Goal: Contribute content: Contribute content

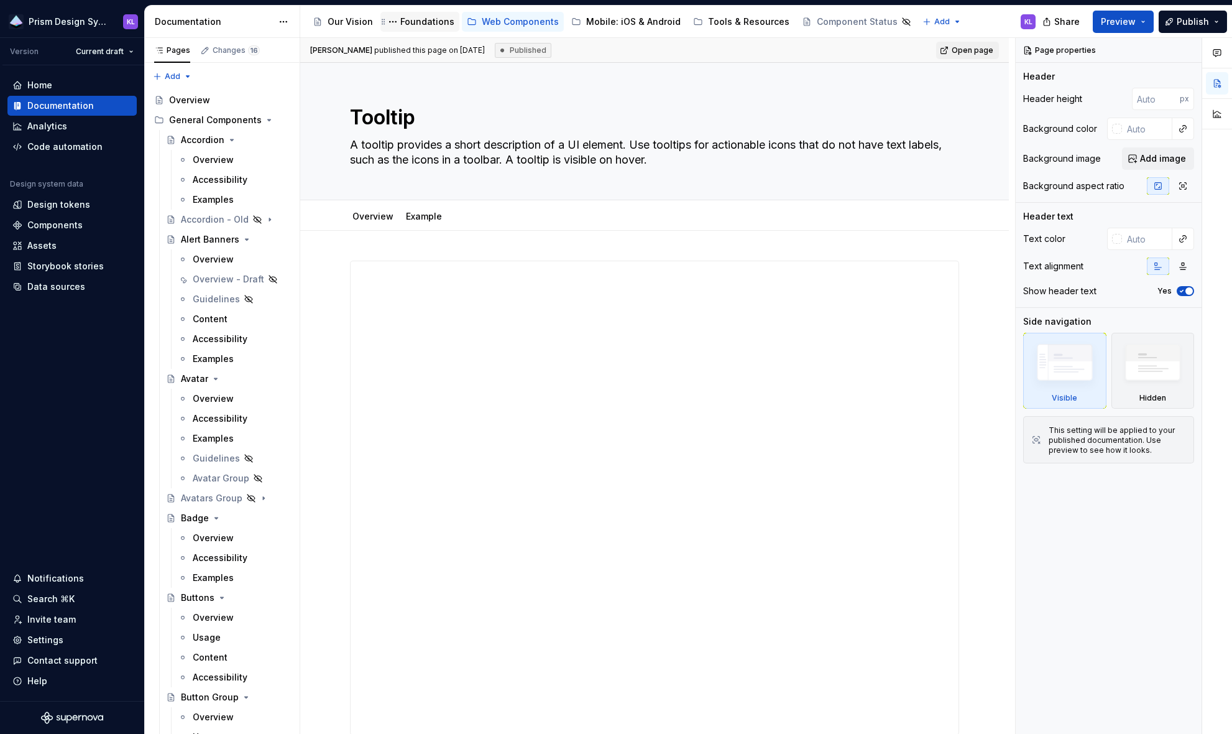
click at [417, 25] on div "Foundations" at bounding box center [427, 22] width 54 height 12
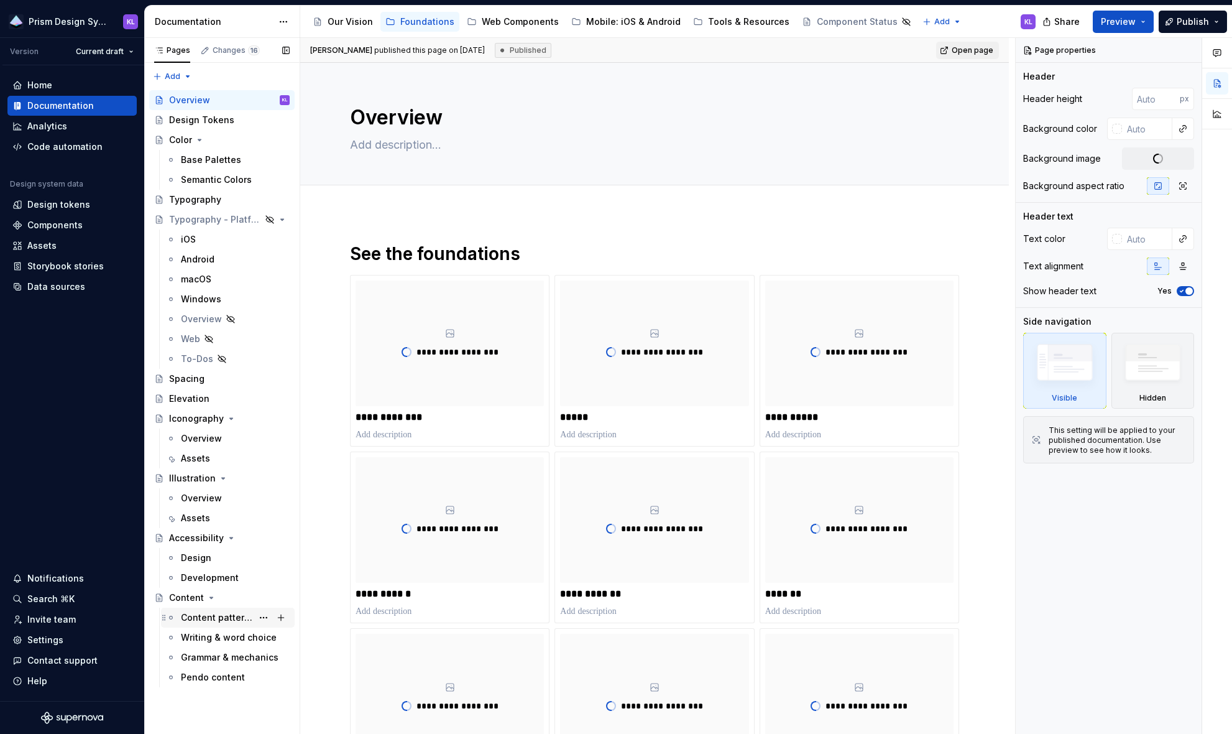
click at [228, 583] on div "Content patterns" at bounding box center [217, 617] width 72 height 12
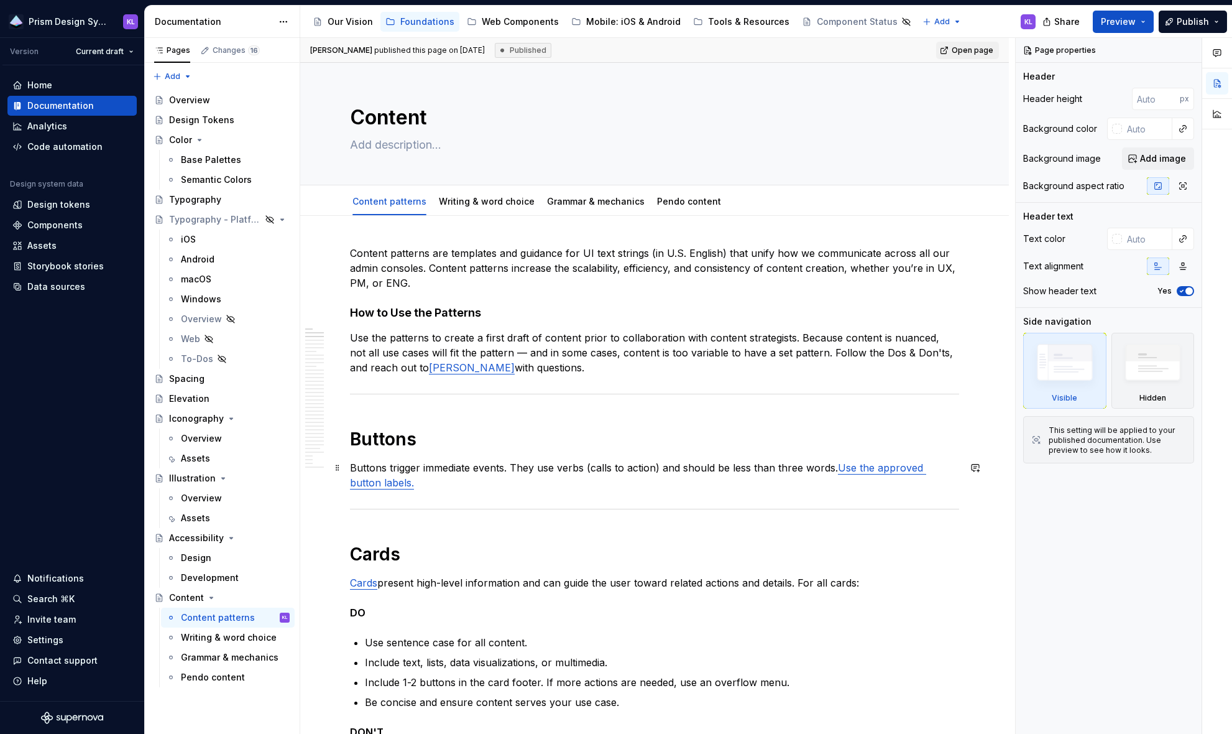
scroll to position [473, 0]
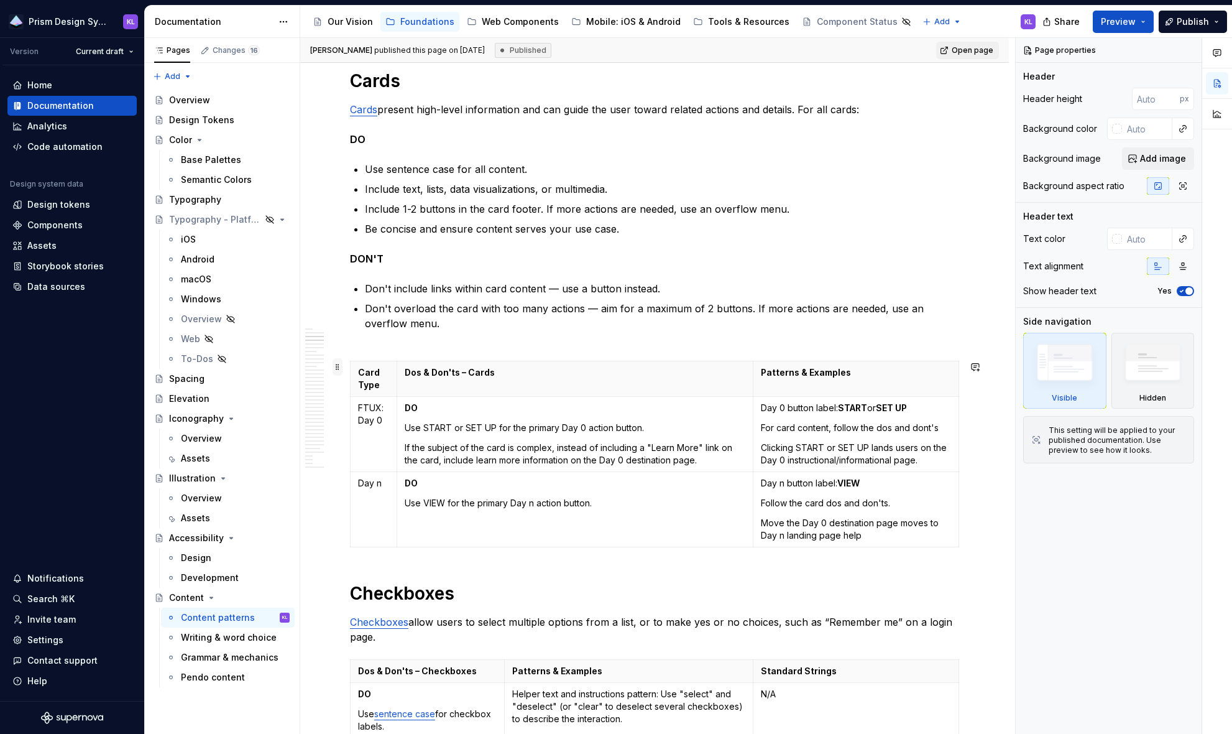
click at [336, 366] on span at bounding box center [338, 366] width 10 height 17
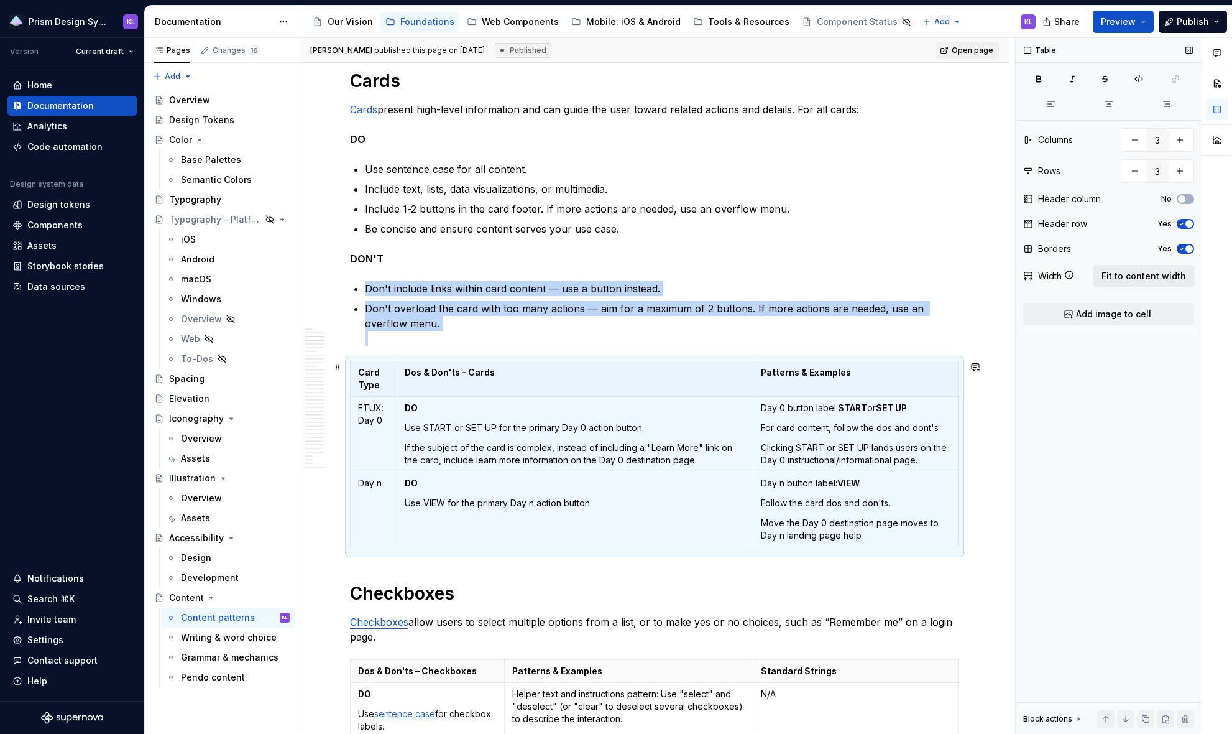
click at [1061, 279] on span "Fit to content width" at bounding box center [1144, 276] width 85 height 12
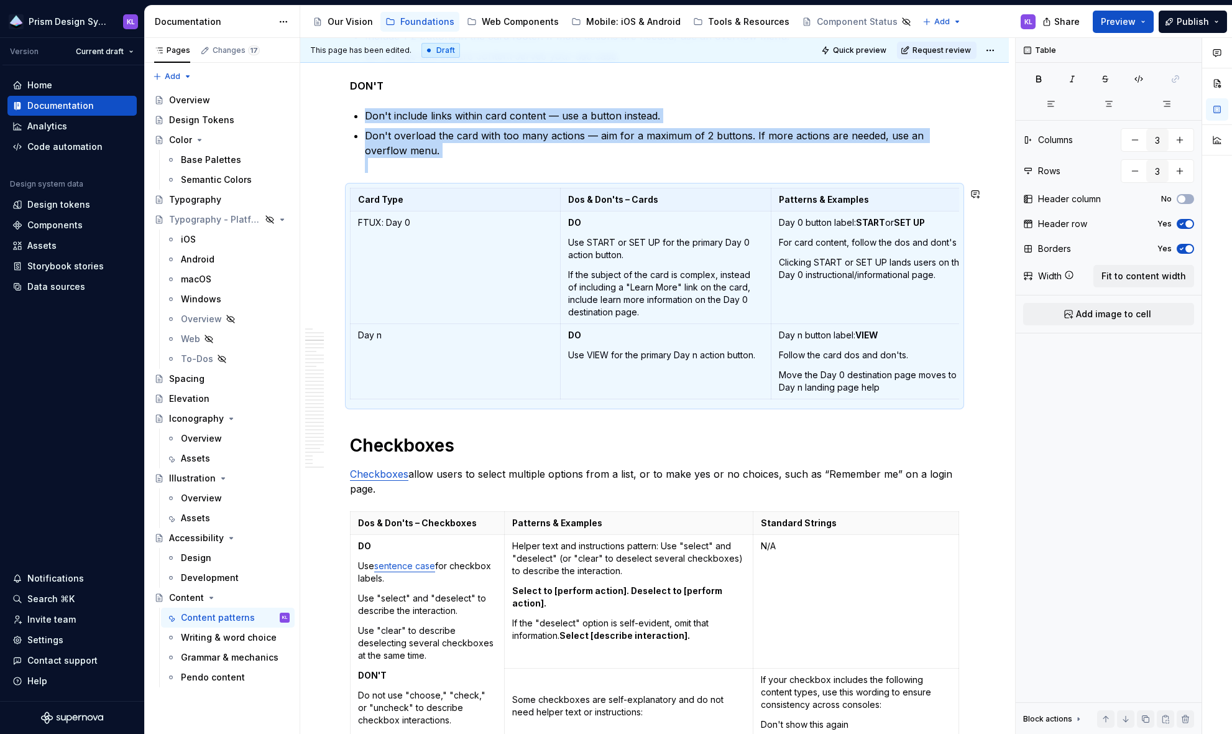
scroll to position [692, 0]
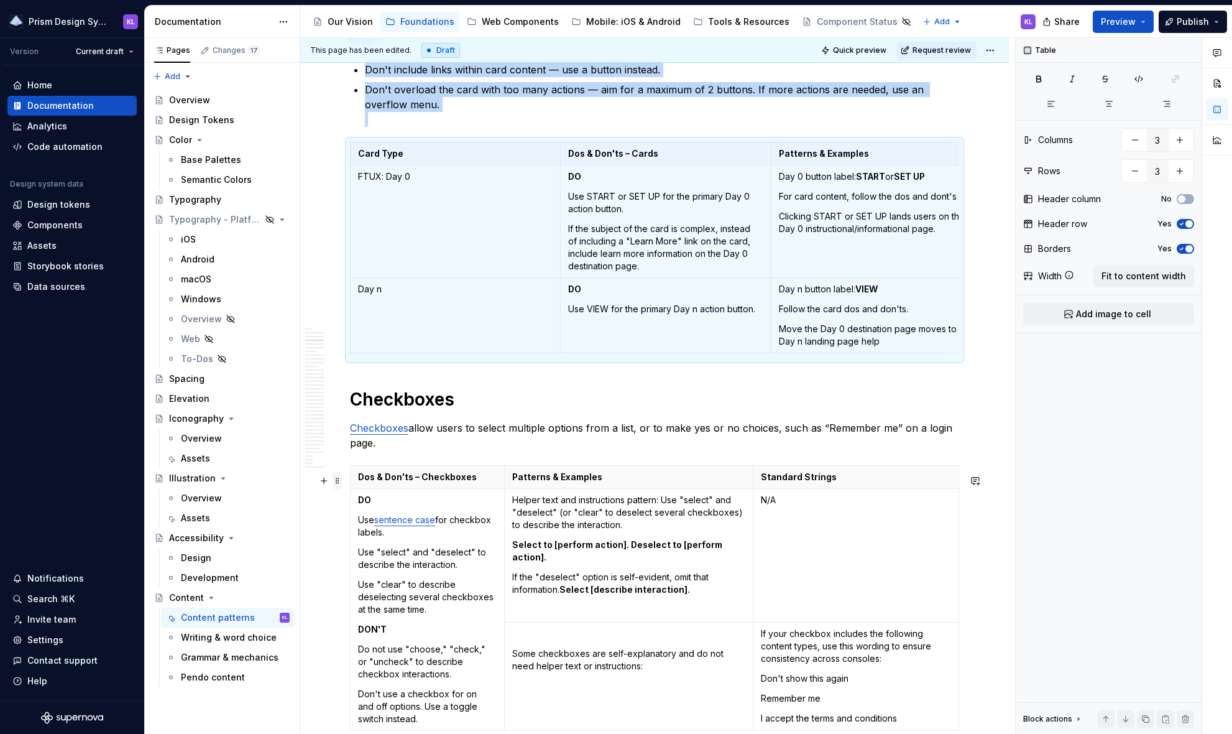
click at [338, 483] on span at bounding box center [338, 480] width 10 height 17
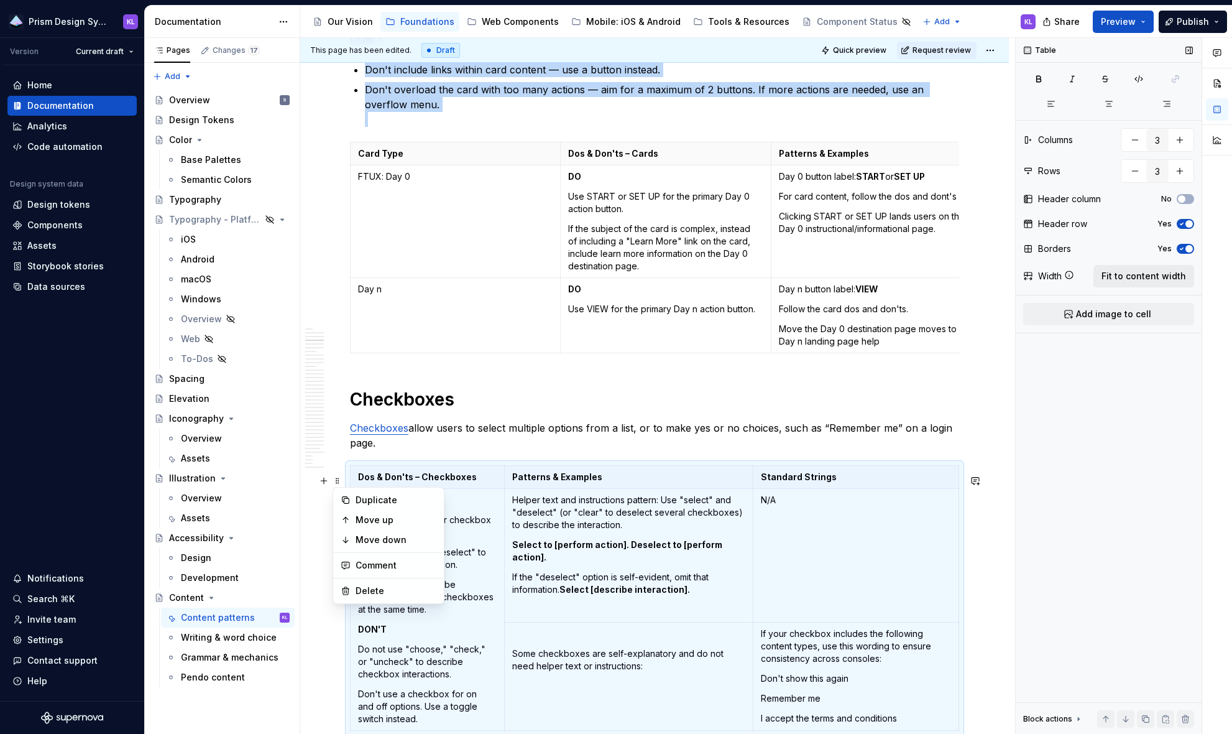
click at [1061, 277] on span "Fit to content width" at bounding box center [1144, 276] width 85 height 12
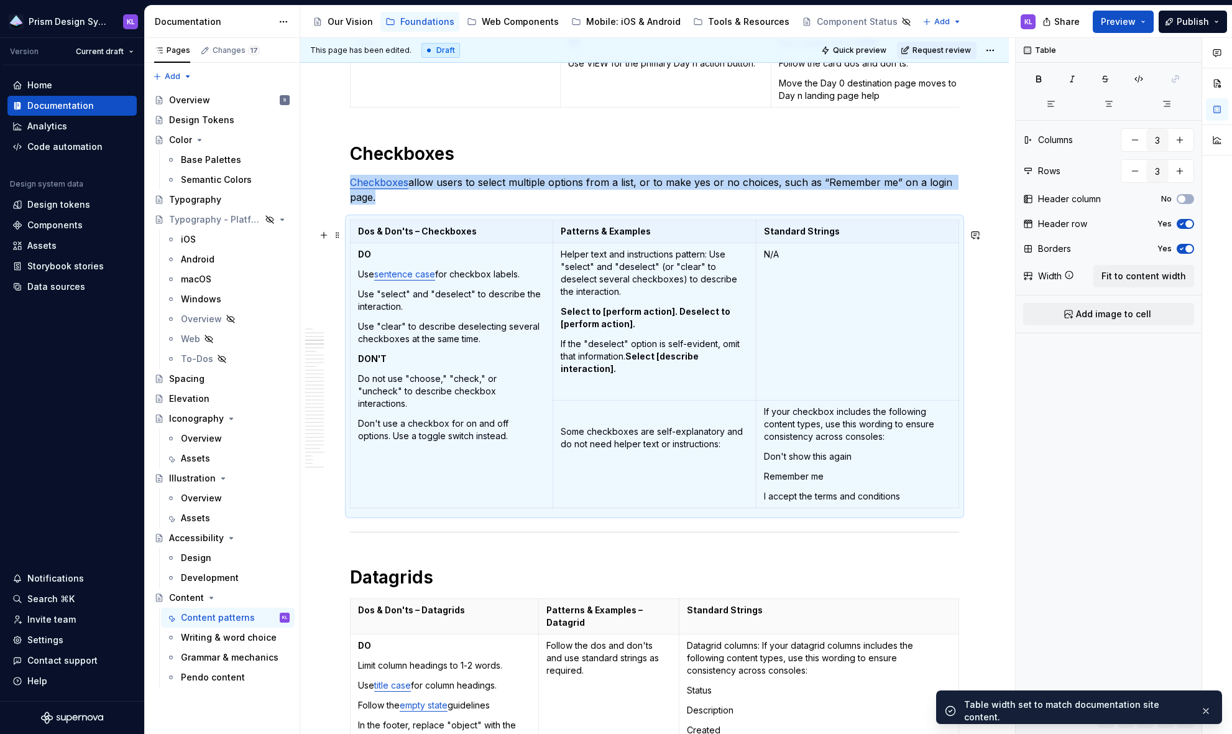
scroll to position [1272, 0]
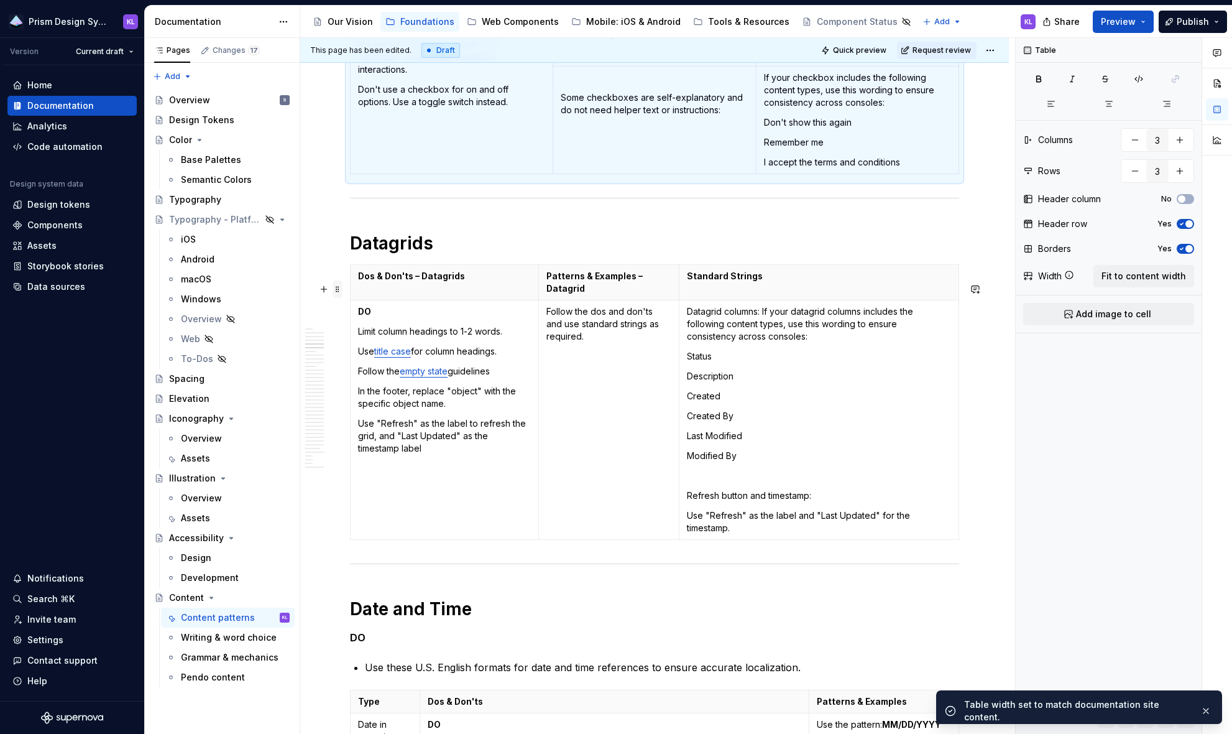
type textarea "*"
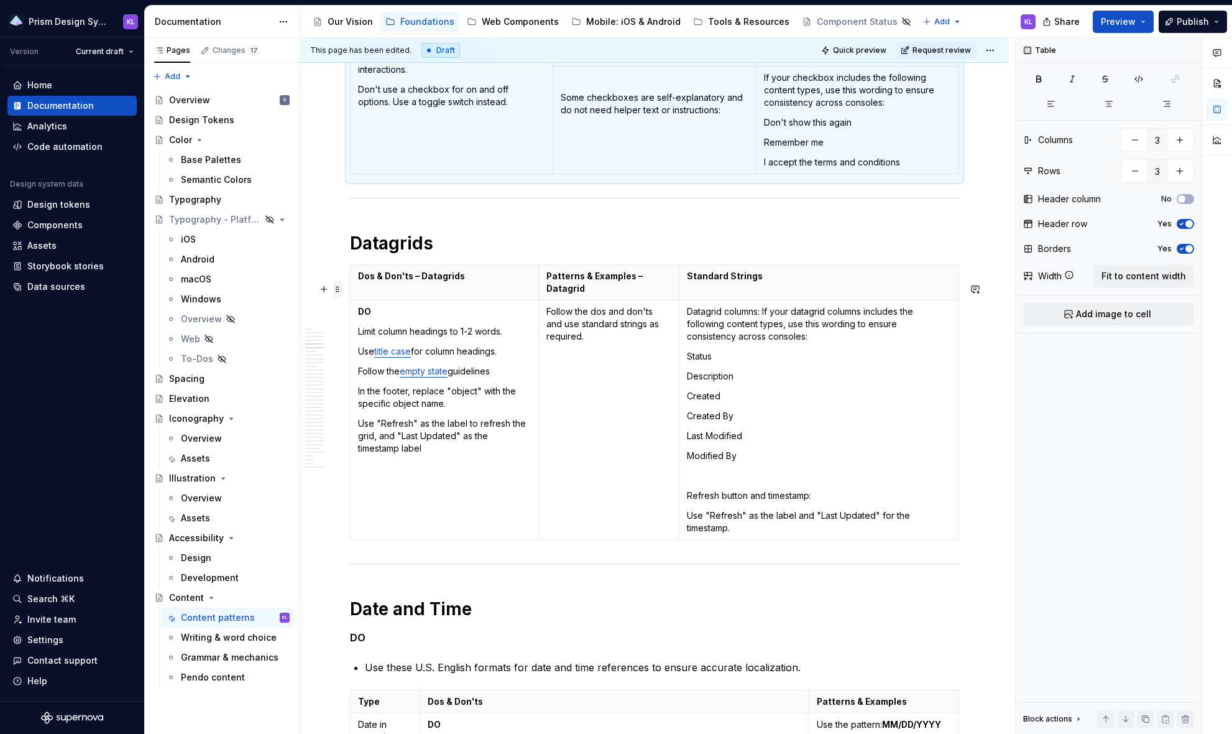
click at [339, 289] on span at bounding box center [338, 288] width 10 height 17
type input "2"
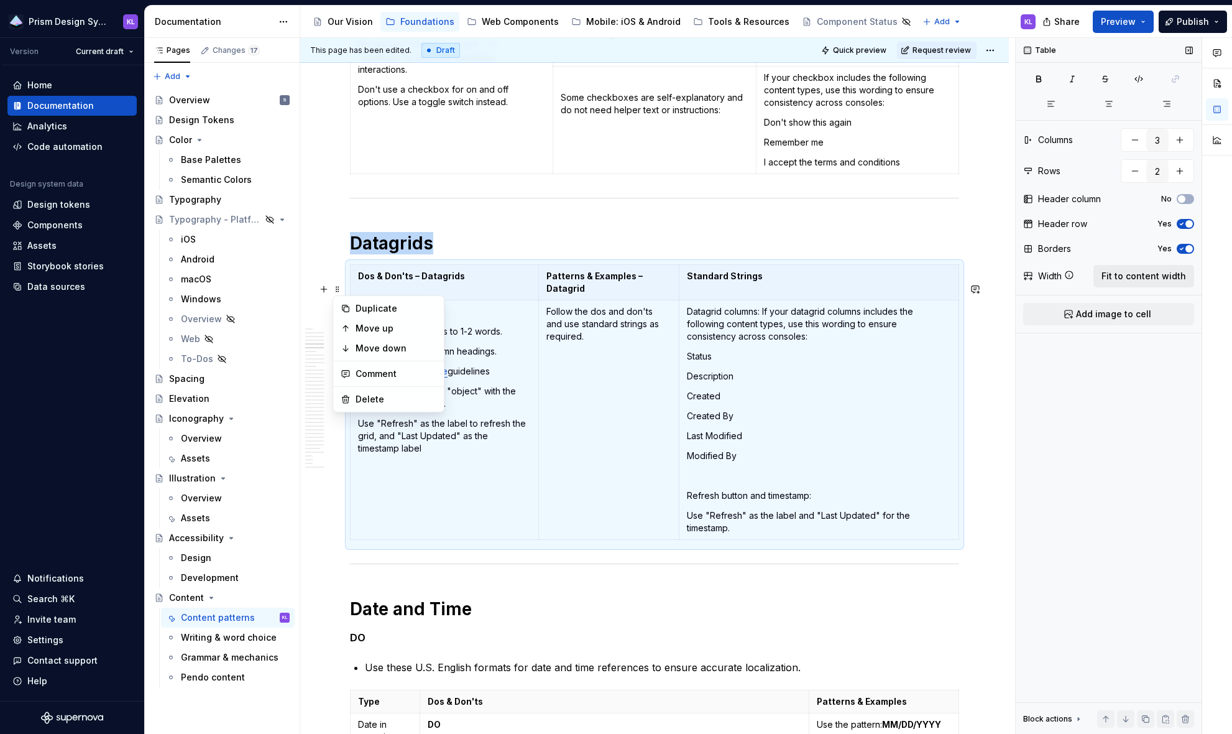
click at [1061, 279] on span "Fit to content width" at bounding box center [1144, 276] width 85 height 12
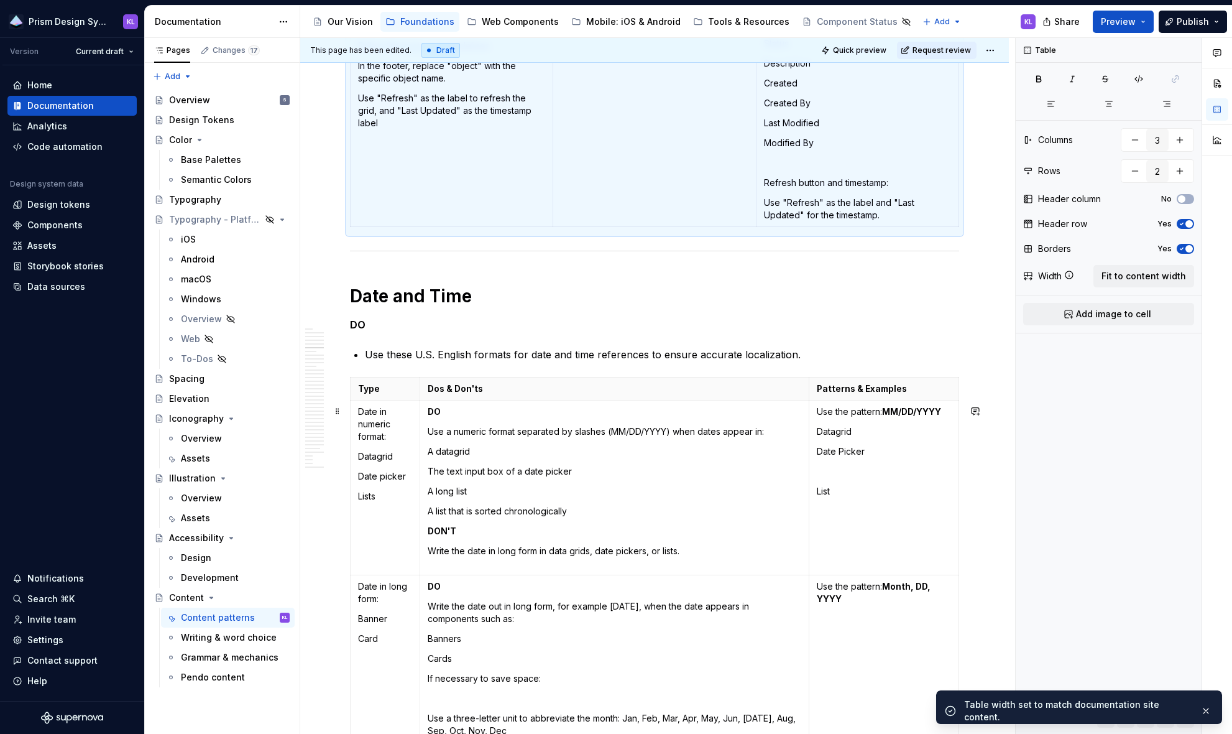
scroll to position [1722, 0]
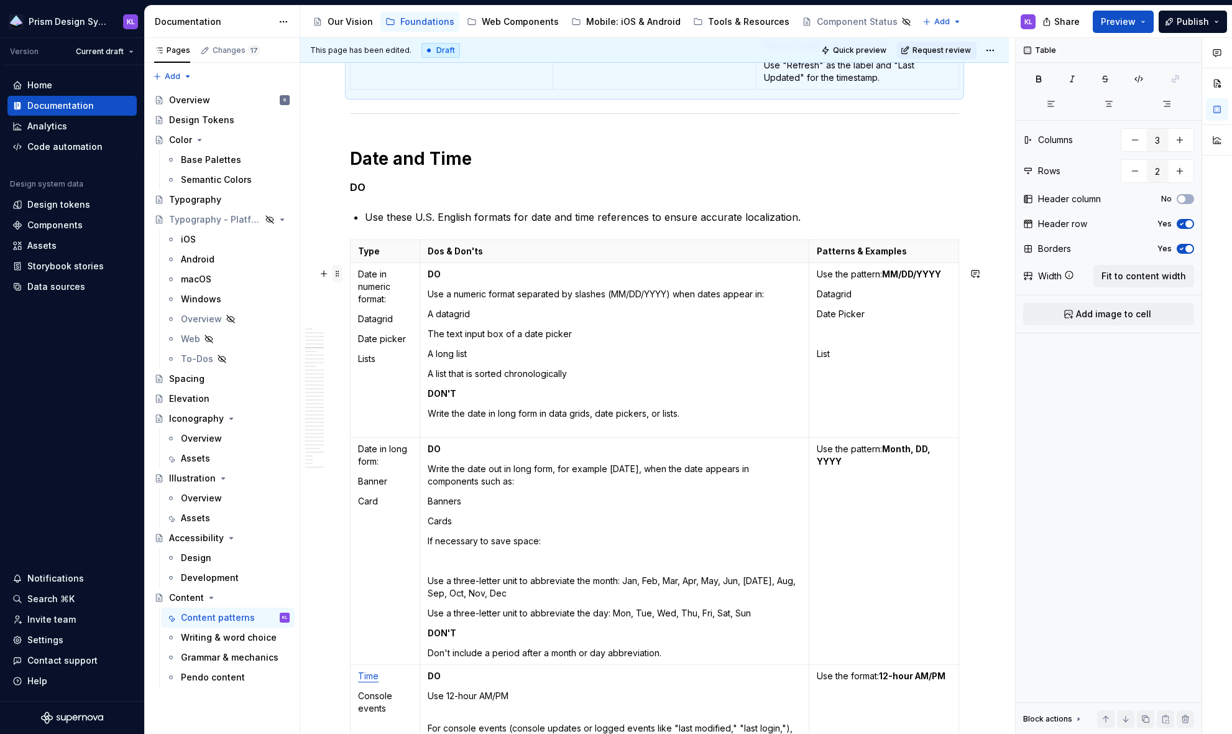
type textarea "*"
click at [338, 272] on span at bounding box center [338, 273] width 10 height 17
type input "5"
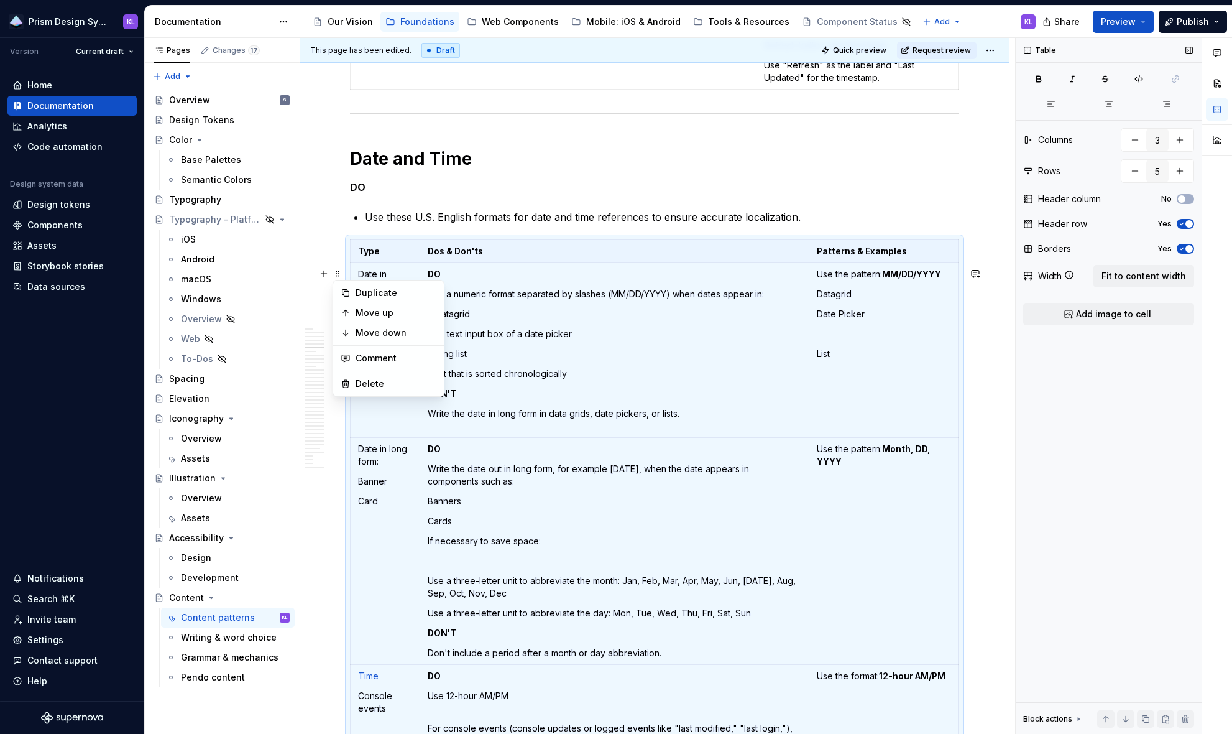
click at [1061, 278] on span "Fit to content width" at bounding box center [1144, 276] width 85 height 12
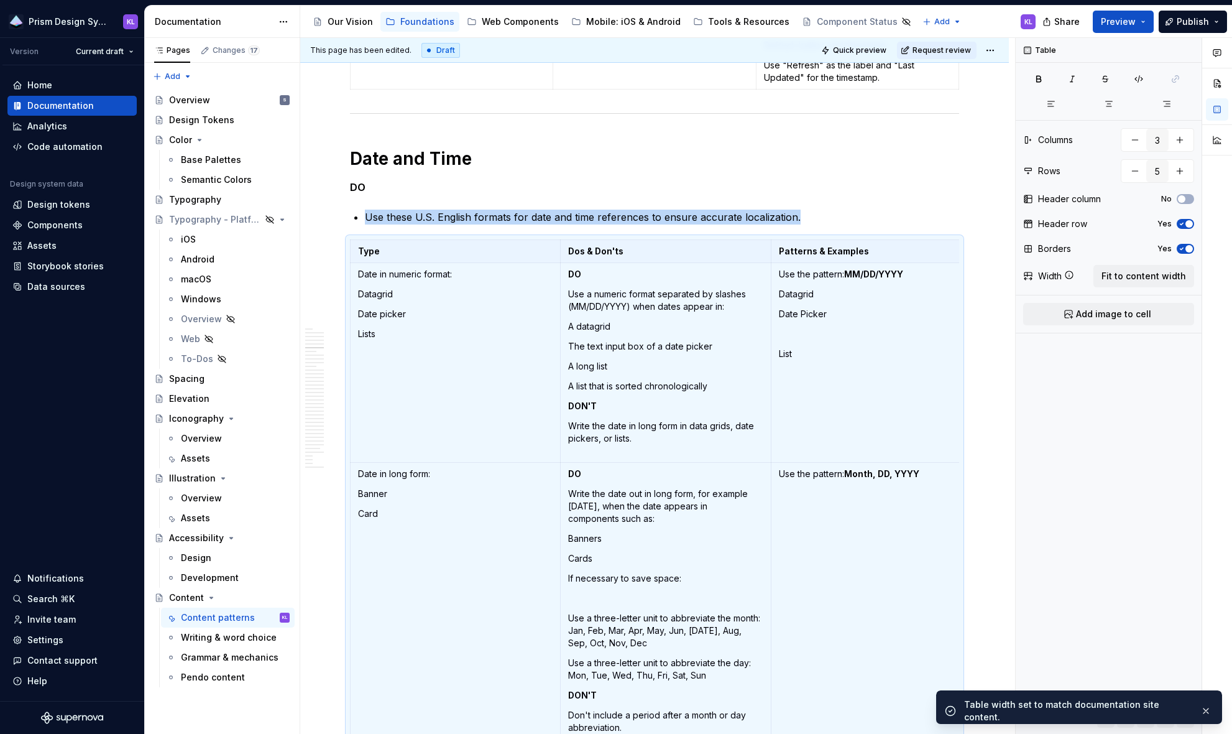
scroll to position [1951, 0]
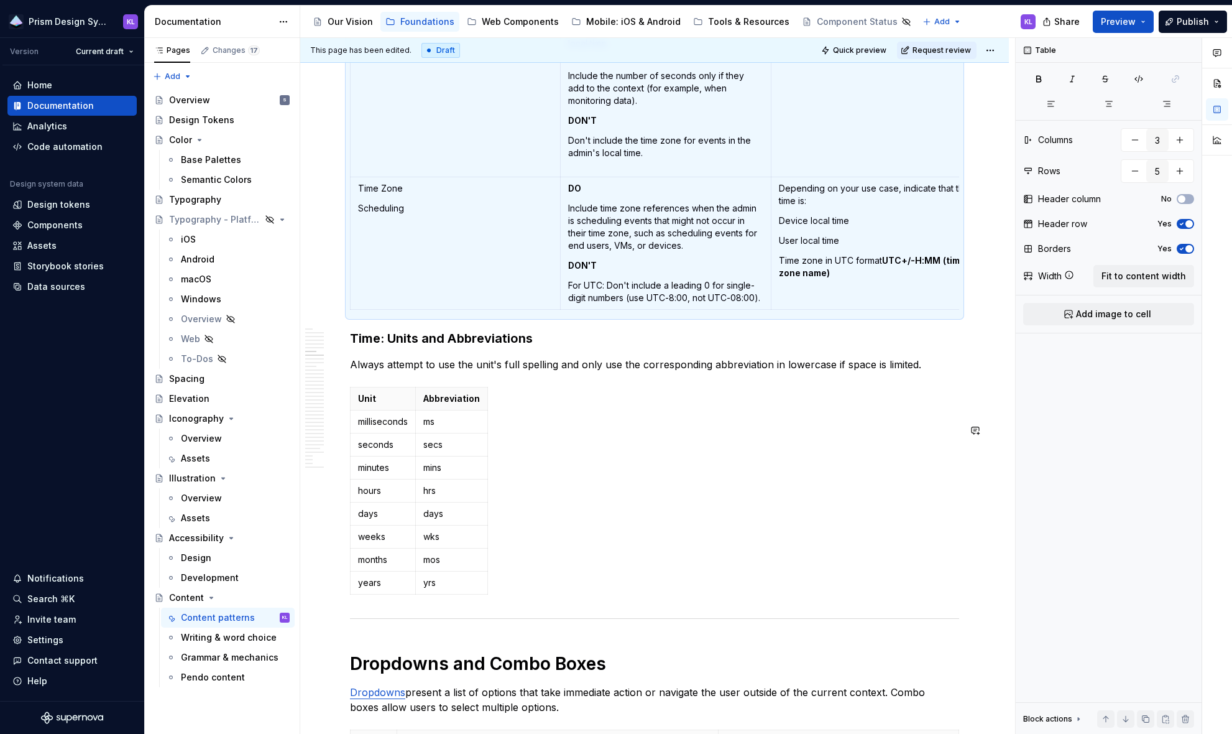
type textarea "*"
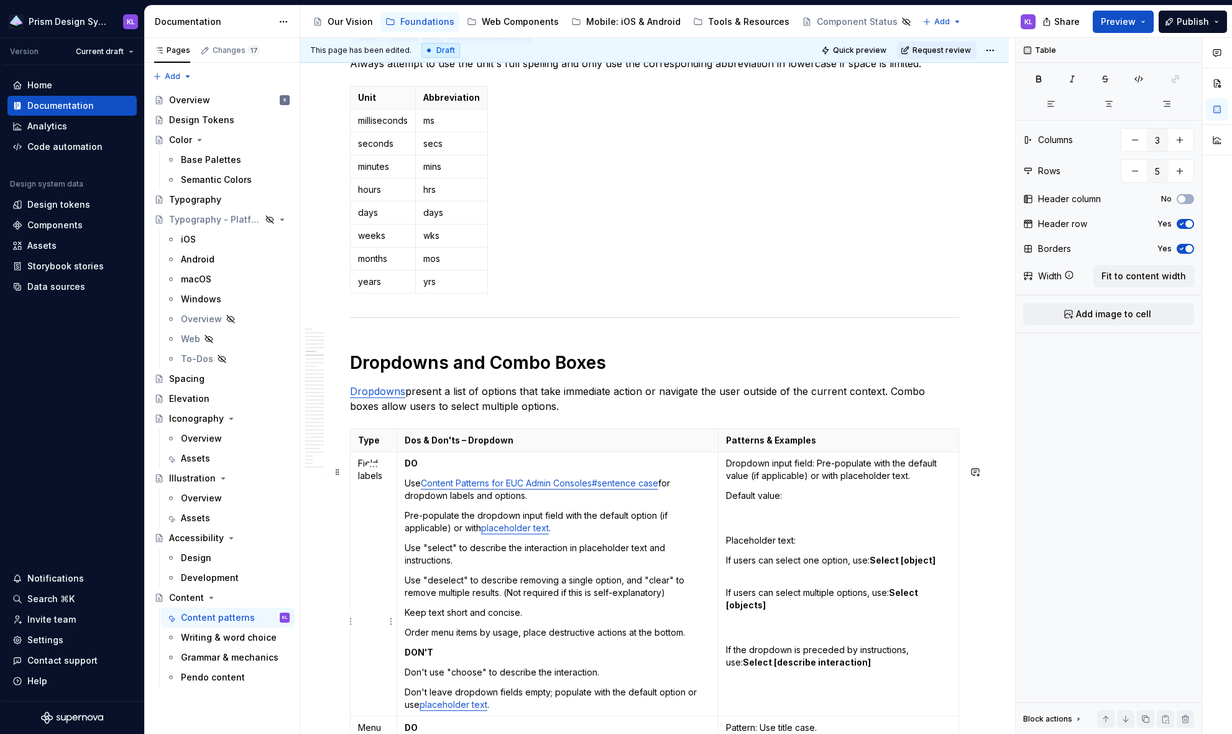
scroll to position [2834, 0]
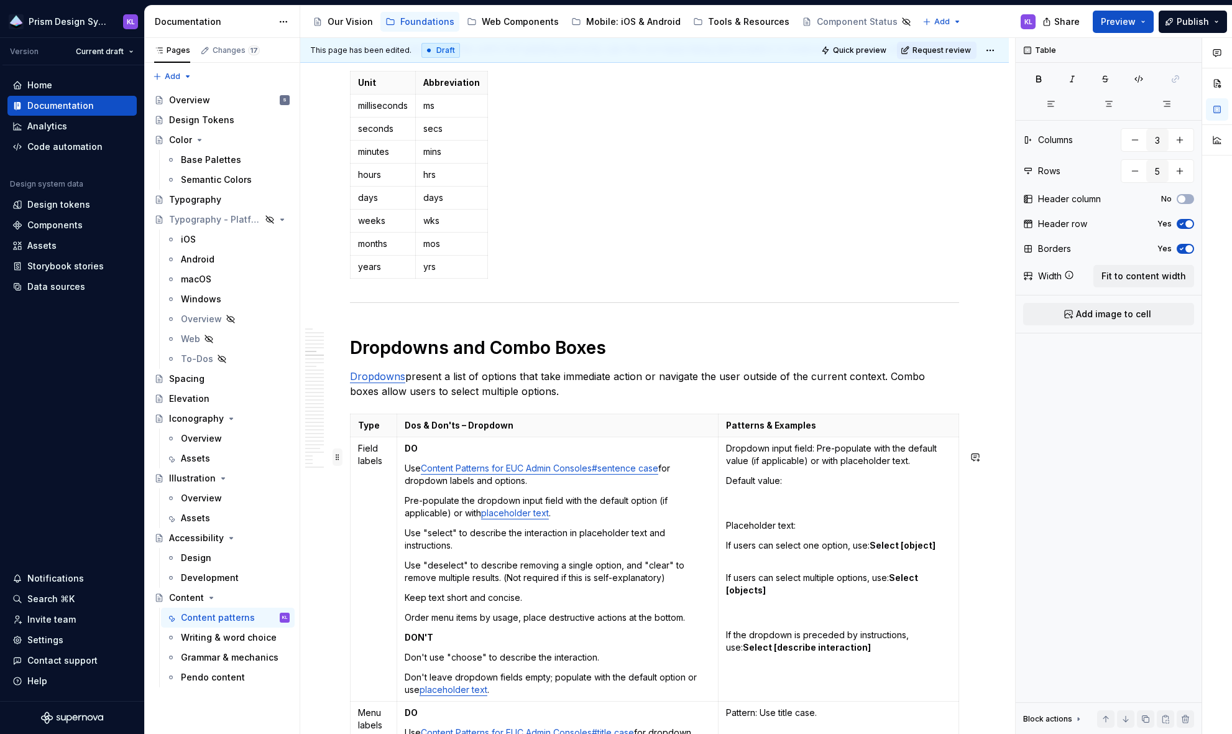
click at [339, 456] on span at bounding box center [338, 456] width 10 height 17
type input "3"
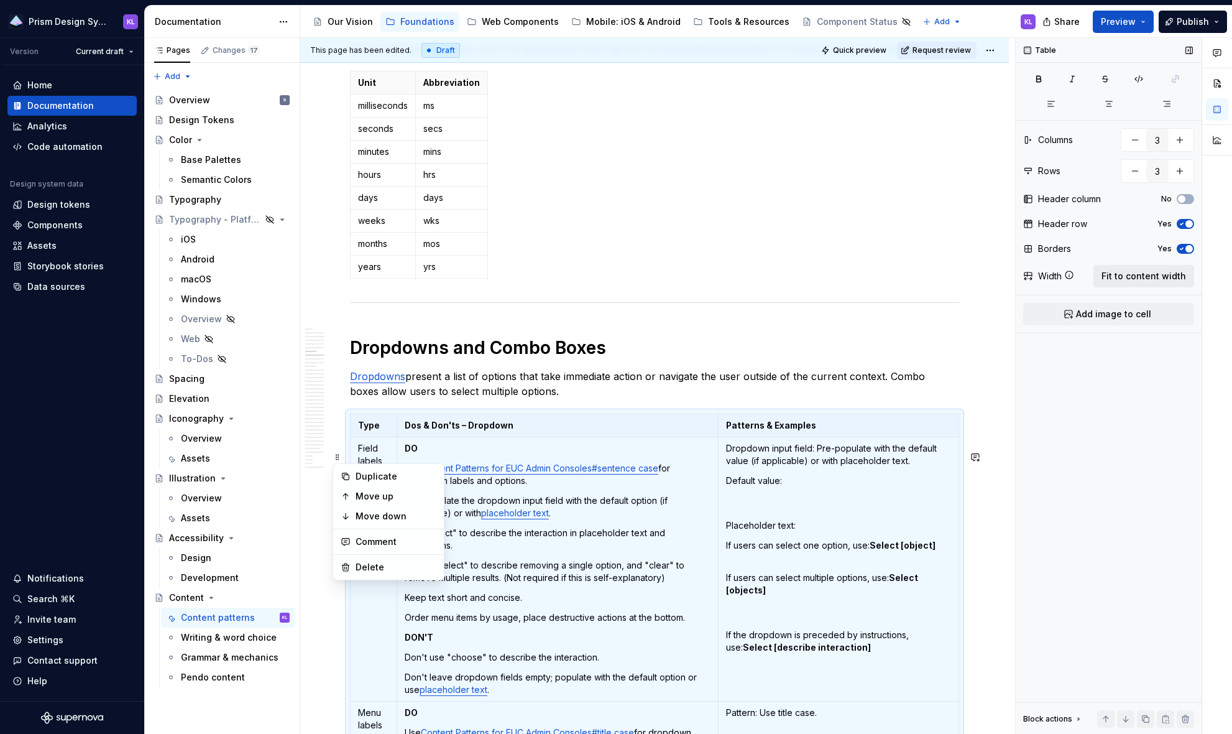
click at [1061, 274] on span "Fit to content width" at bounding box center [1144, 276] width 85 height 12
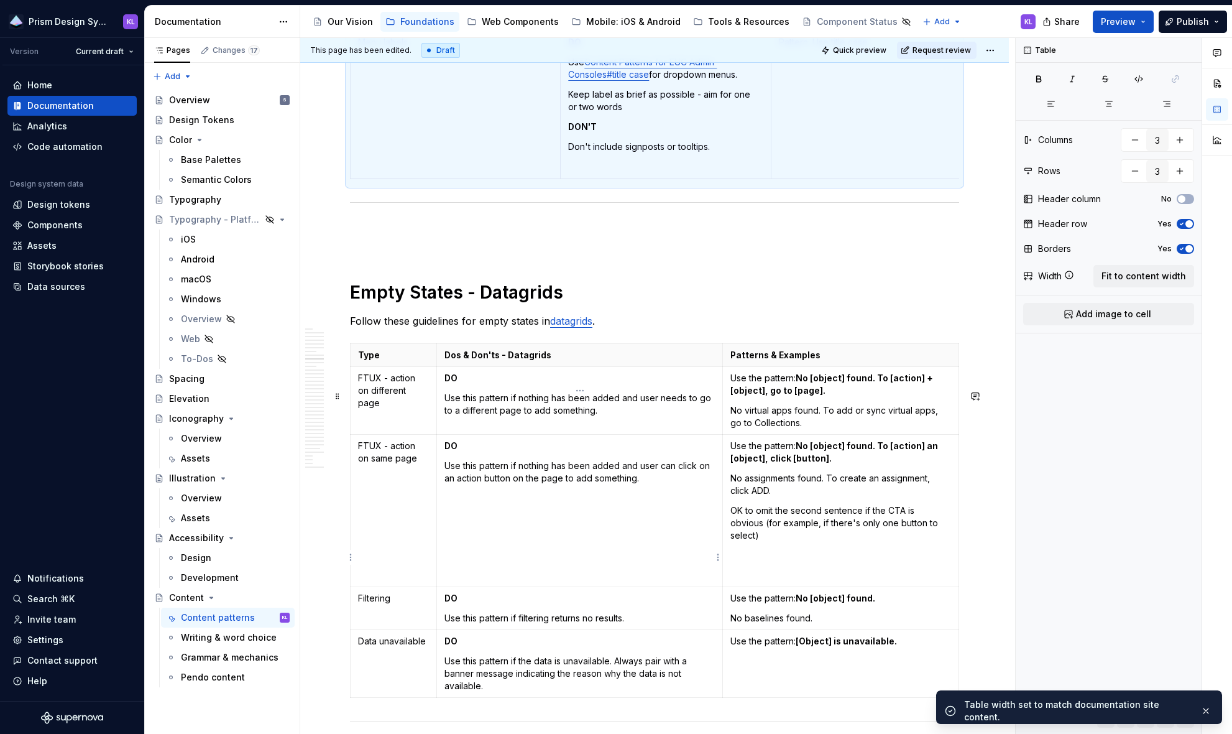
scroll to position [3557, 0]
type textarea "*"
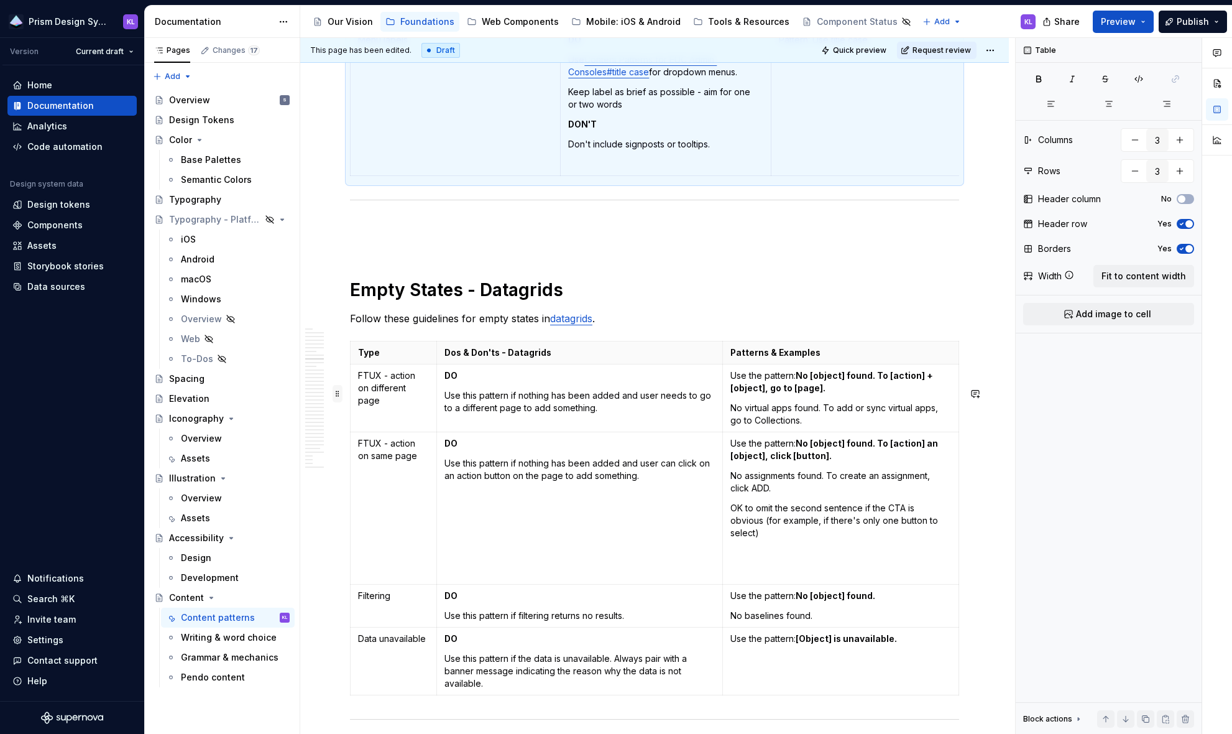
click at [338, 395] on span at bounding box center [338, 393] width 10 height 17
type input "5"
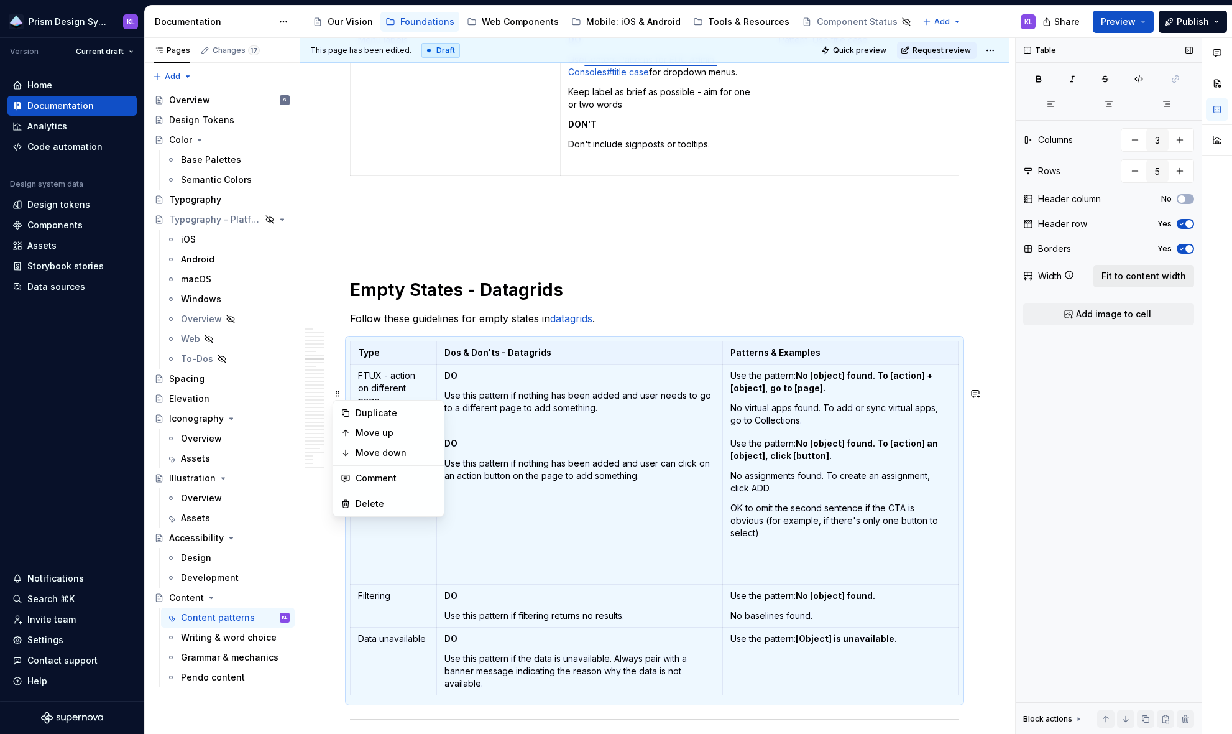
click at [1061, 275] on span "Fit to content width" at bounding box center [1144, 276] width 85 height 12
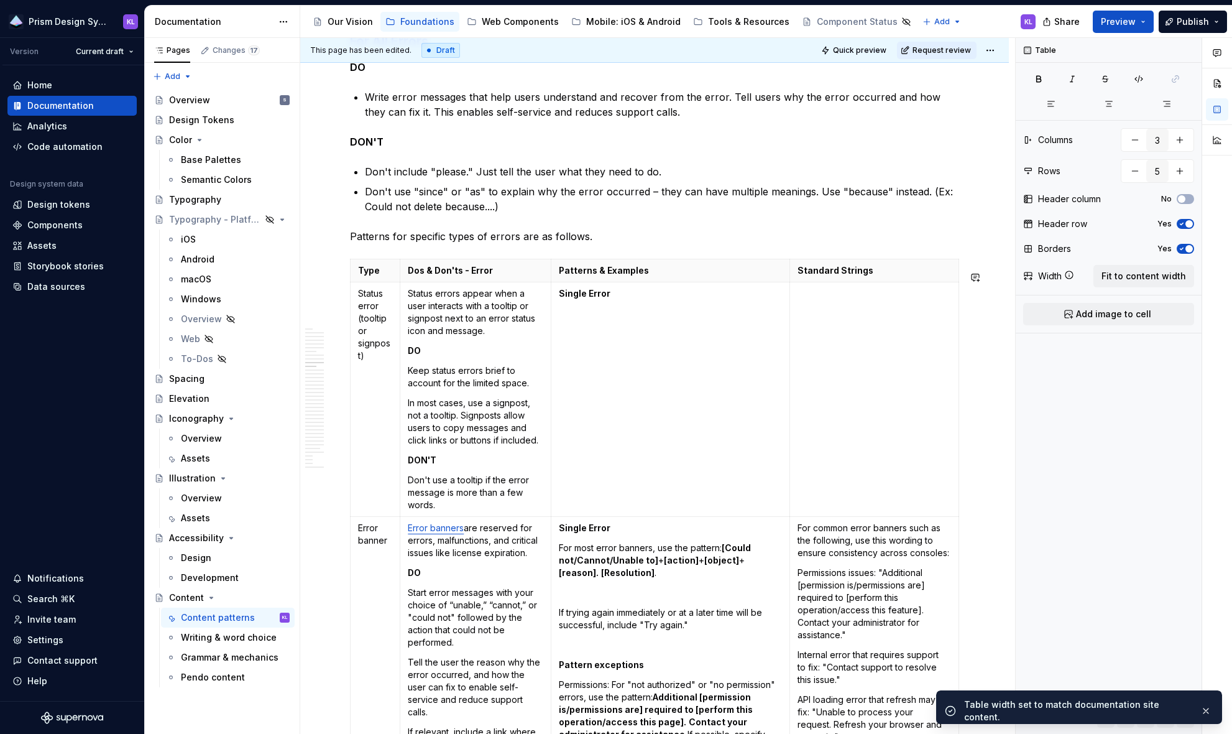
scroll to position [4405, 0]
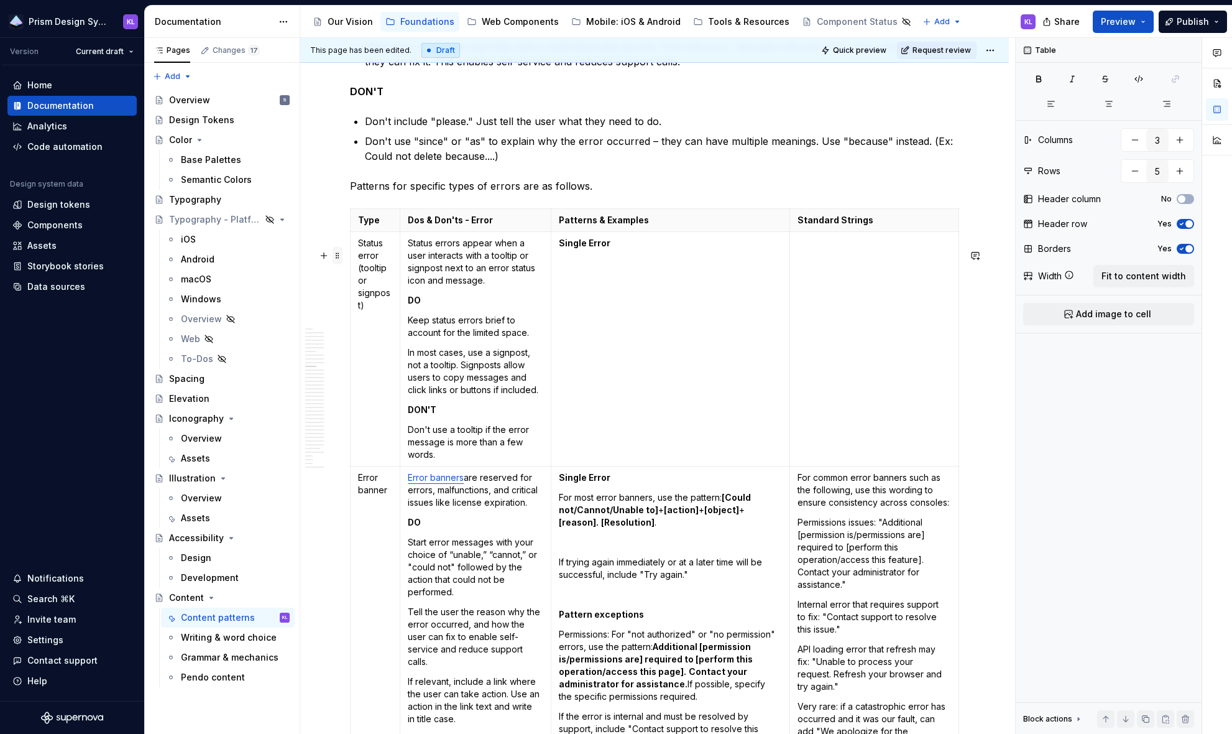
type textarea "*"
click at [335, 252] on span at bounding box center [338, 255] width 10 height 17
type input "4"
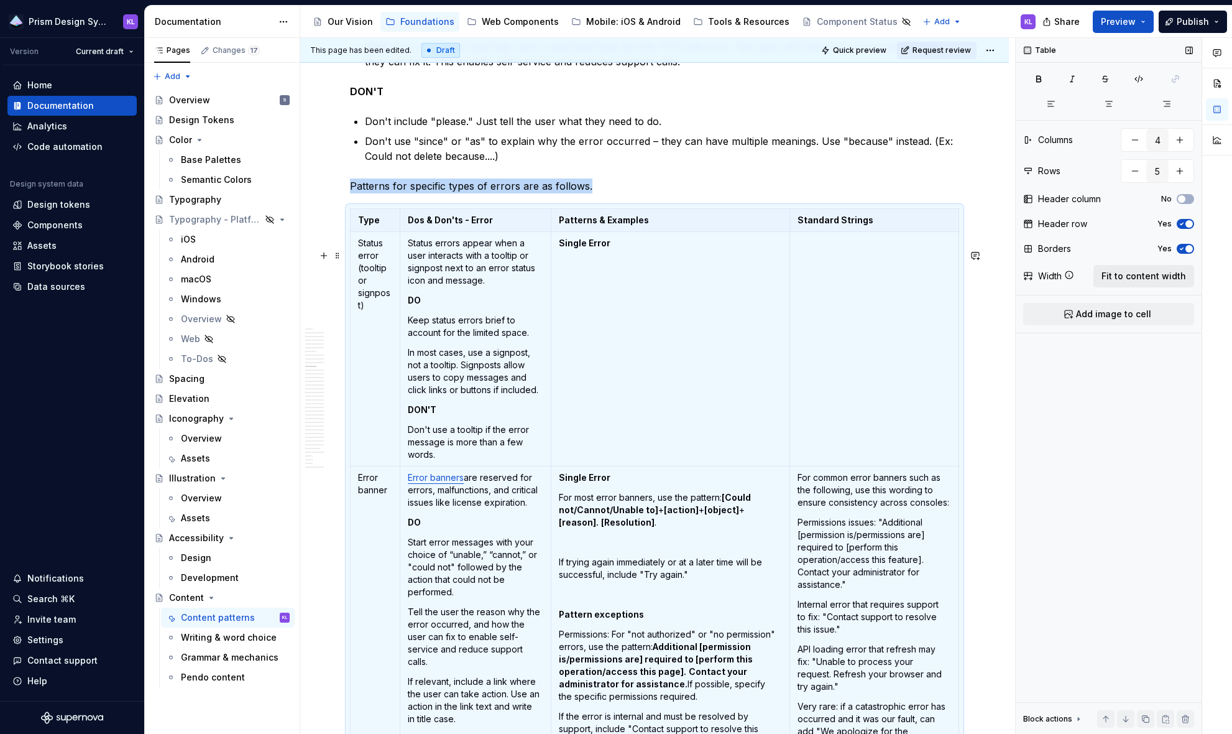
click at [1061, 279] on span "Fit to content width" at bounding box center [1144, 276] width 85 height 12
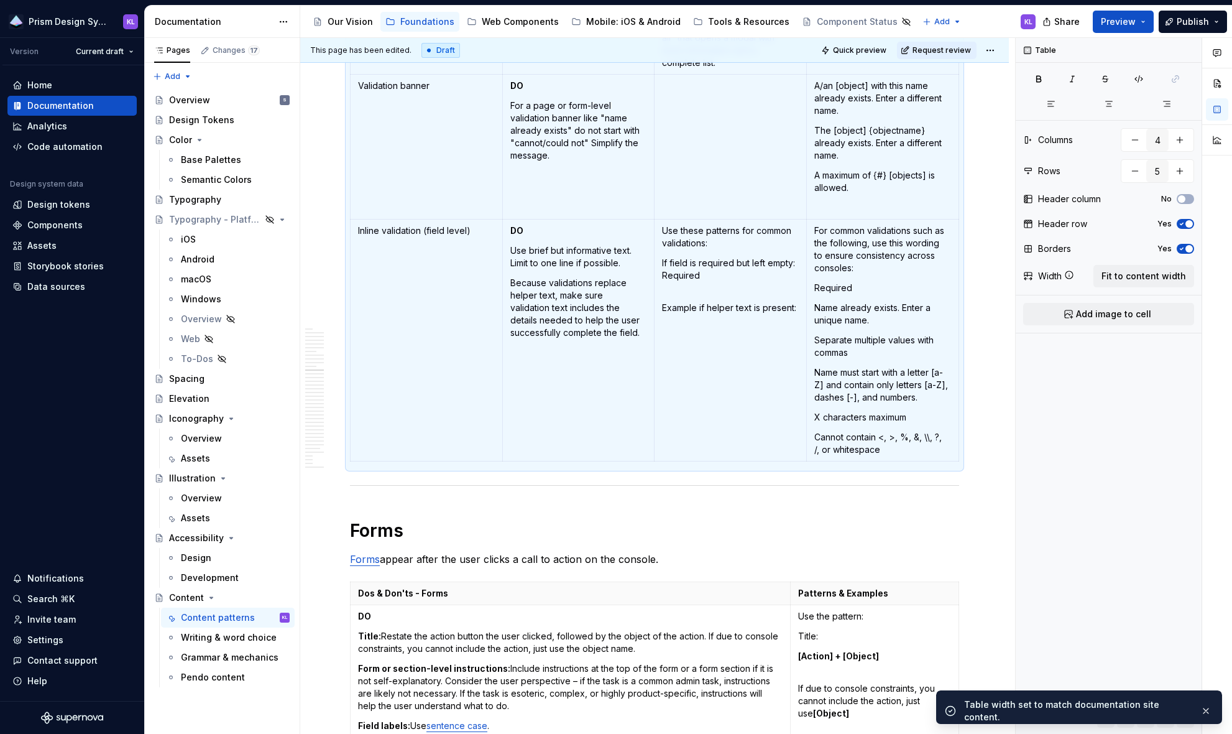
scroll to position [5371, 0]
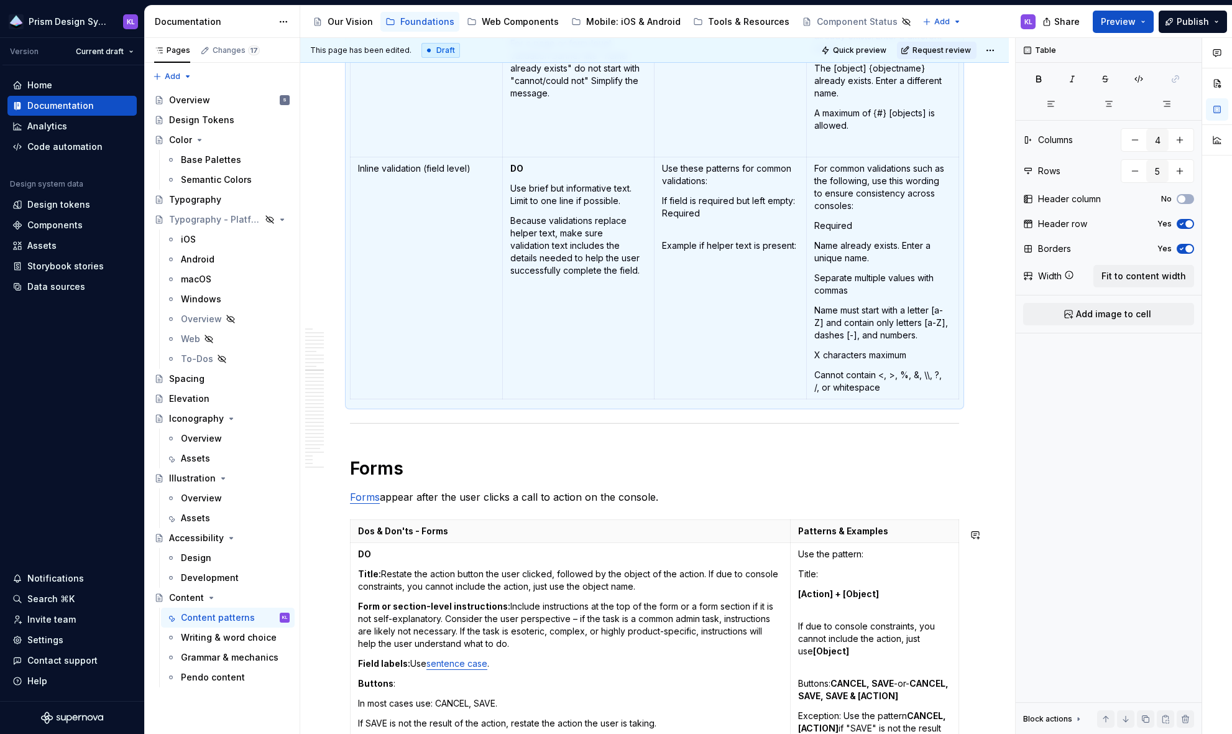
type textarea "*"
click at [338, 563] on span at bounding box center [338, 563] width 10 height 17
type input "2"
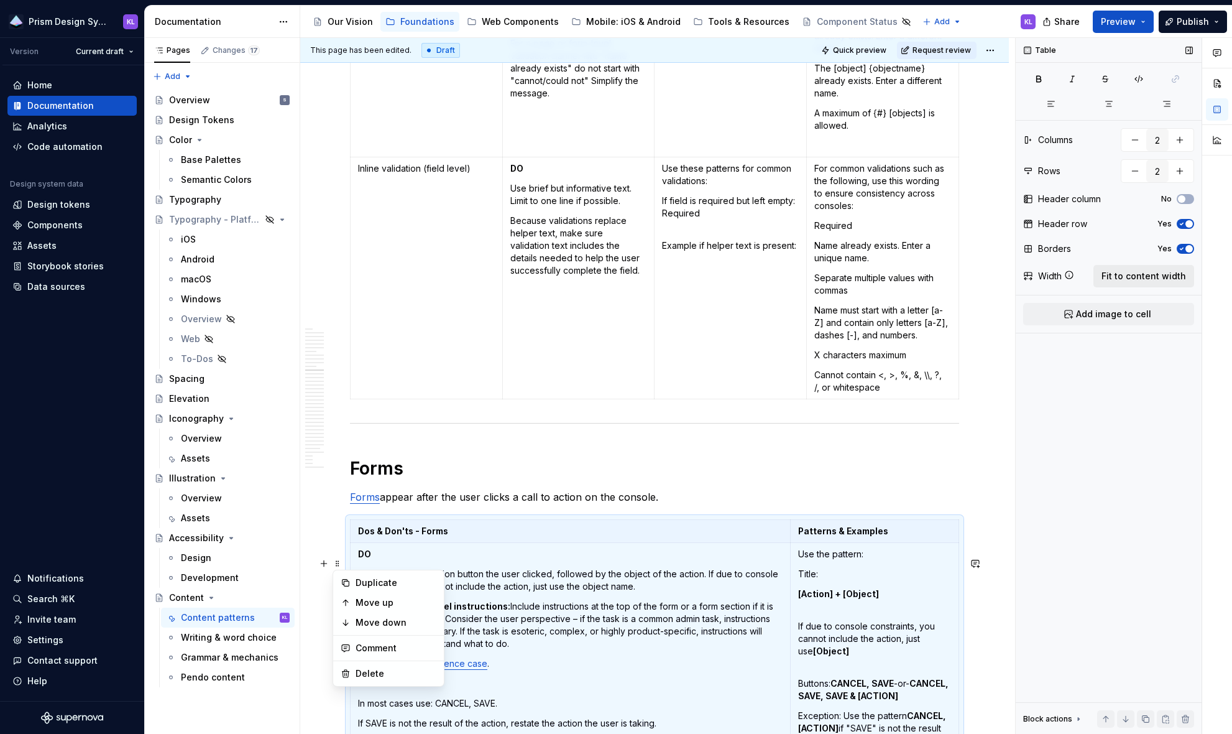
click at [1061, 274] on span "Fit to content width" at bounding box center [1144, 276] width 85 height 12
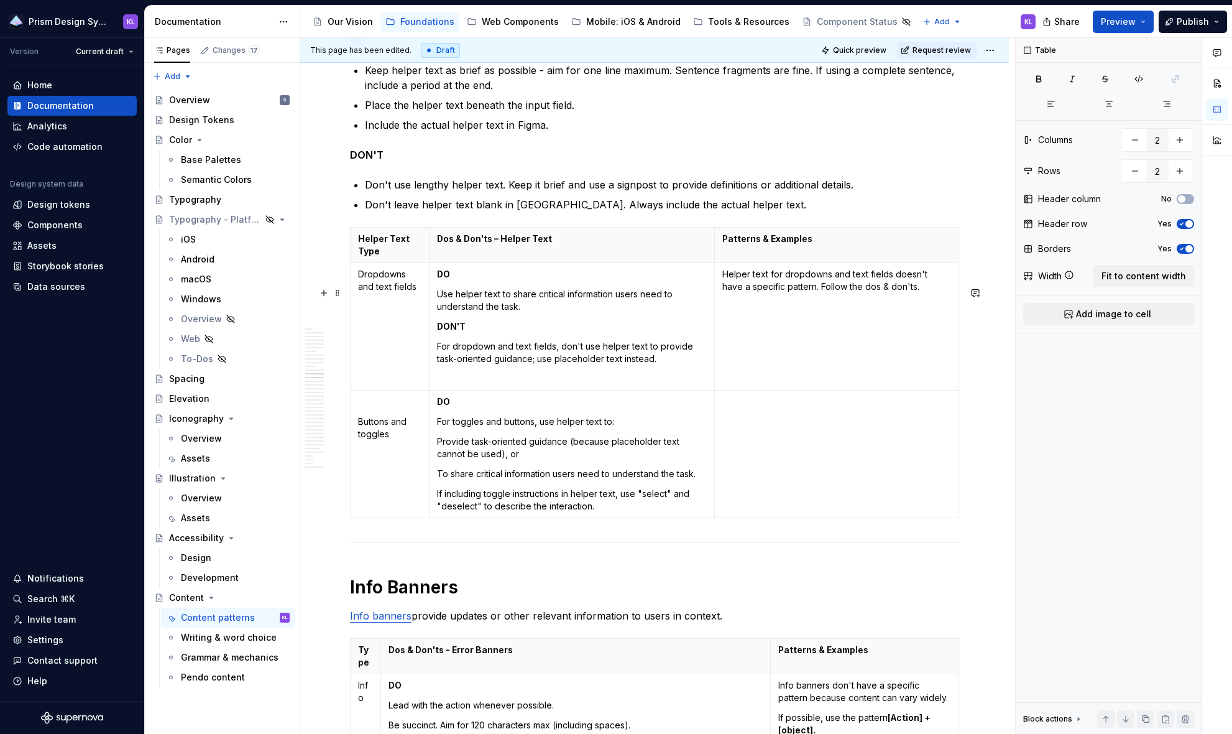
scroll to position [6359, 0]
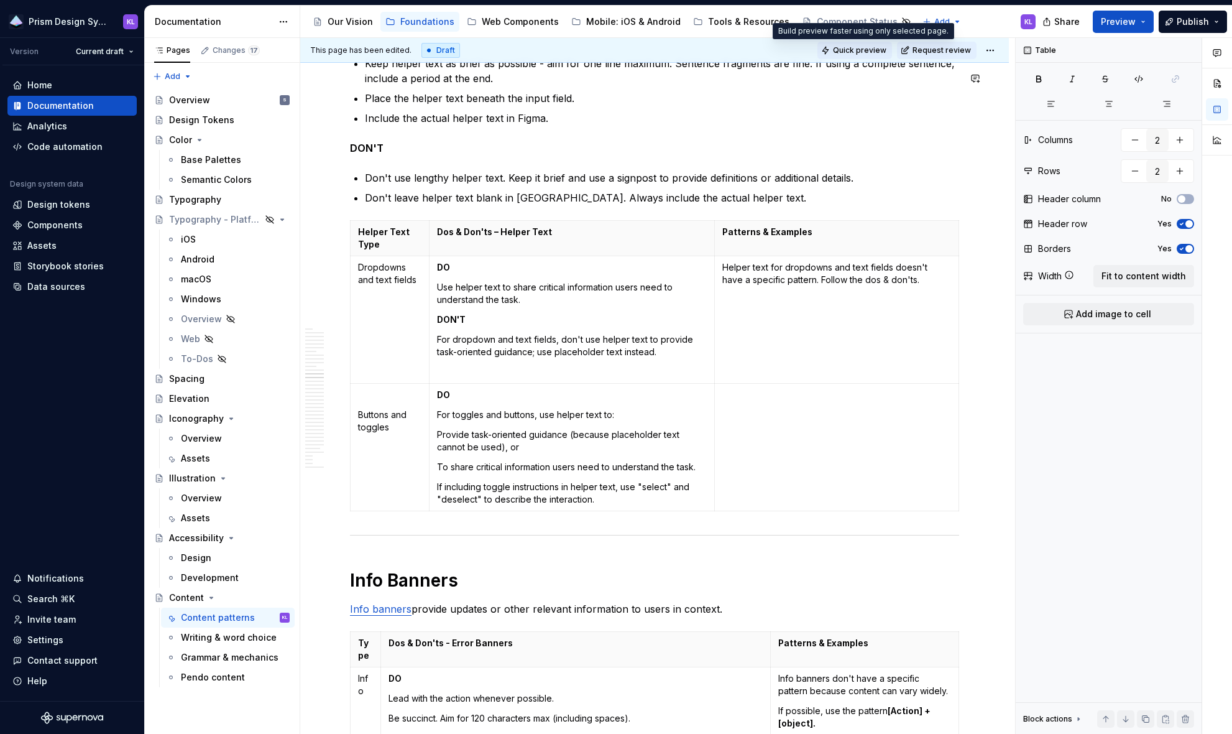
click at [870, 50] on span "Quick preview" at bounding box center [859, 50] width 53 height 10
type textarea "*"
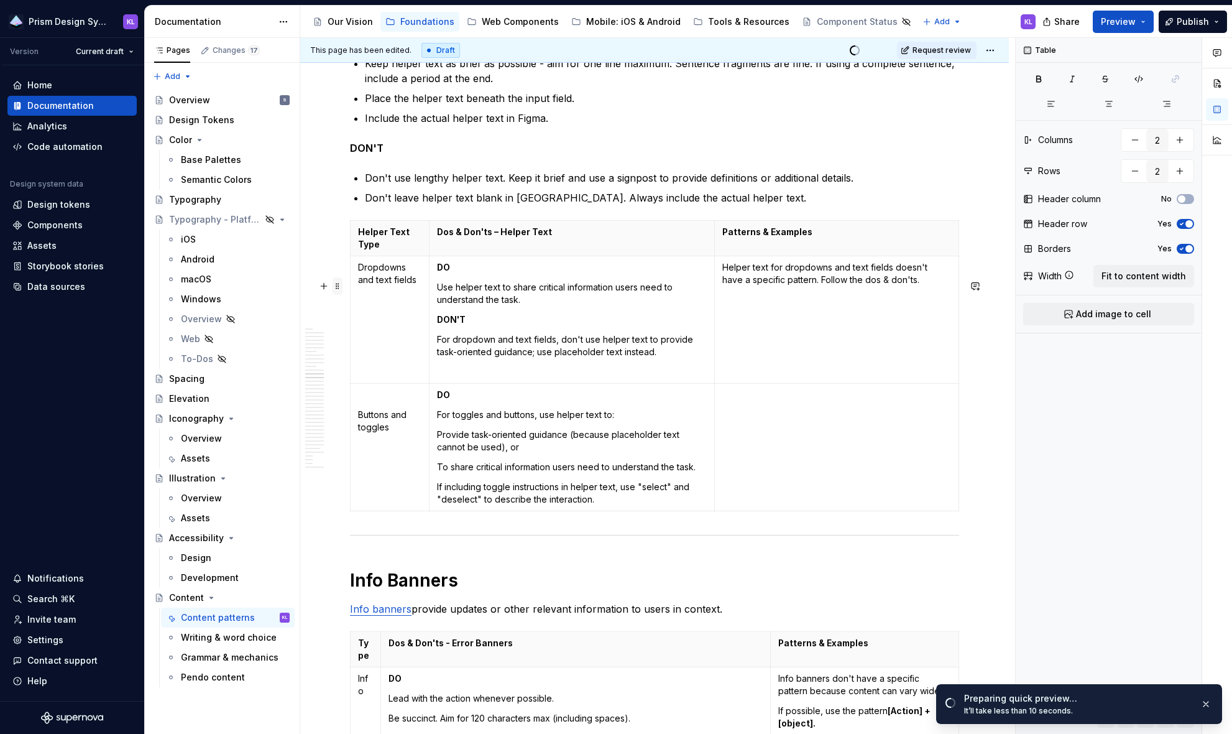
click at [336, 284] on span at bounding box center [338, 285] width 10 height 17
type input "3"
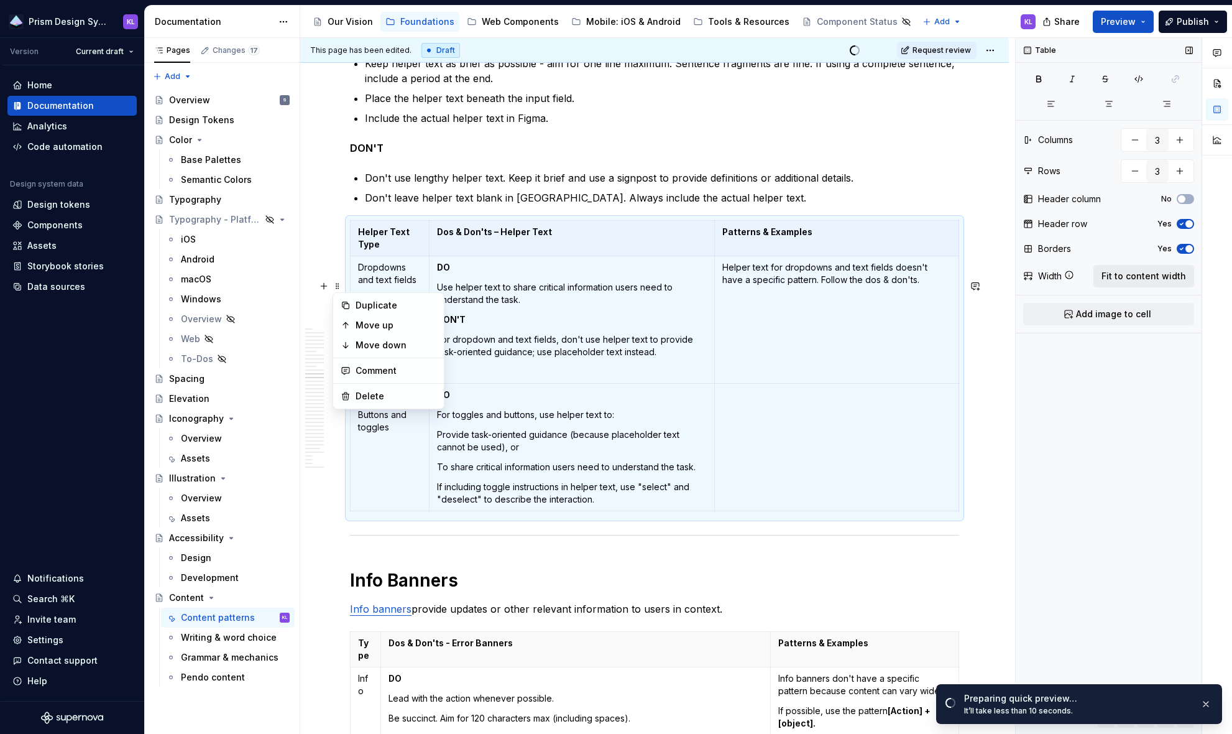
click at [1061, 280] on span "Fit to content width" at bounding box center [1144, 276] width 85 height 12
type textarea "*"
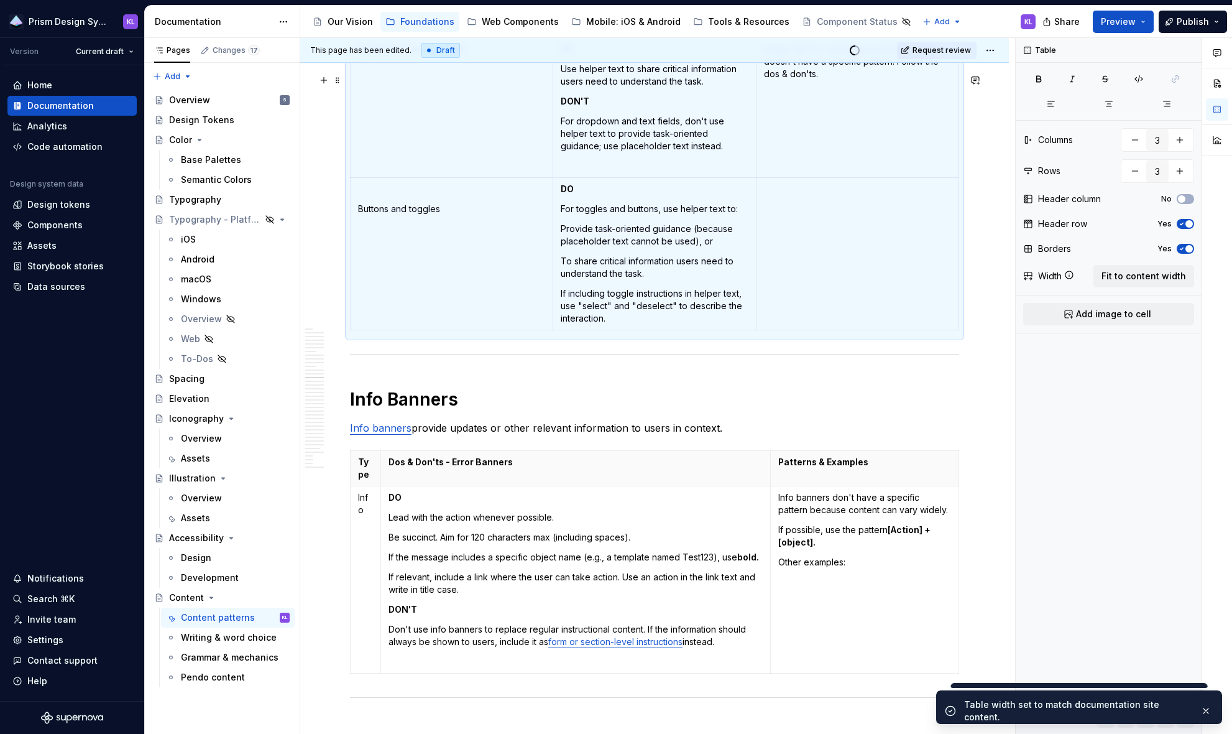
scroll to position [6673, 0]
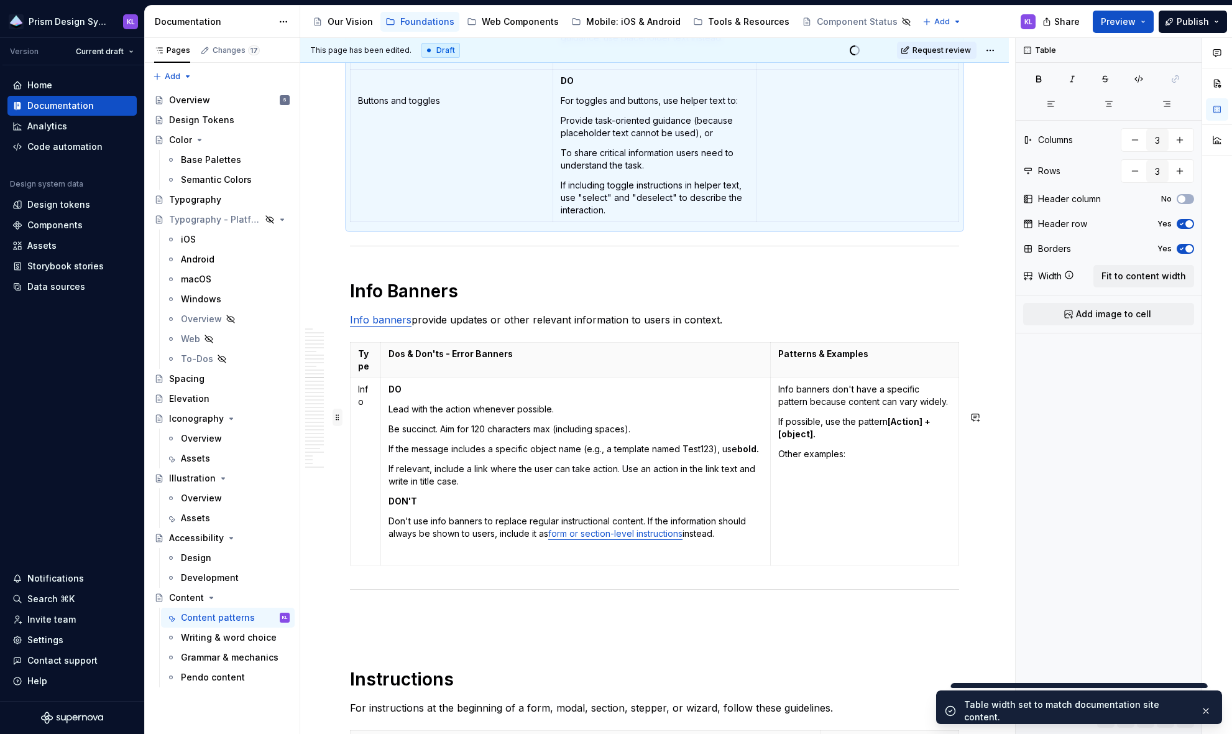
click at [338, 418] on span at bounding box center [338, 417] width 10 height 17
type input "2"
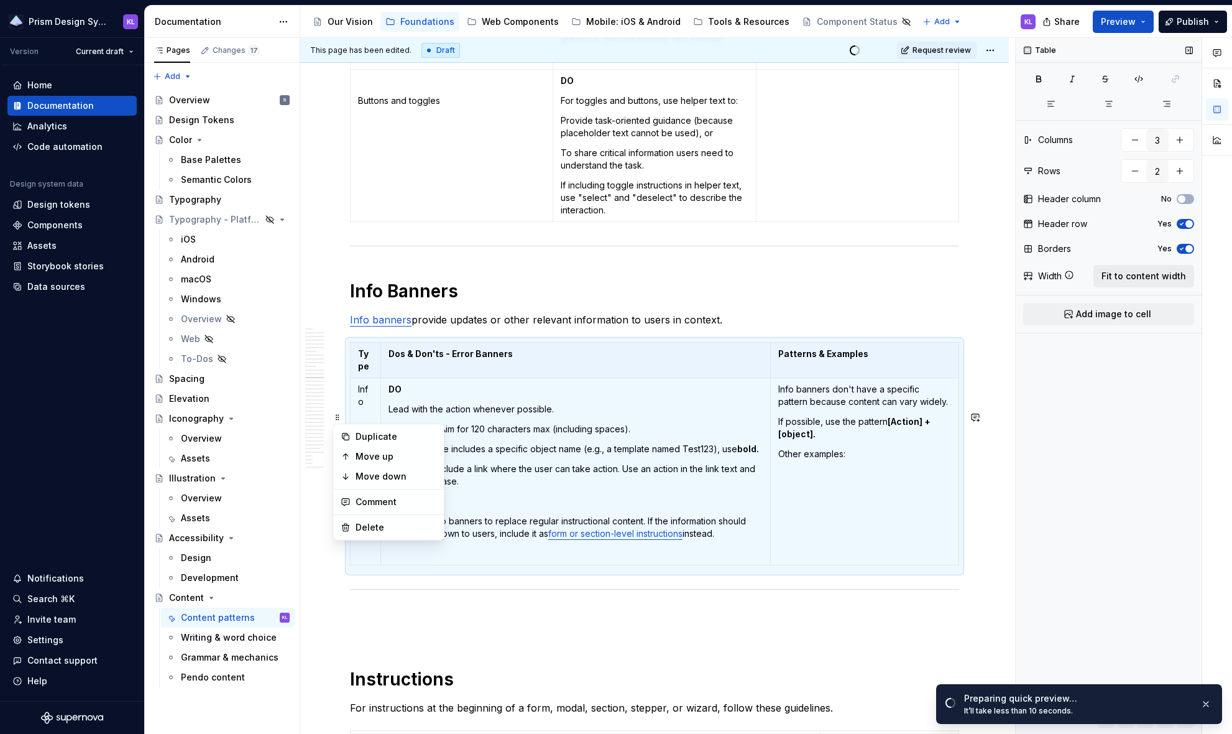
click at [1061, 278] on span "Fit to content width" at bounding box center [1144, 276] width 85 height 12
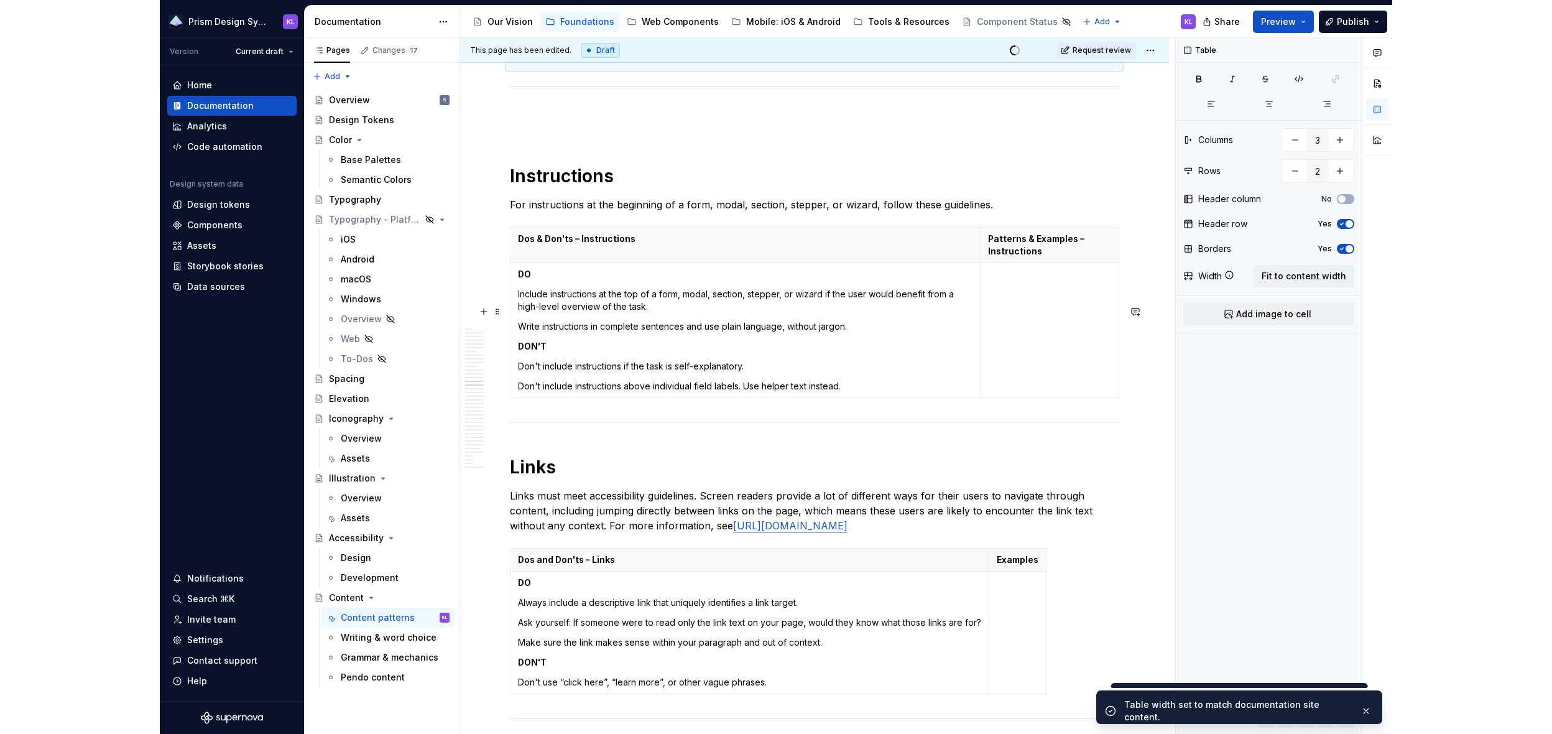
scroll to position [7240, 0]
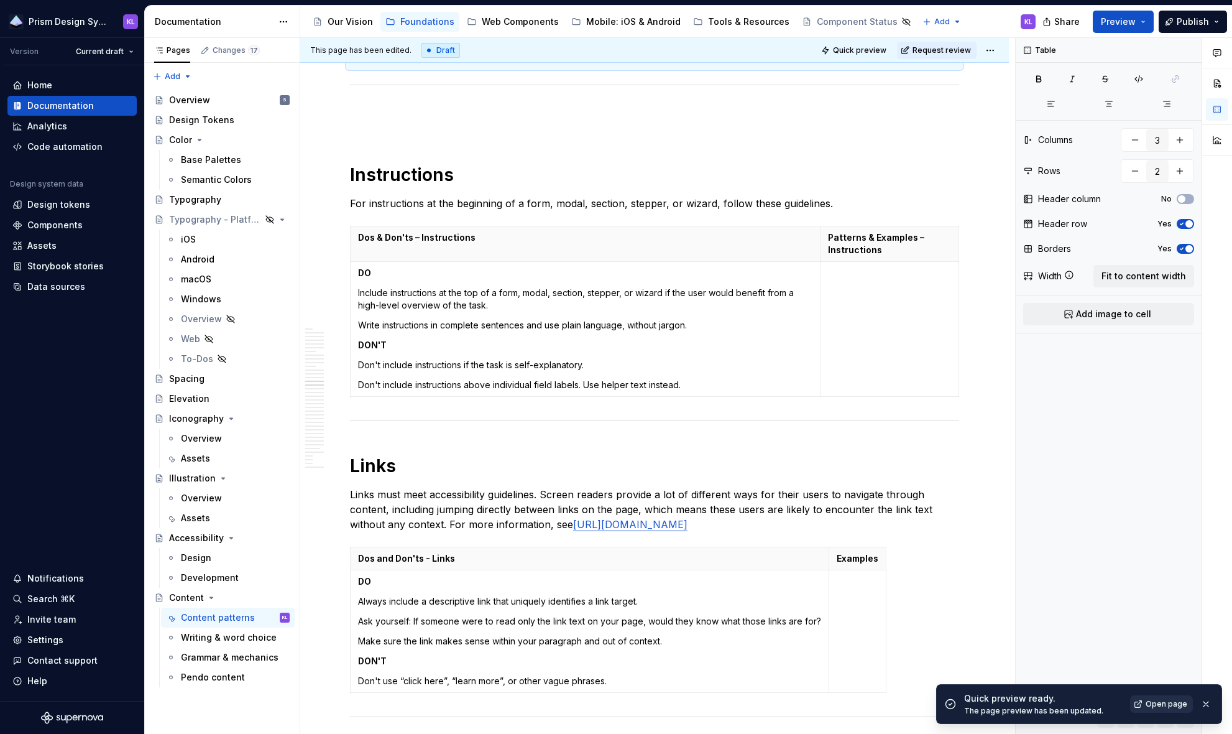
click at [1061, 583] on span "Open page" at bounding box center [1167, 704] width 42 height 10
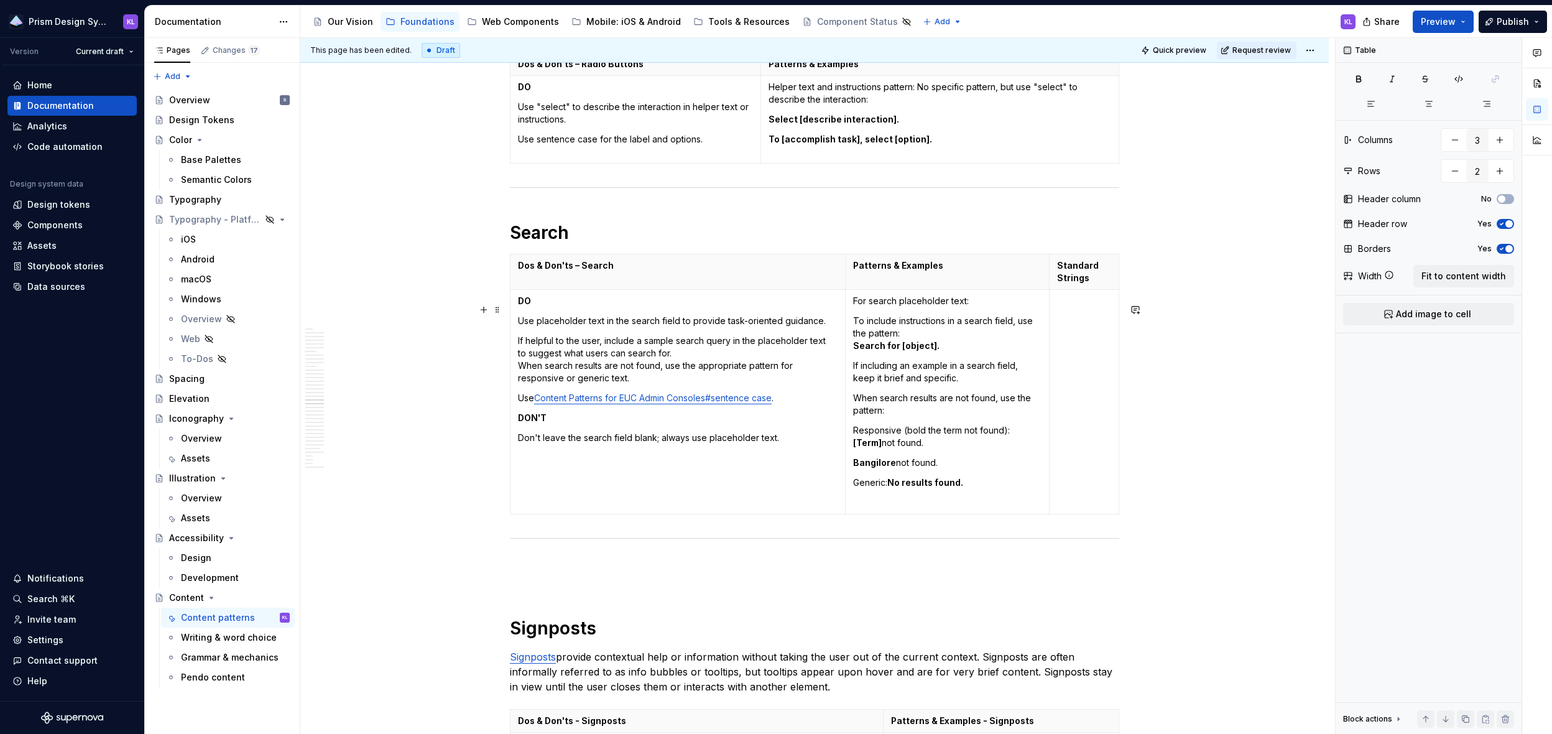
scroll to position [9408, 0]
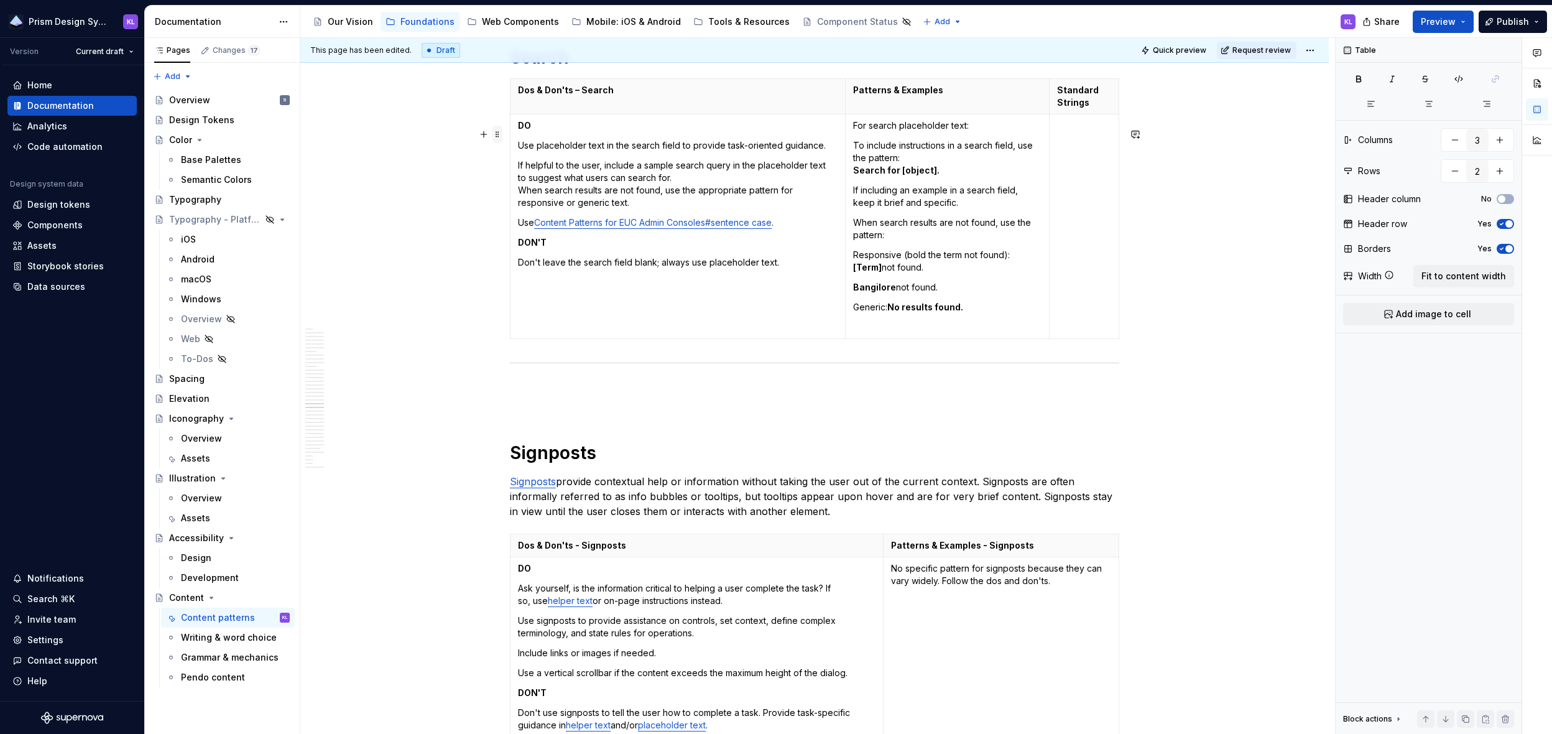
click at [497, 136] on span at bounding box center [497, 134] width 10 height 17
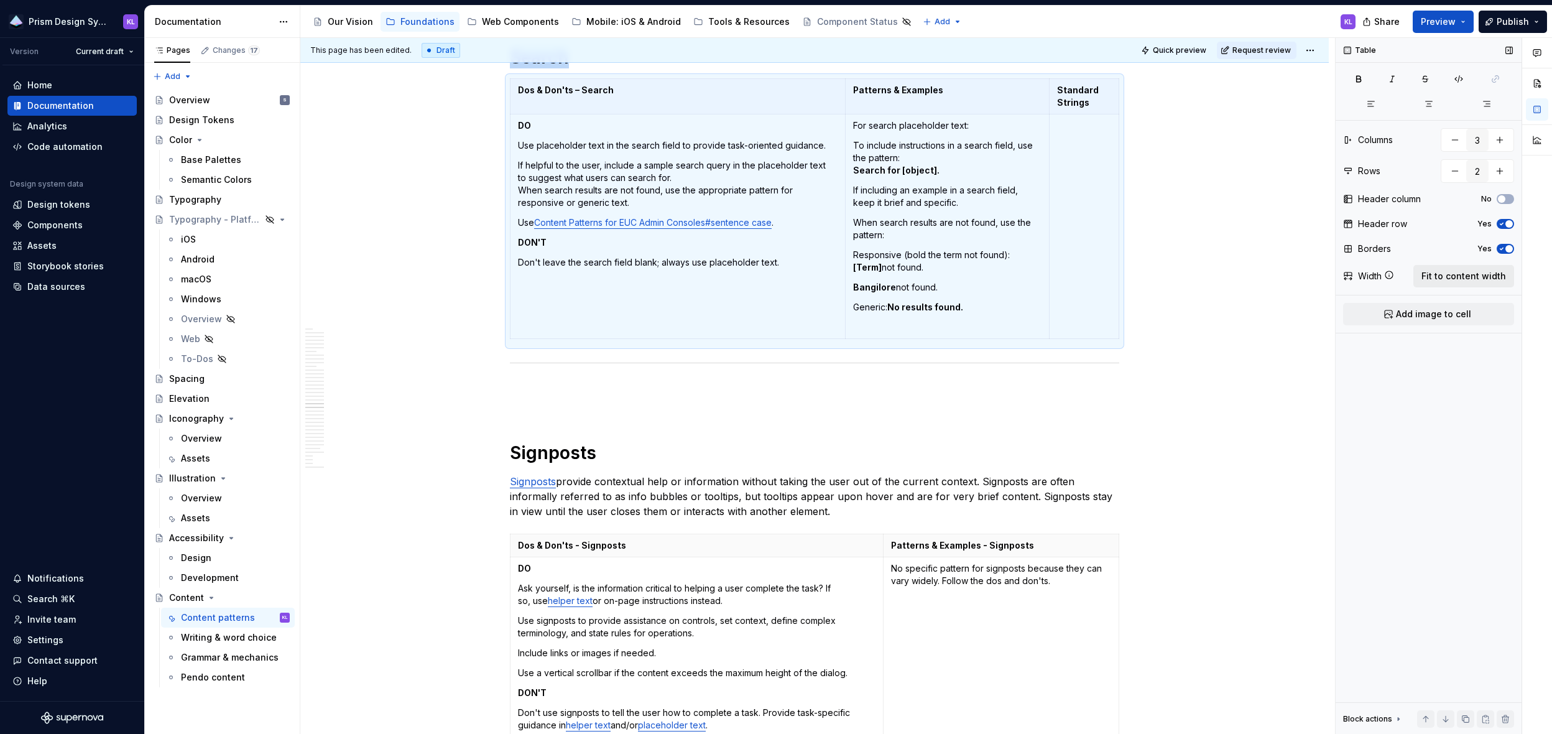
click at [1061, 275] on span "Fit to content width" at bounding box center [1463, 276] width 85 height 12
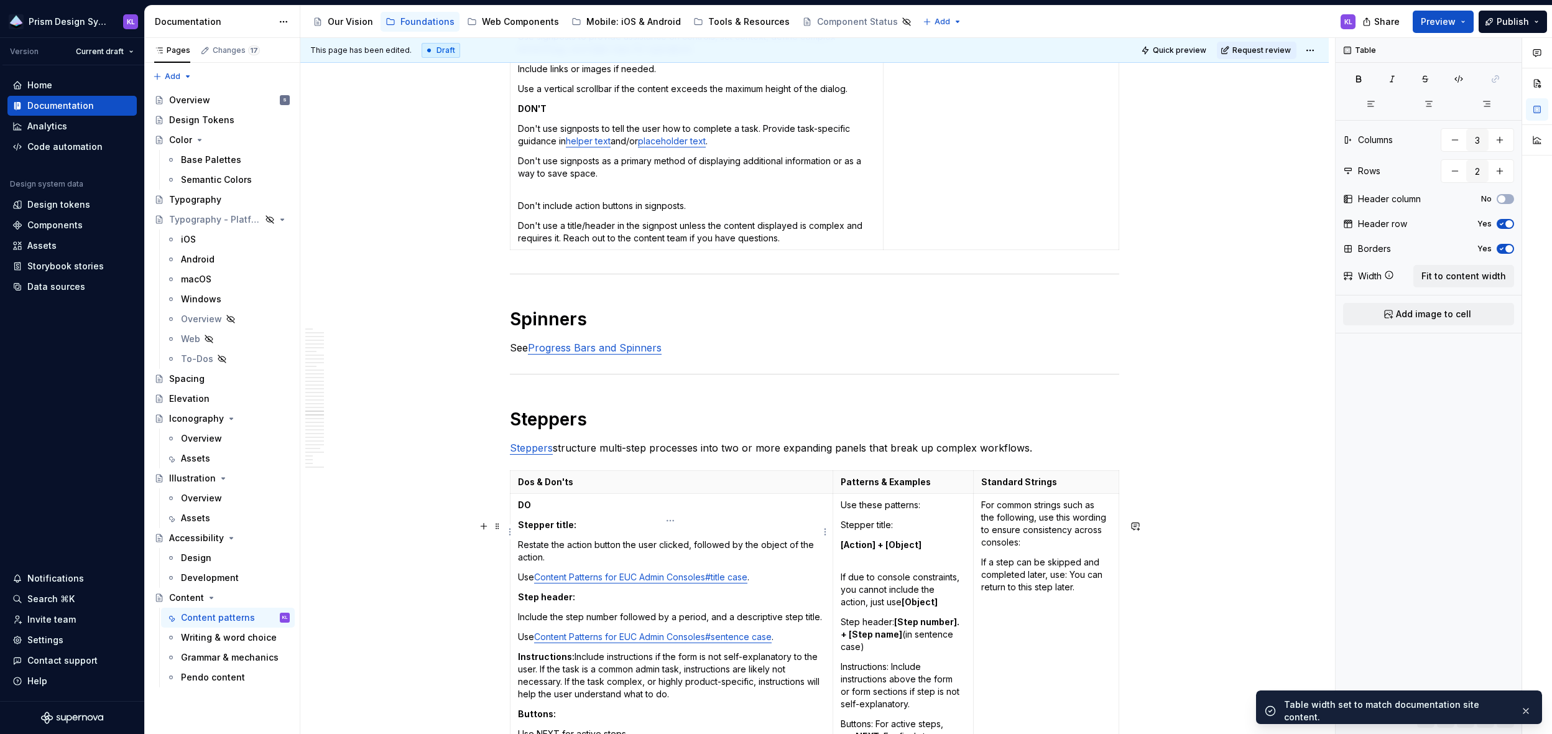
scroll to position [9999, 0]
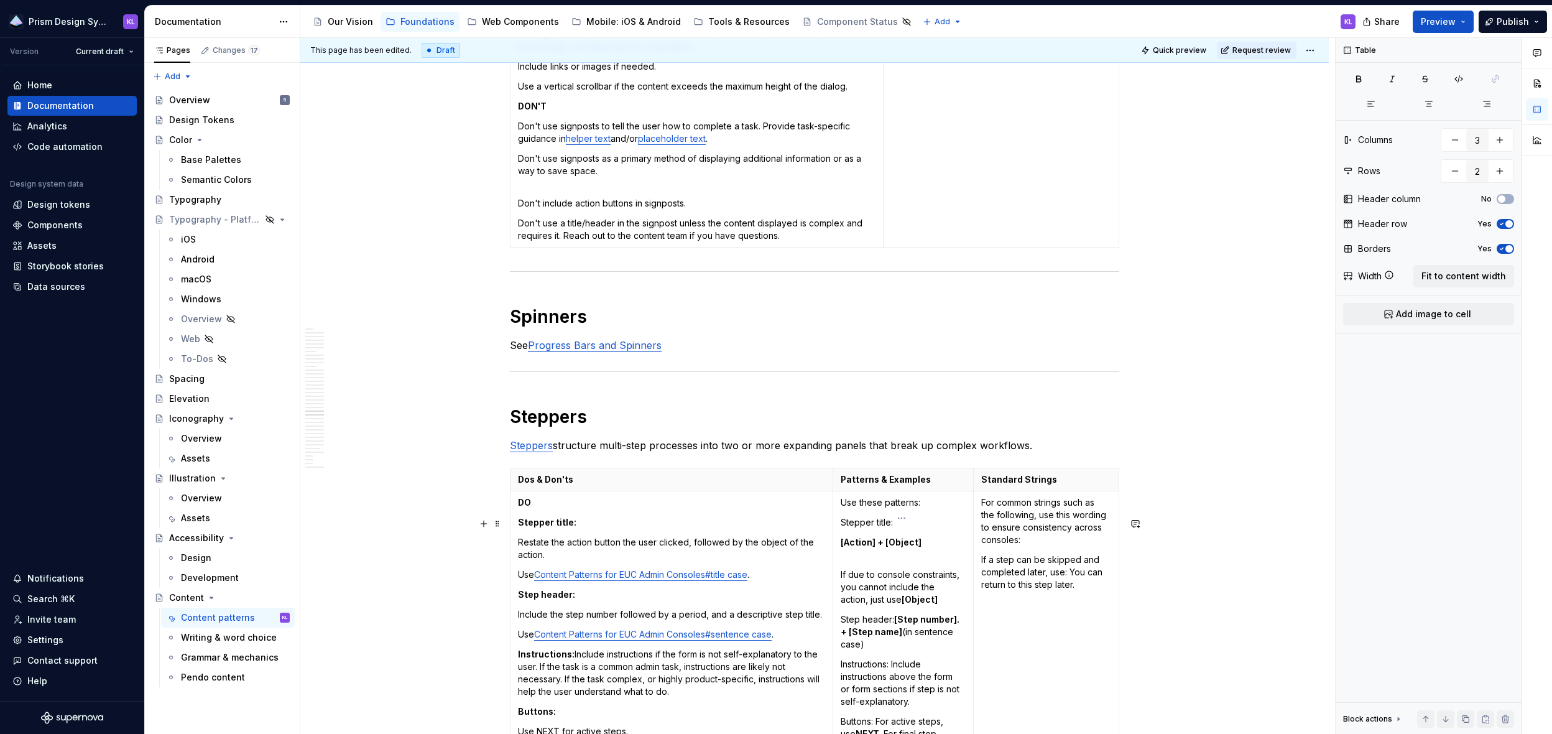
type textarea "*"
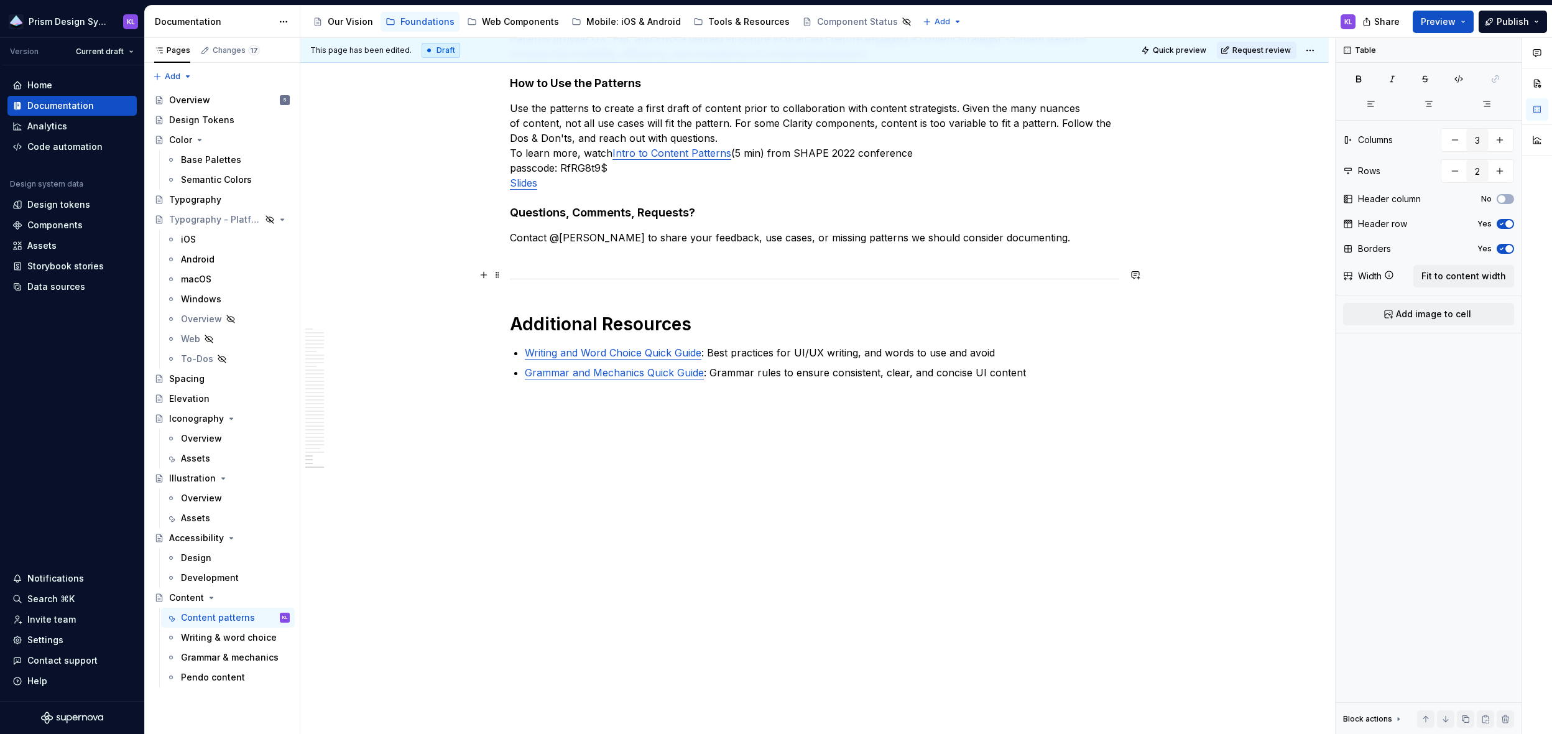
scroll to position [12792, 0]
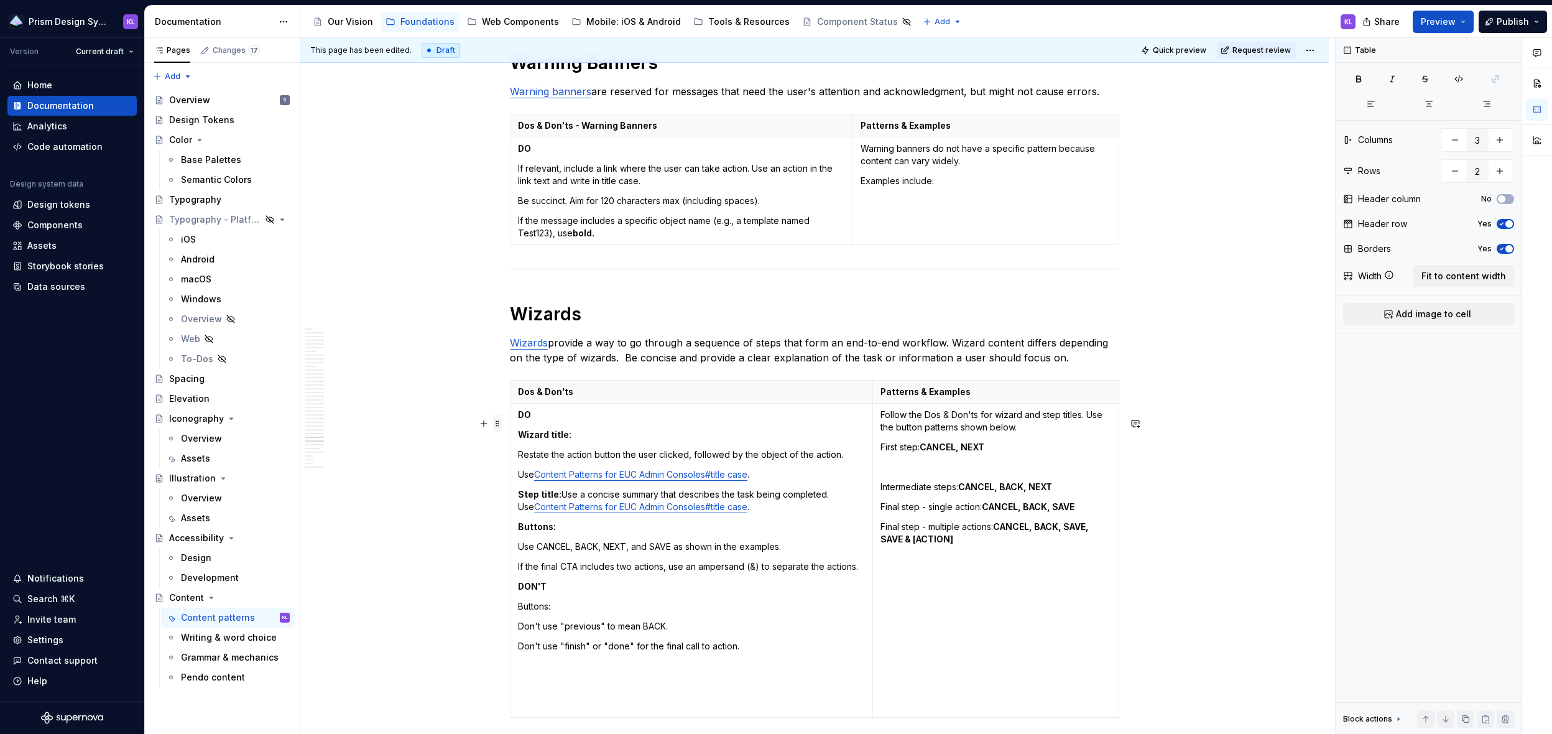
click at [499, 423] on span at bounding box center [497, 423] width 10 height 17
type input "2"
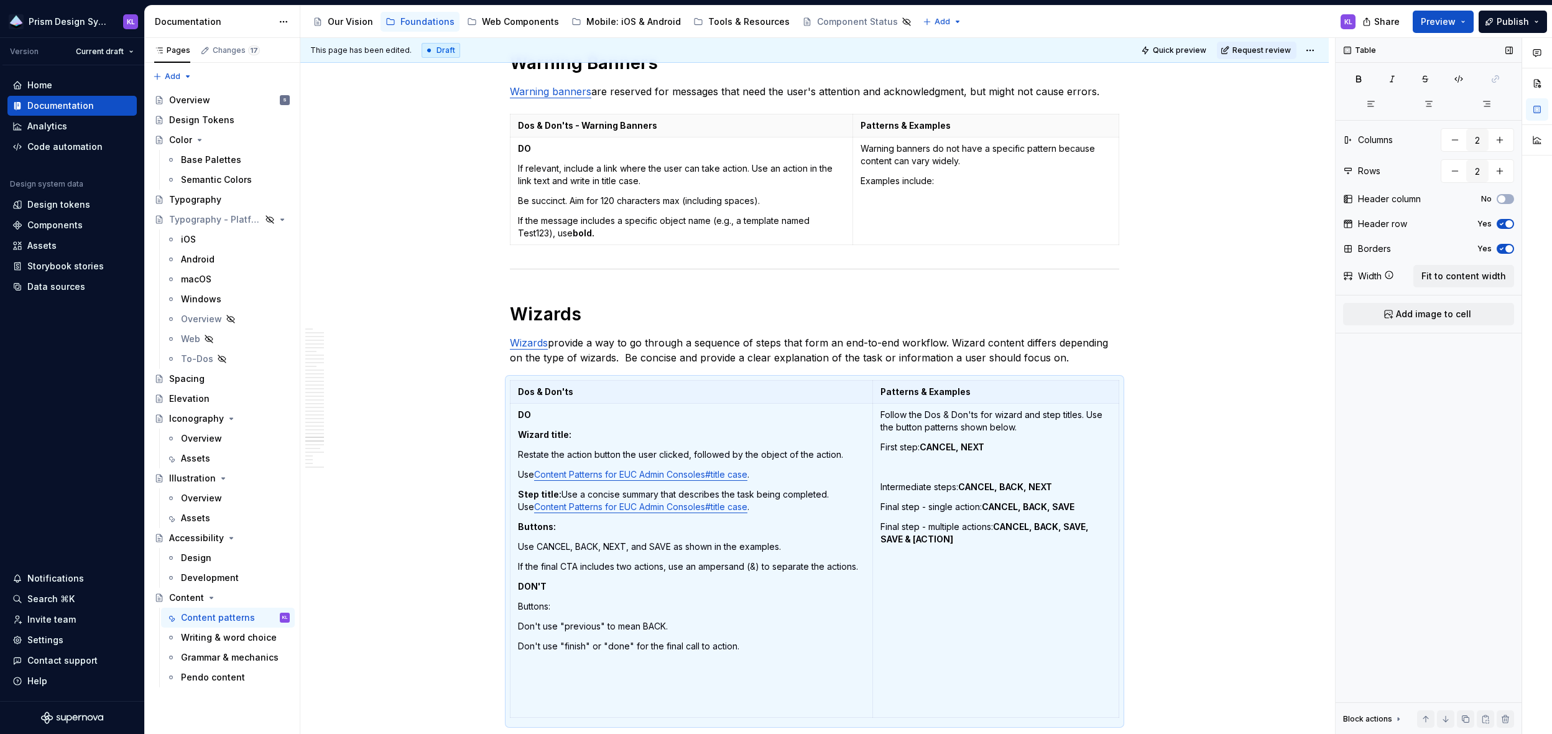
drag, startPoint x: 1452, startPoint y: 277, endPoint x: 1397, endPoint y: 269, distance: 55.4
click at [1061, 277] on span "Fit to content width" at bounding box center [1463, 276] width 85 height 12
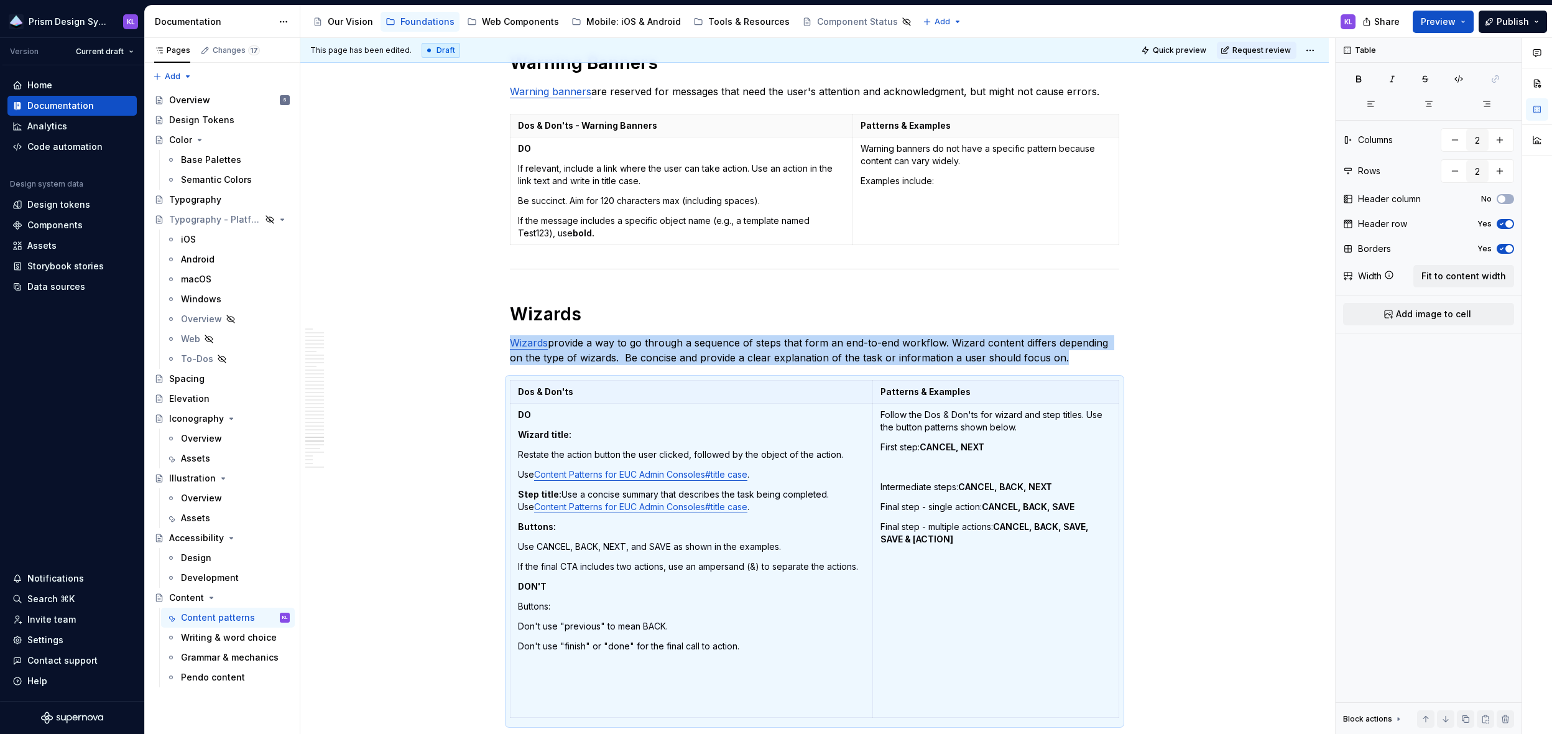
scroll to position [12818, 0]
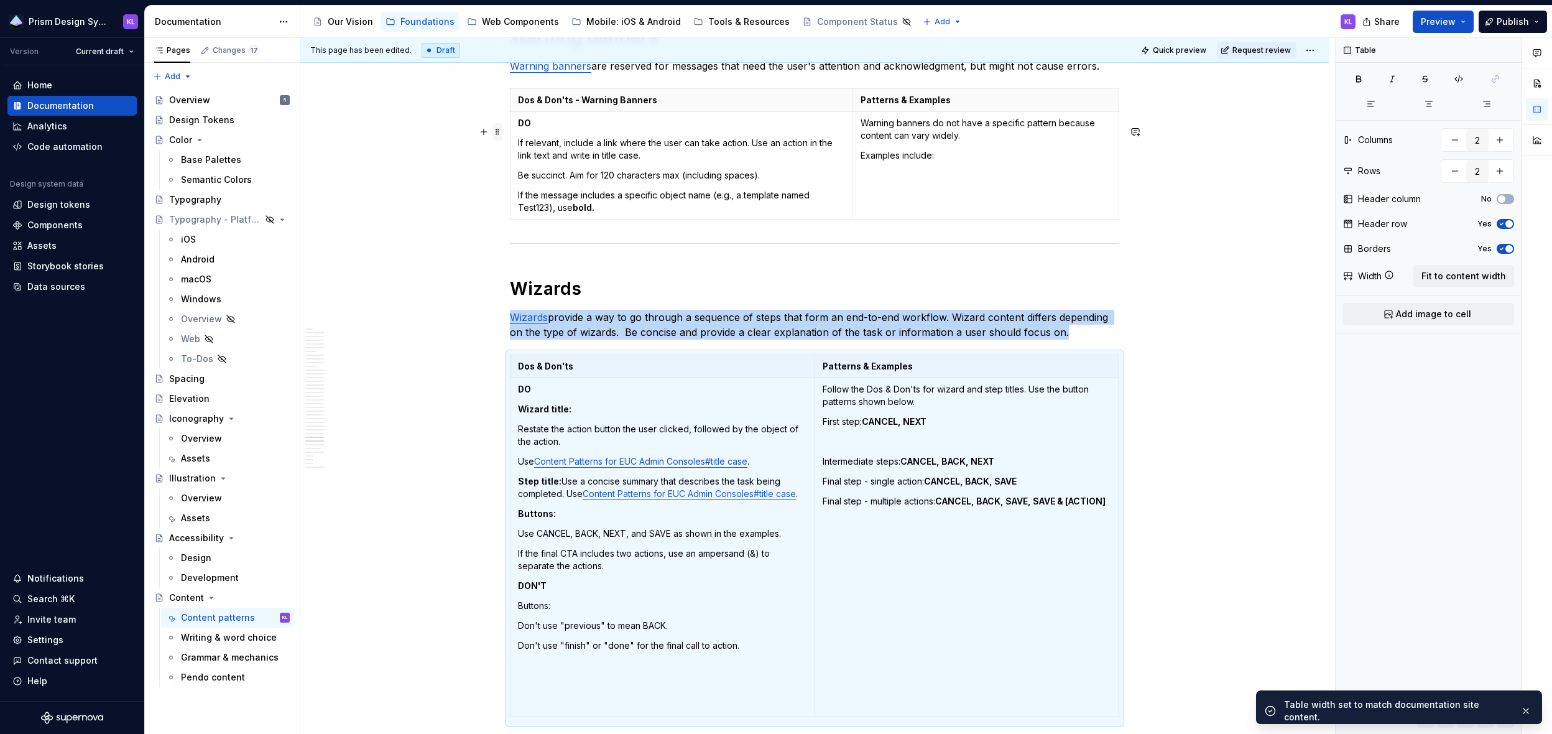
click at [499, 128] on span at bounding box center [497, 131] width 10 height 17
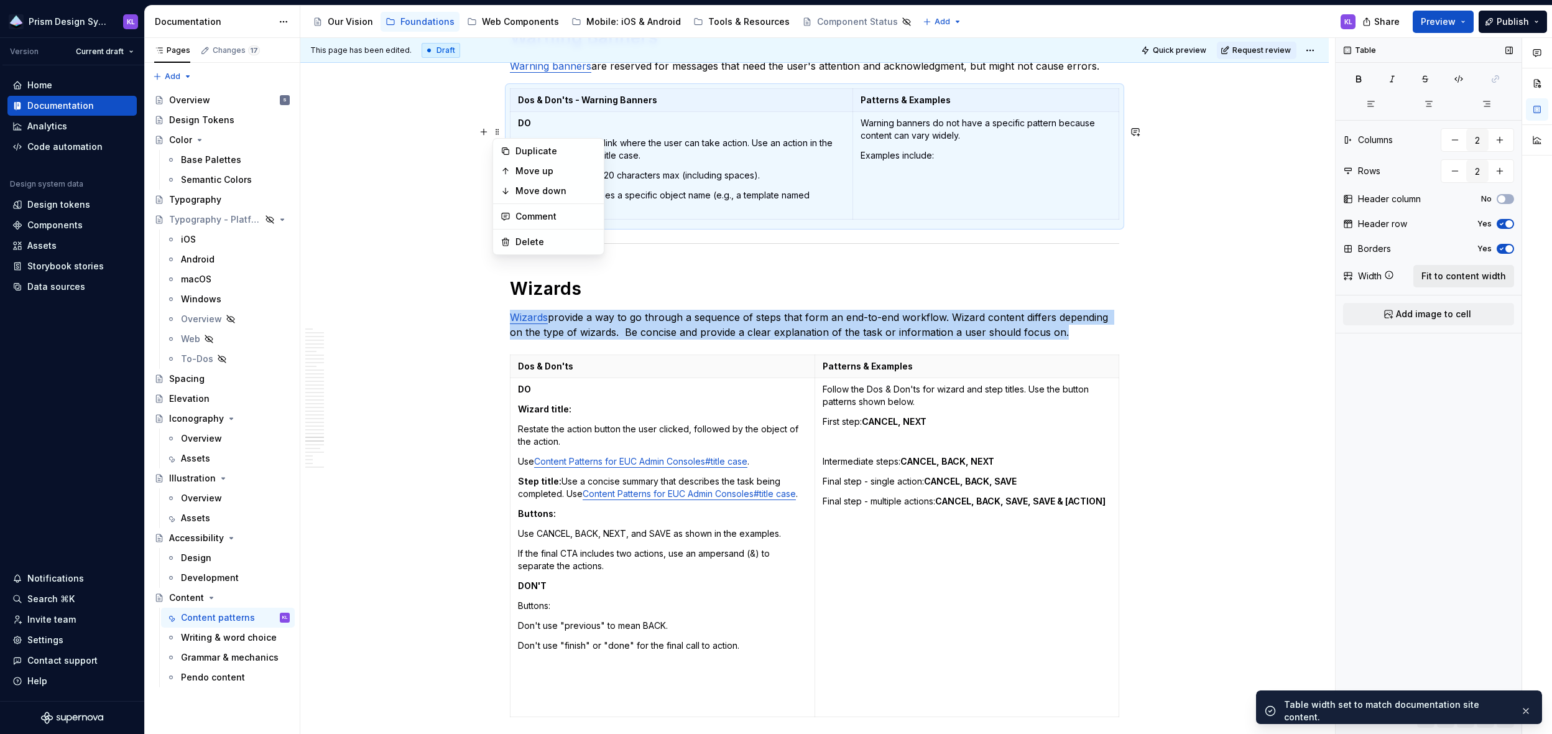
click at [1061, 275] on span "Fit to content width" at bounding box center [1463, 276] width 85 height 12
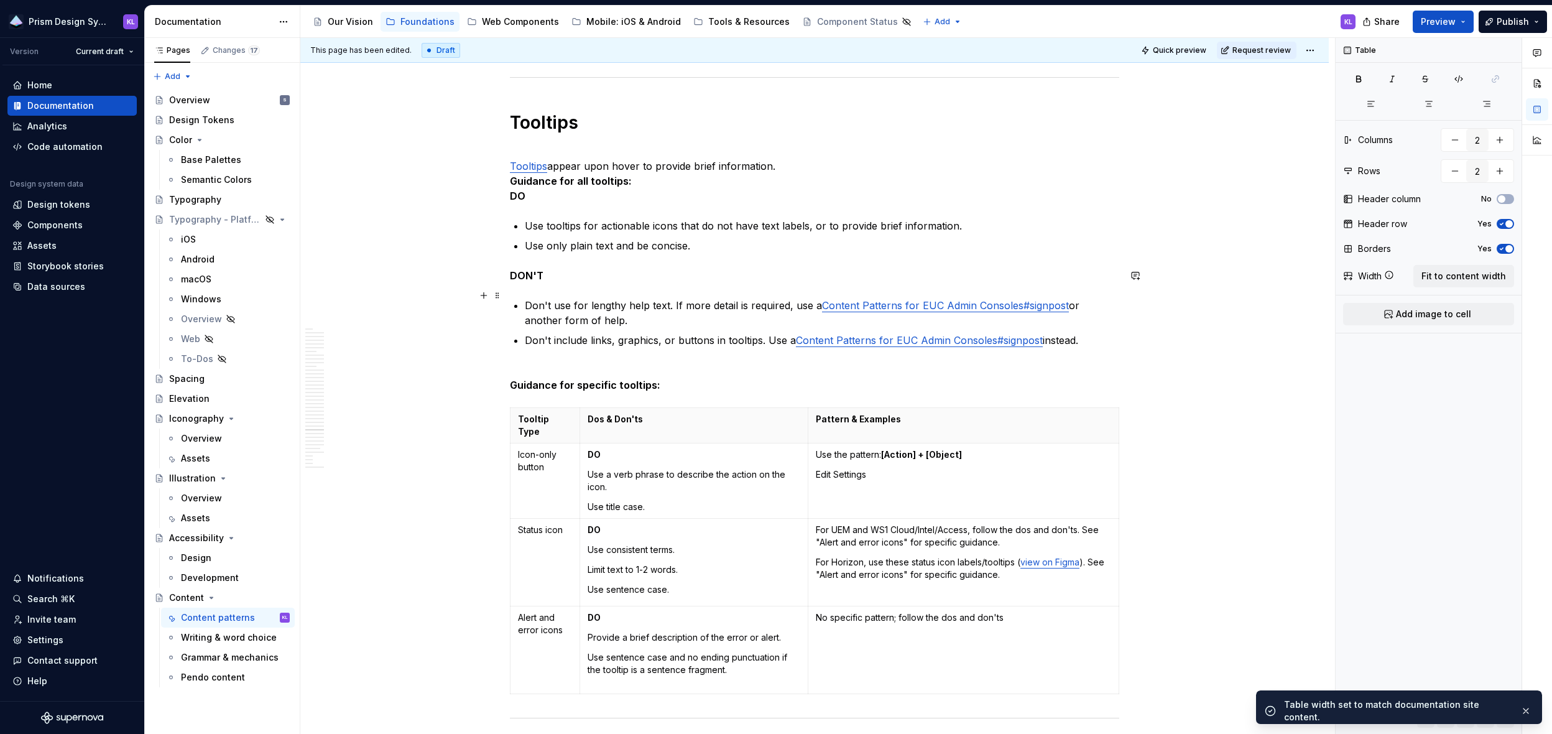
scroll to position [11778, 0]
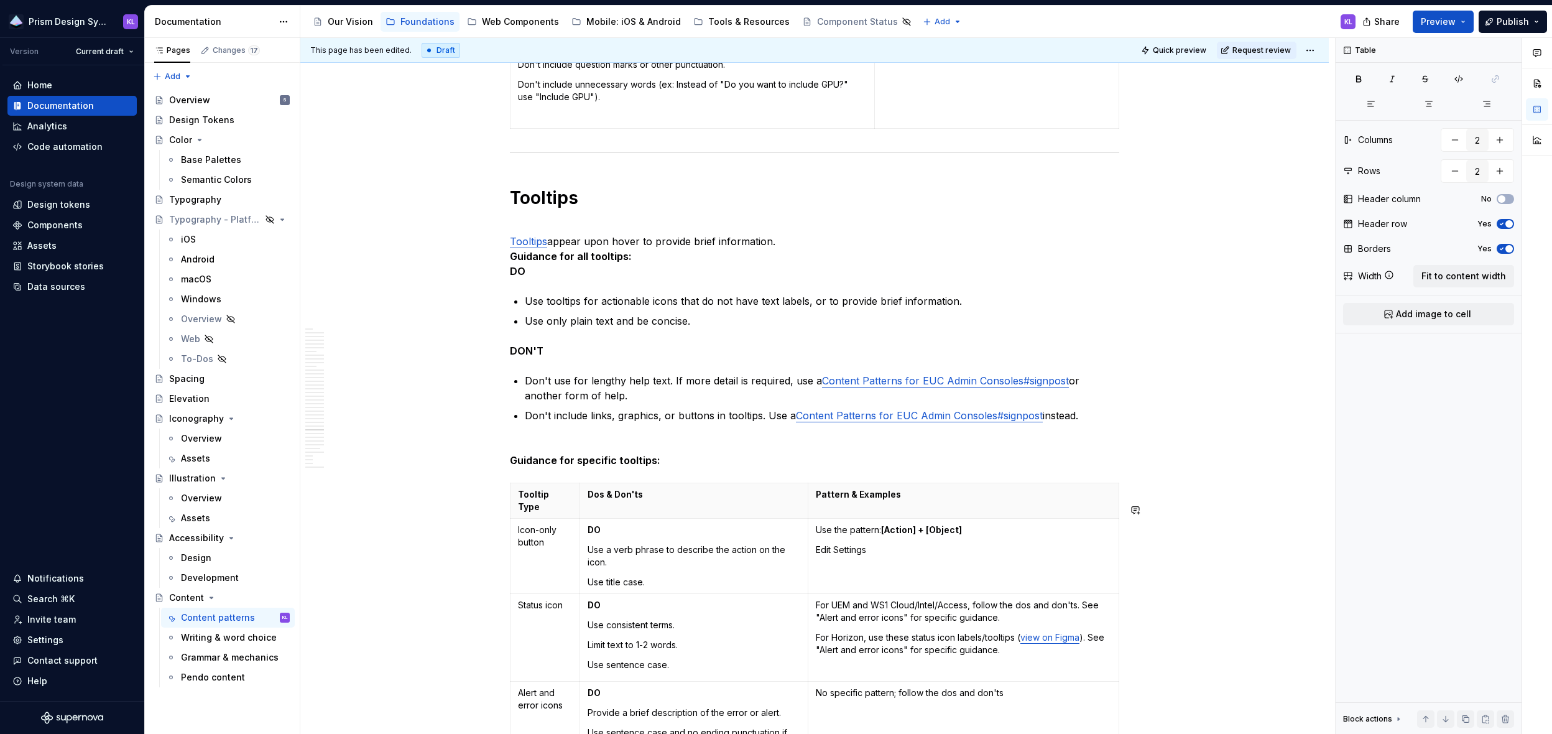
type textarea "*"
click at [499, 540] on span at bounding box center [497, 538] width 10 height 17
type input "3"
type input "4"
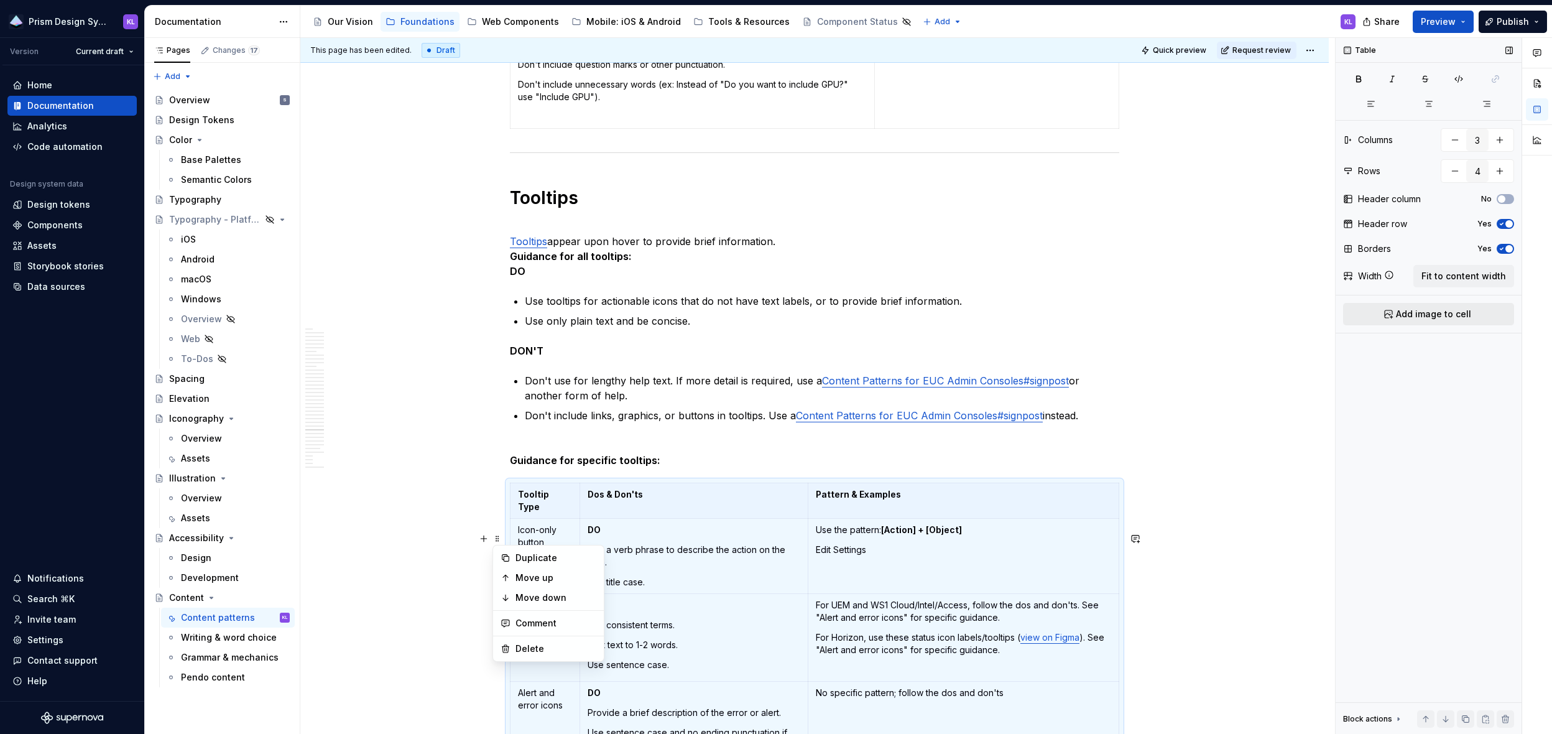
click at [1061, 313] on button "Add image to cell" at bounding box center [1428, 314] width 171 height 22
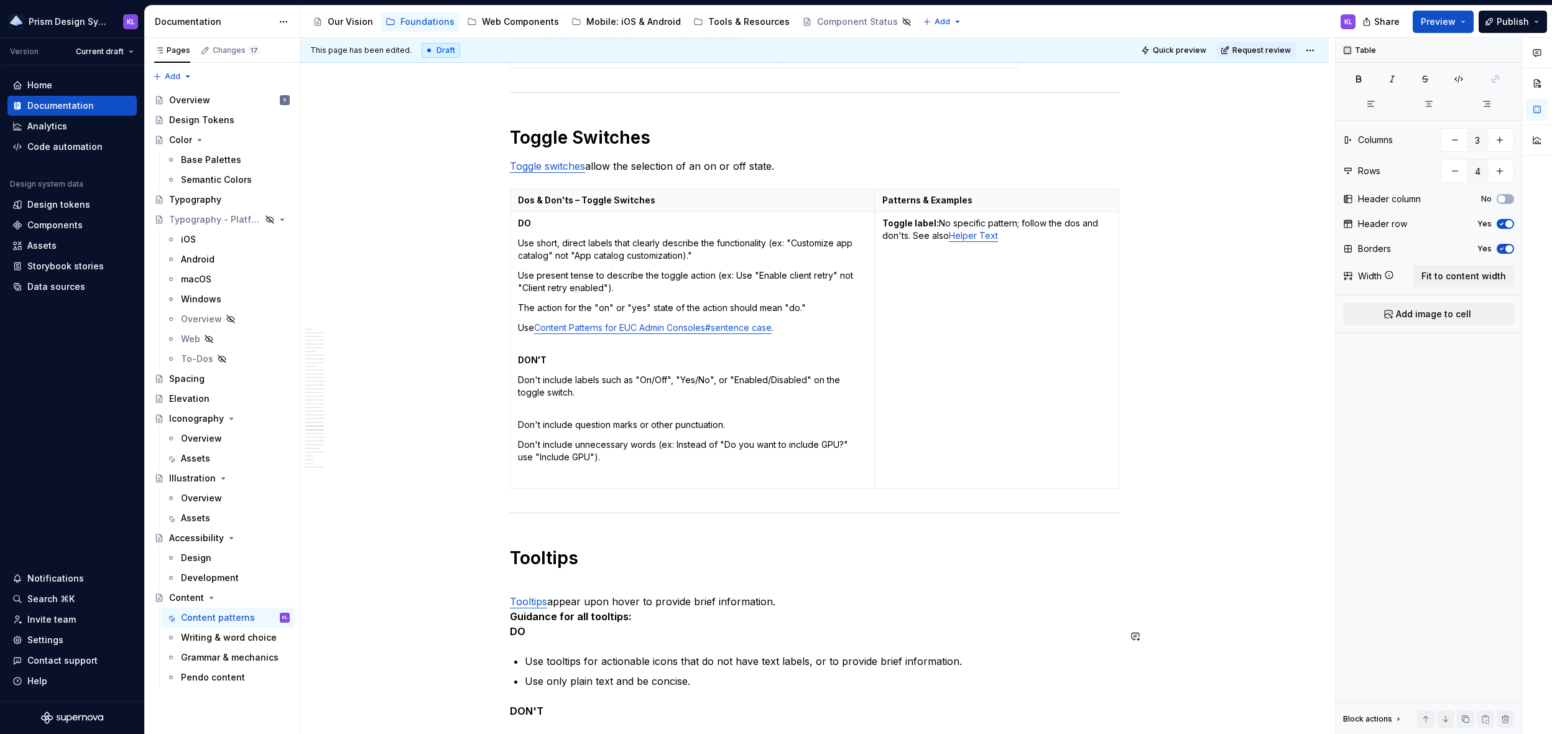
scroll to position [11347, 0]
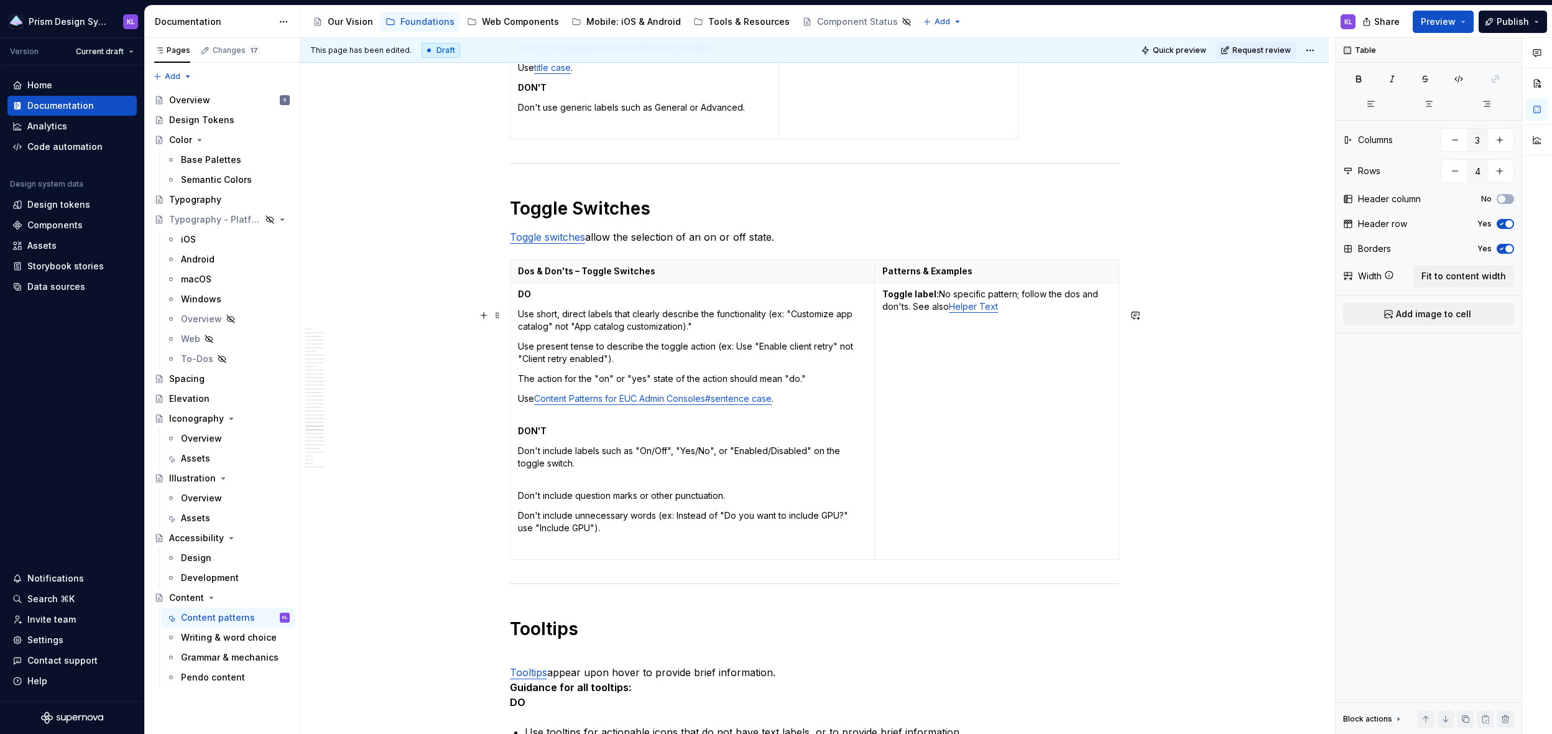
drag, startPoint x: 499, startPoint y: 318, endPoint x: 550, endPoint y: 319, distance: 51.6
click at [499, 318] on span at bounding box center [497, 315] width 10 height 17
type input "2"
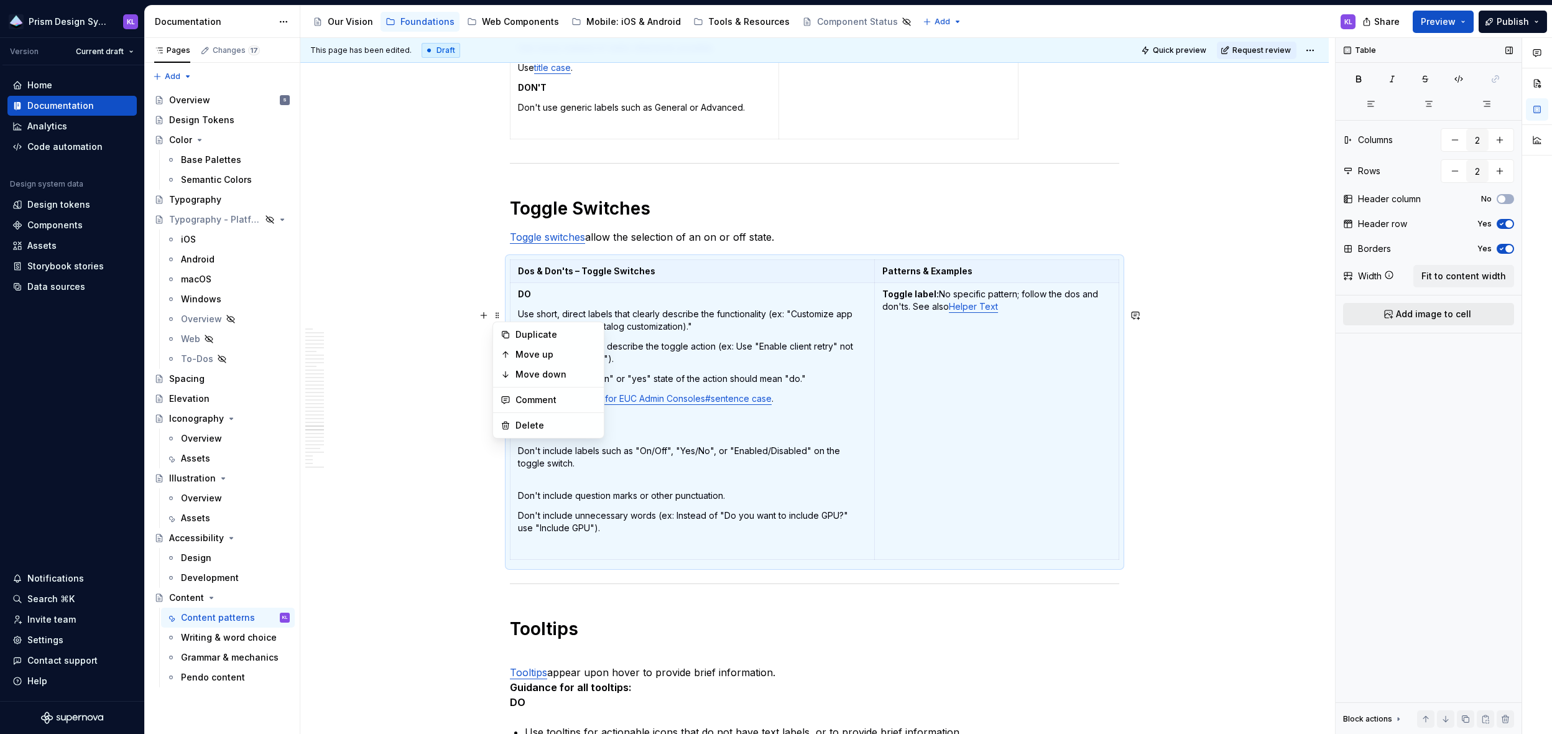
click at [1061, 308] on button "Add image to cell" at bounding box center [1428, 314] width 171 height 22
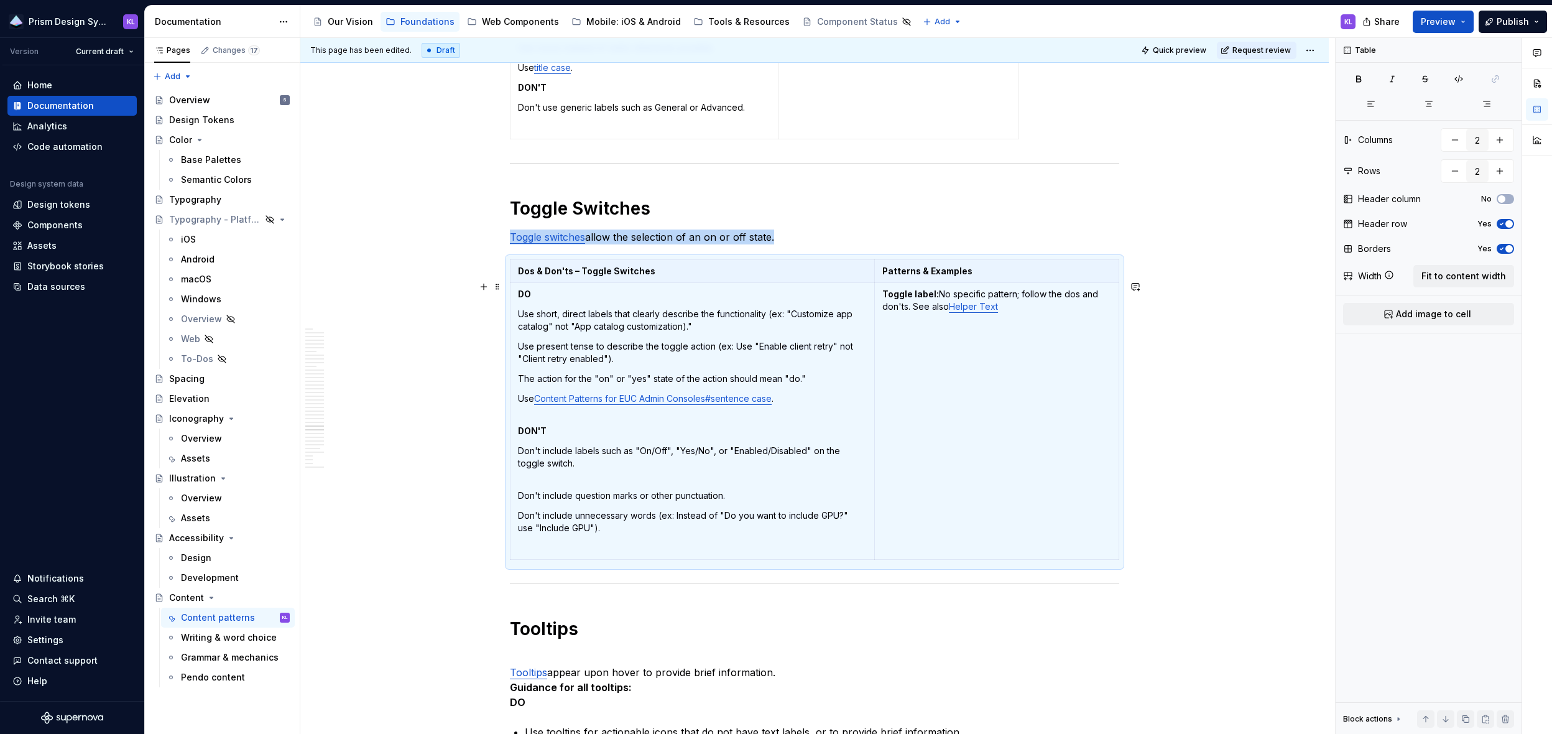
click at [1061, 286] on div "This page has been edited. Draft Quick preview Request review Content Edit head…" at bounding box center [817, 386] width 1035 height 696
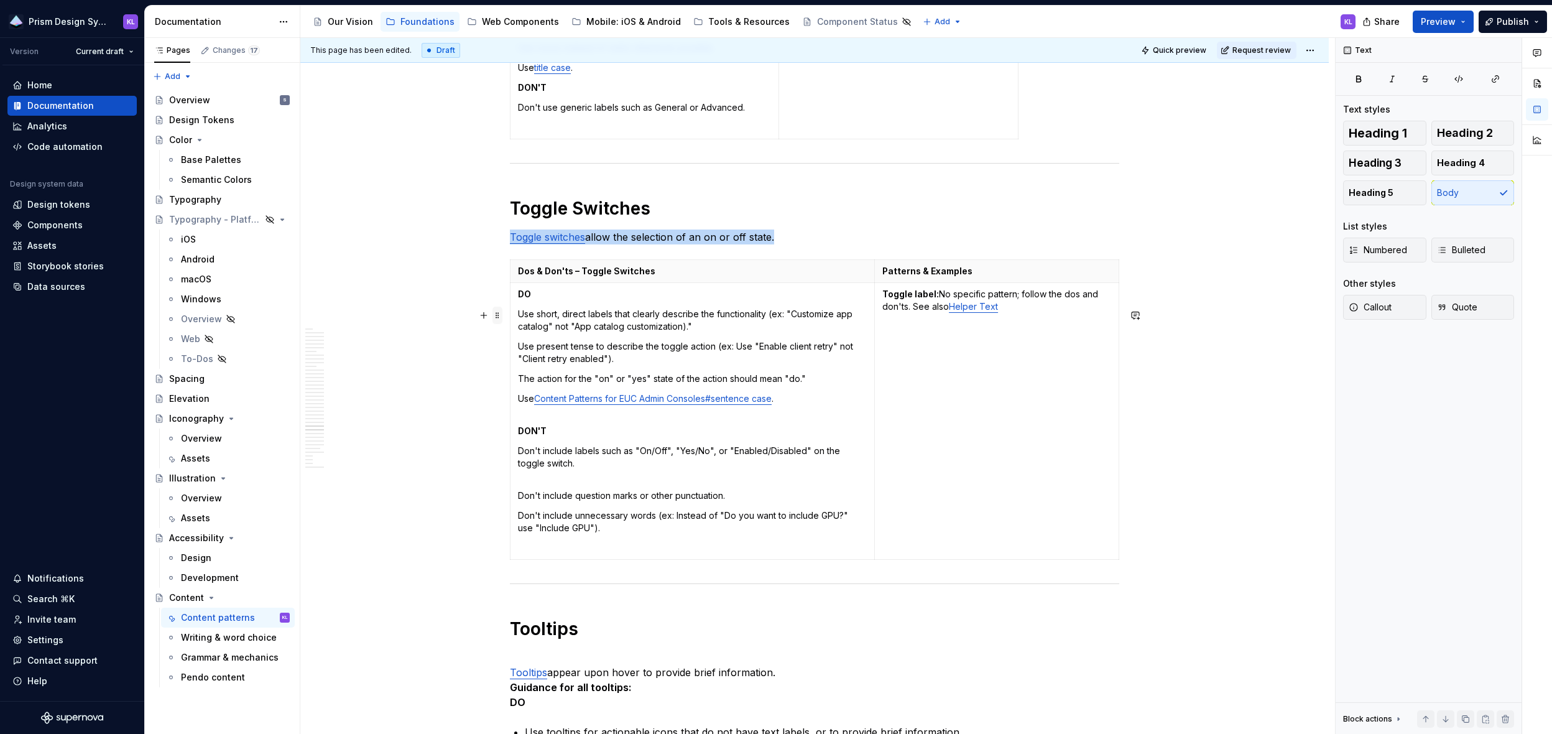
click at [495, 316] on span at bounding box center [497, 315] width 10 height 17
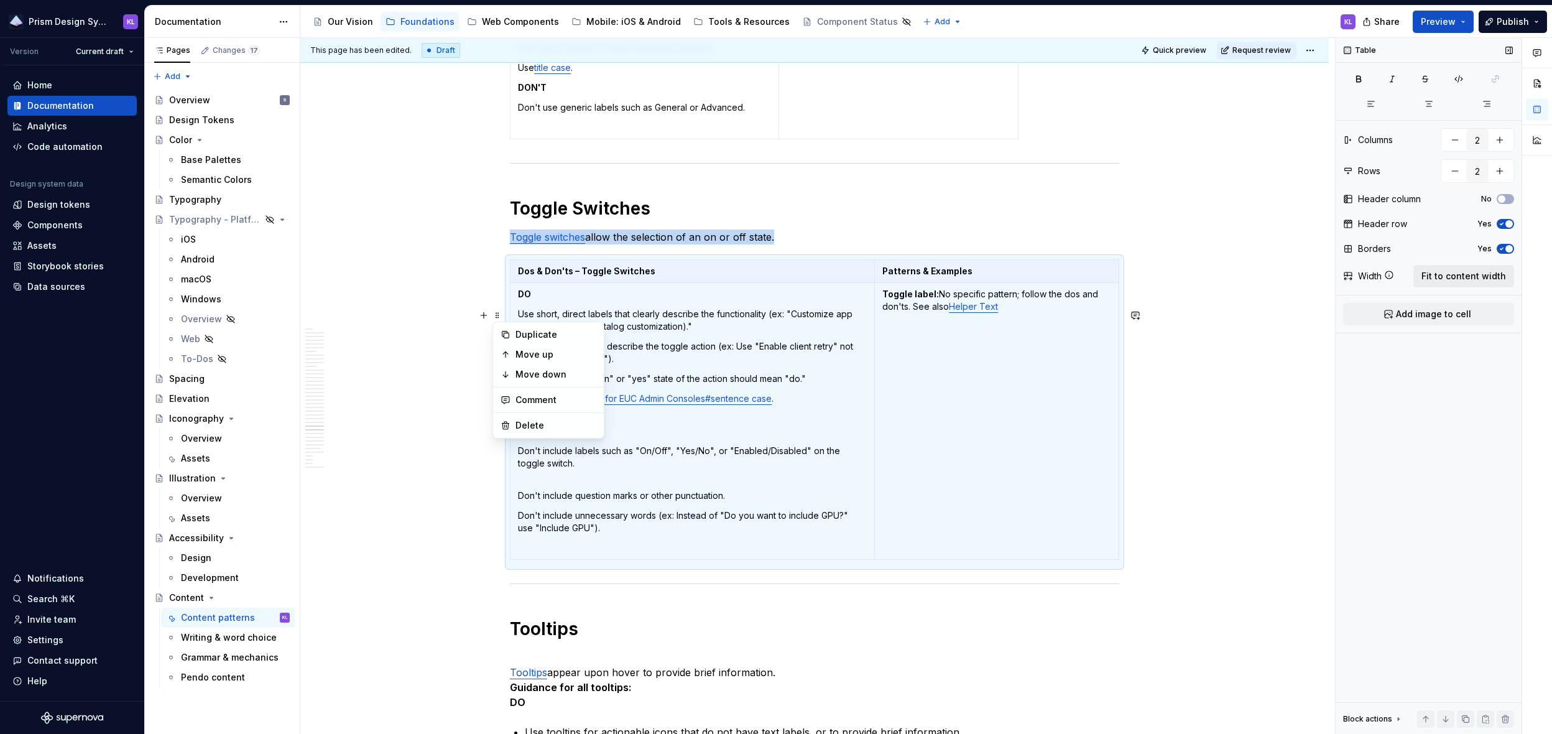
click at [1061, 275] on span "Fit to content width" at bounding box center [1463, 276] width 85 height 12
type textarea "*"
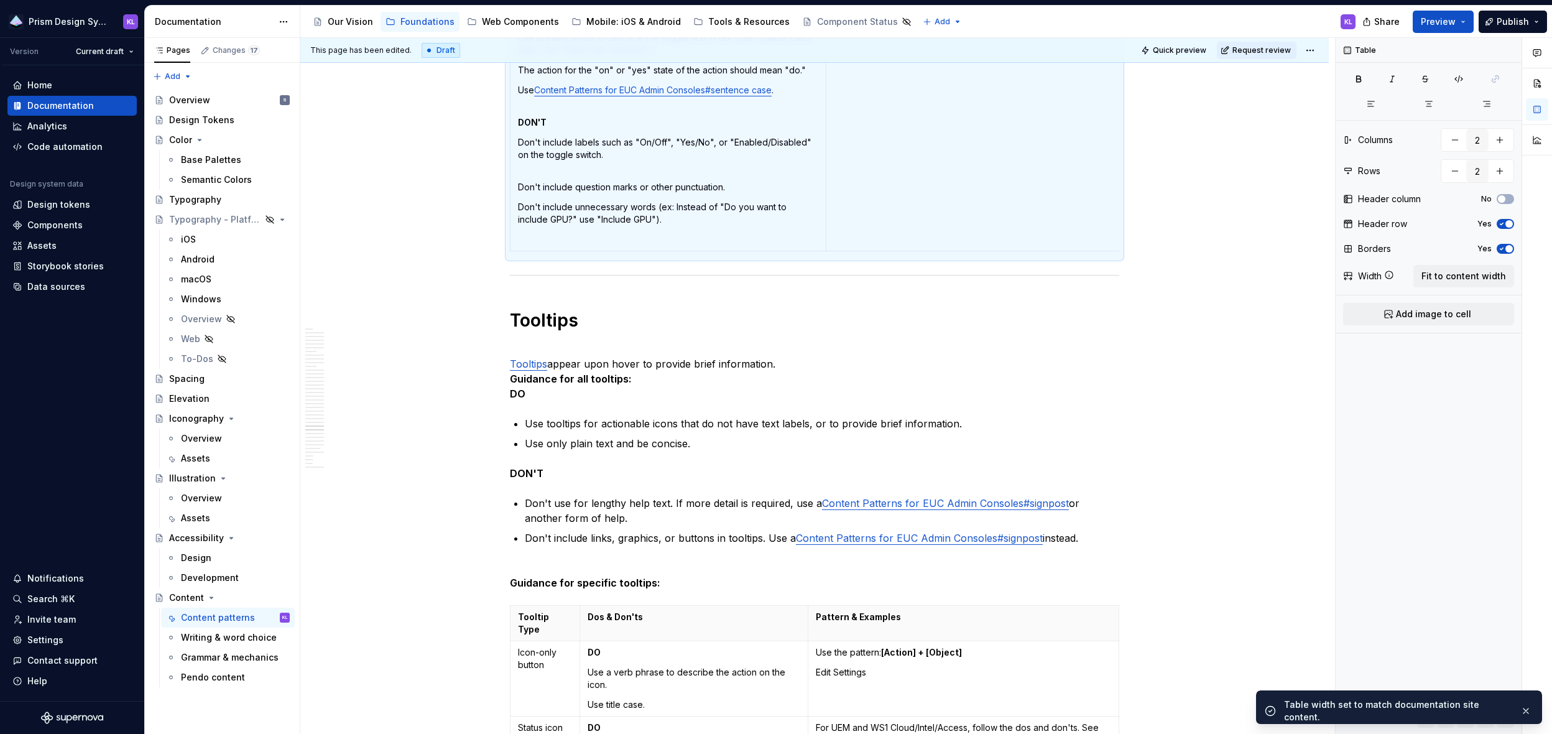
scroll to position [11916, 0]
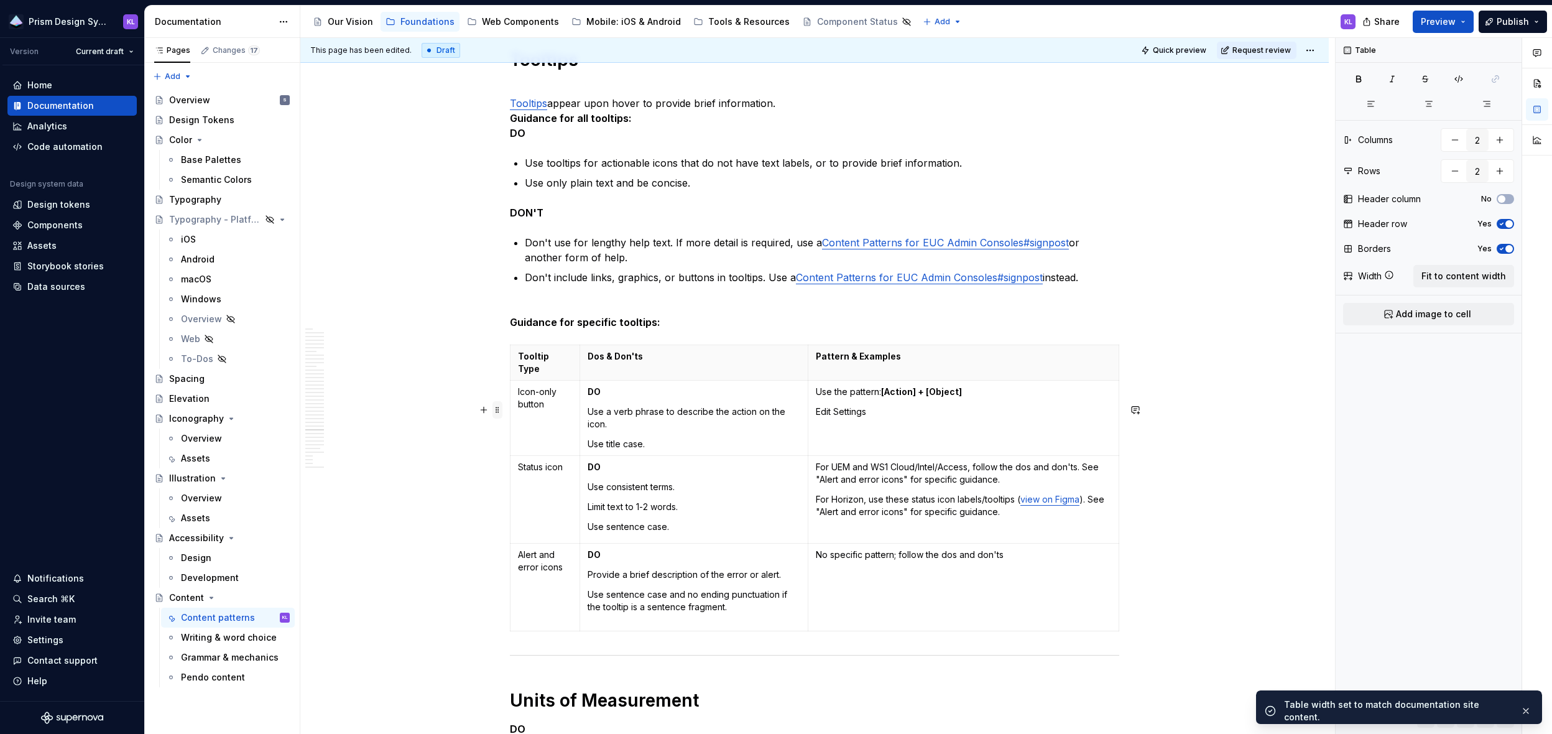
click at [499, 412] on span at bounding box center [497, 409] width 10 height 17
type input "3"
type input "4"
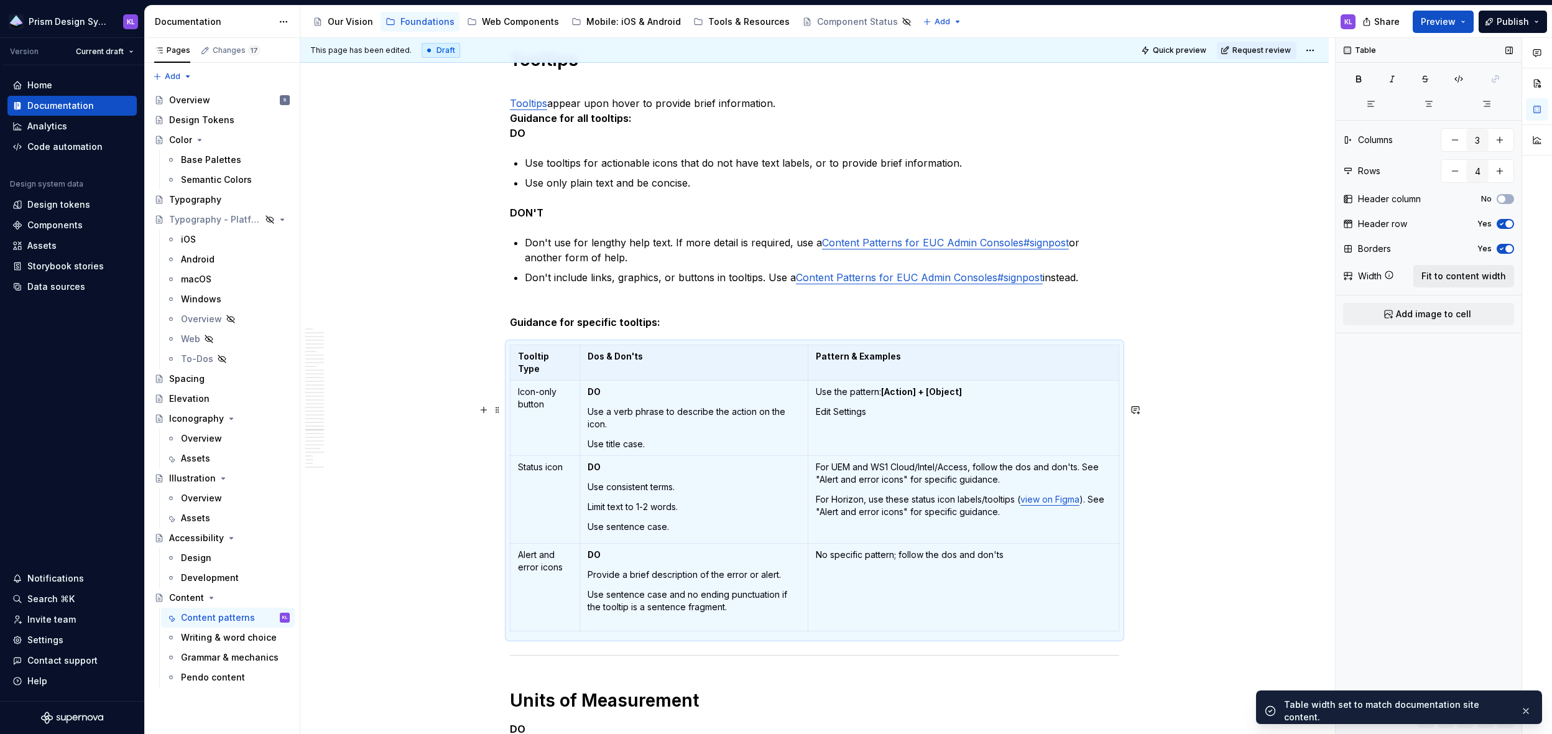
click at [1061, 279] on span "Fit to content width" at bounding box center [1463, 276] width 85 height 12
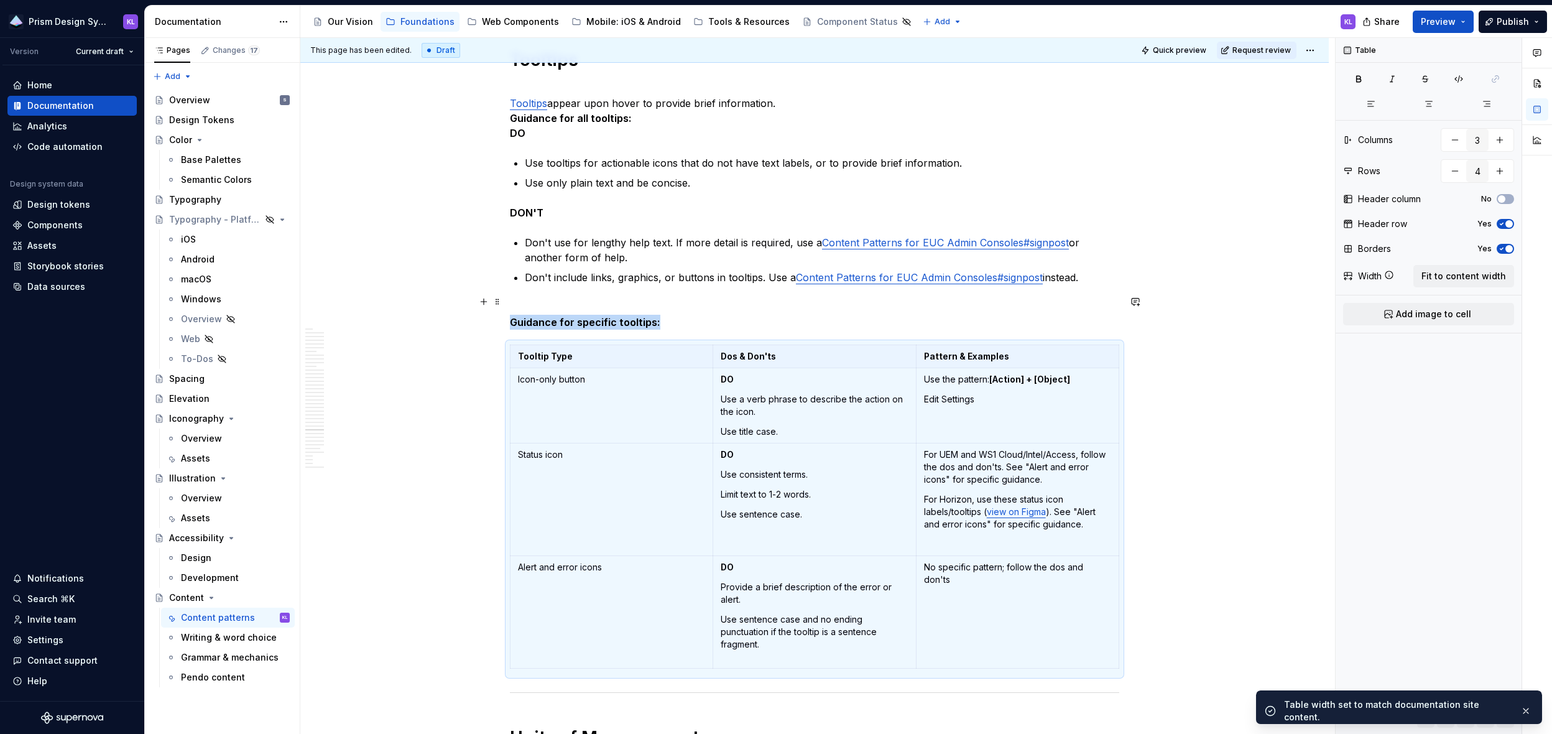
type textarea "*"
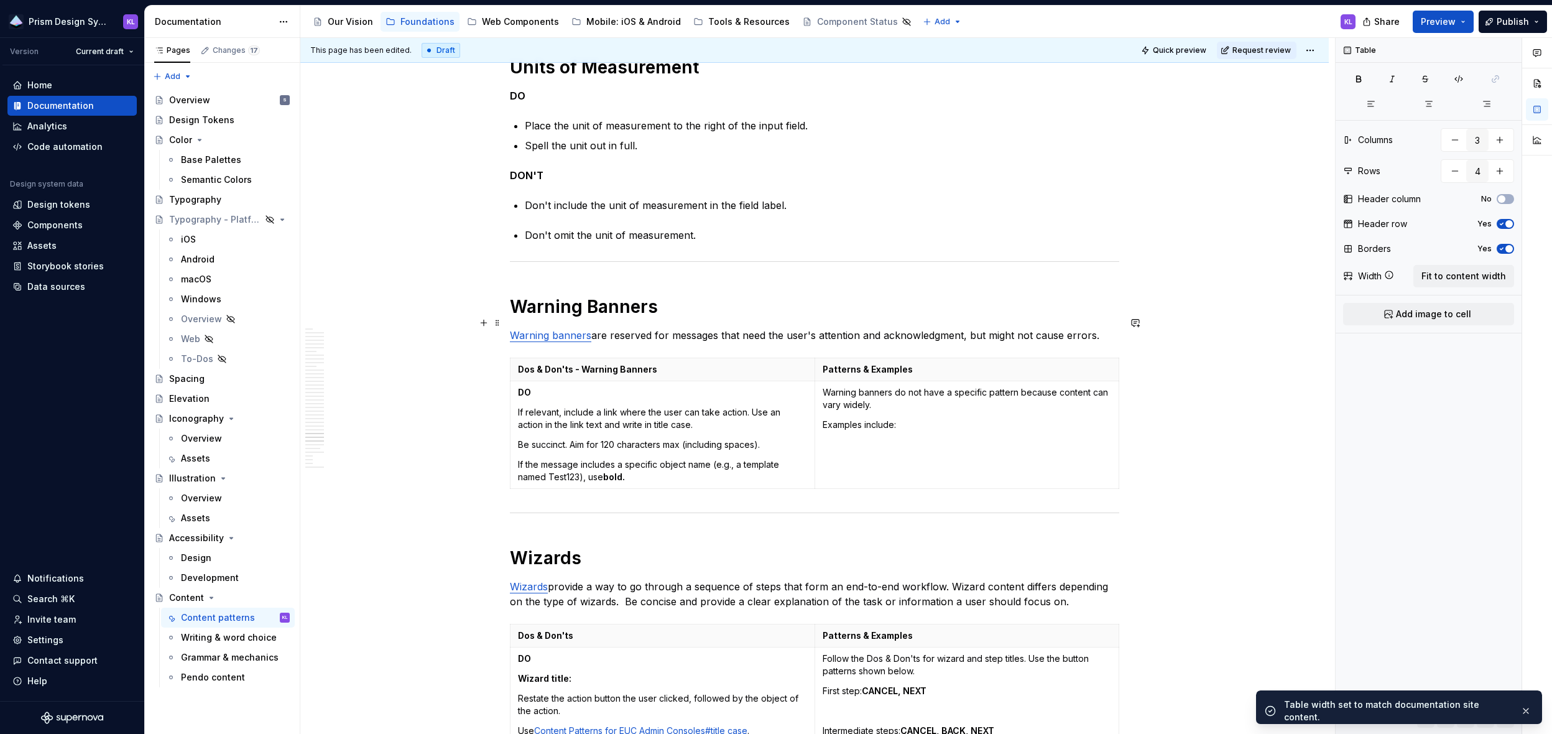
scroll to position [12652, 0]
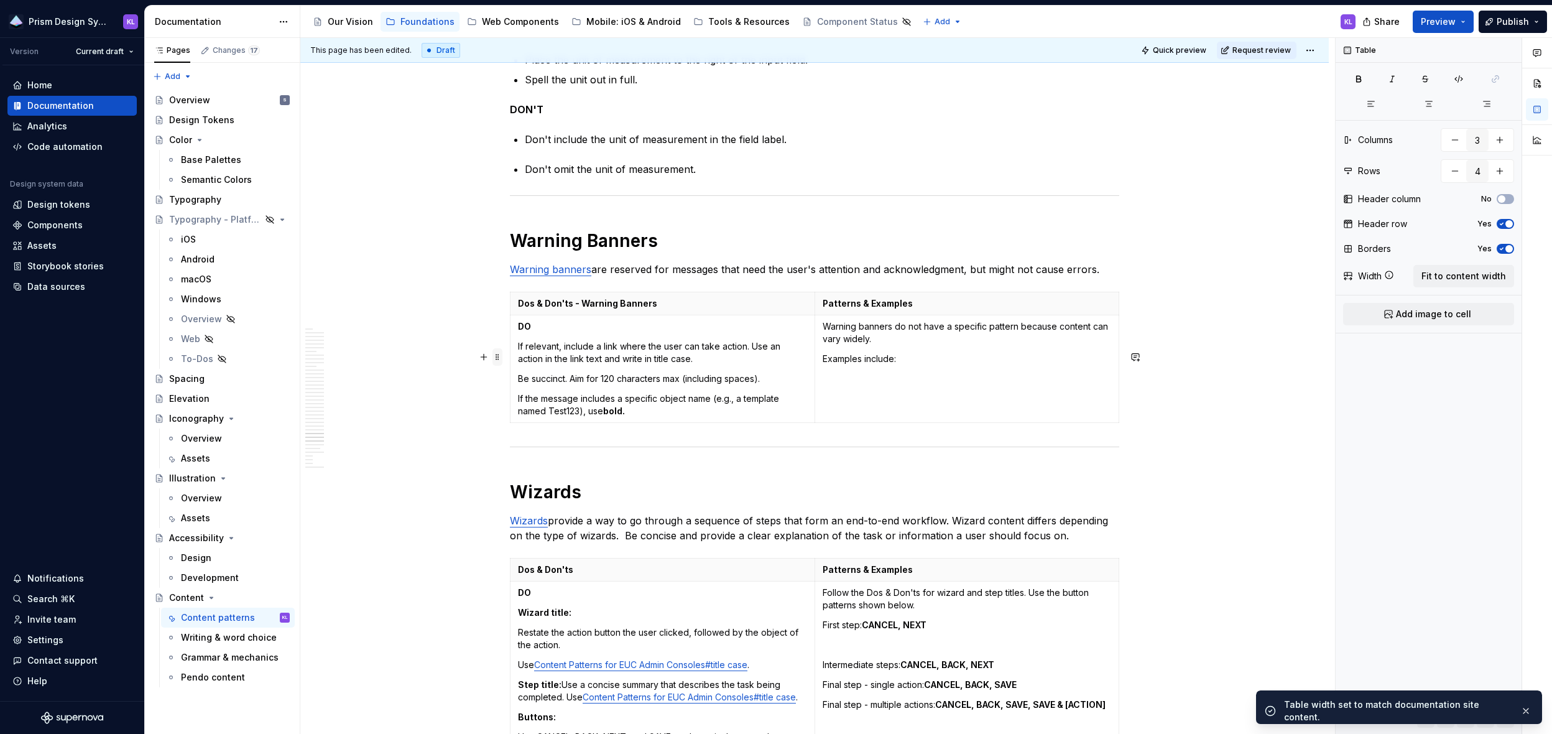
click at [496, 357] on span at bounding box center [497, 356] width 10 height 17
type input "2"
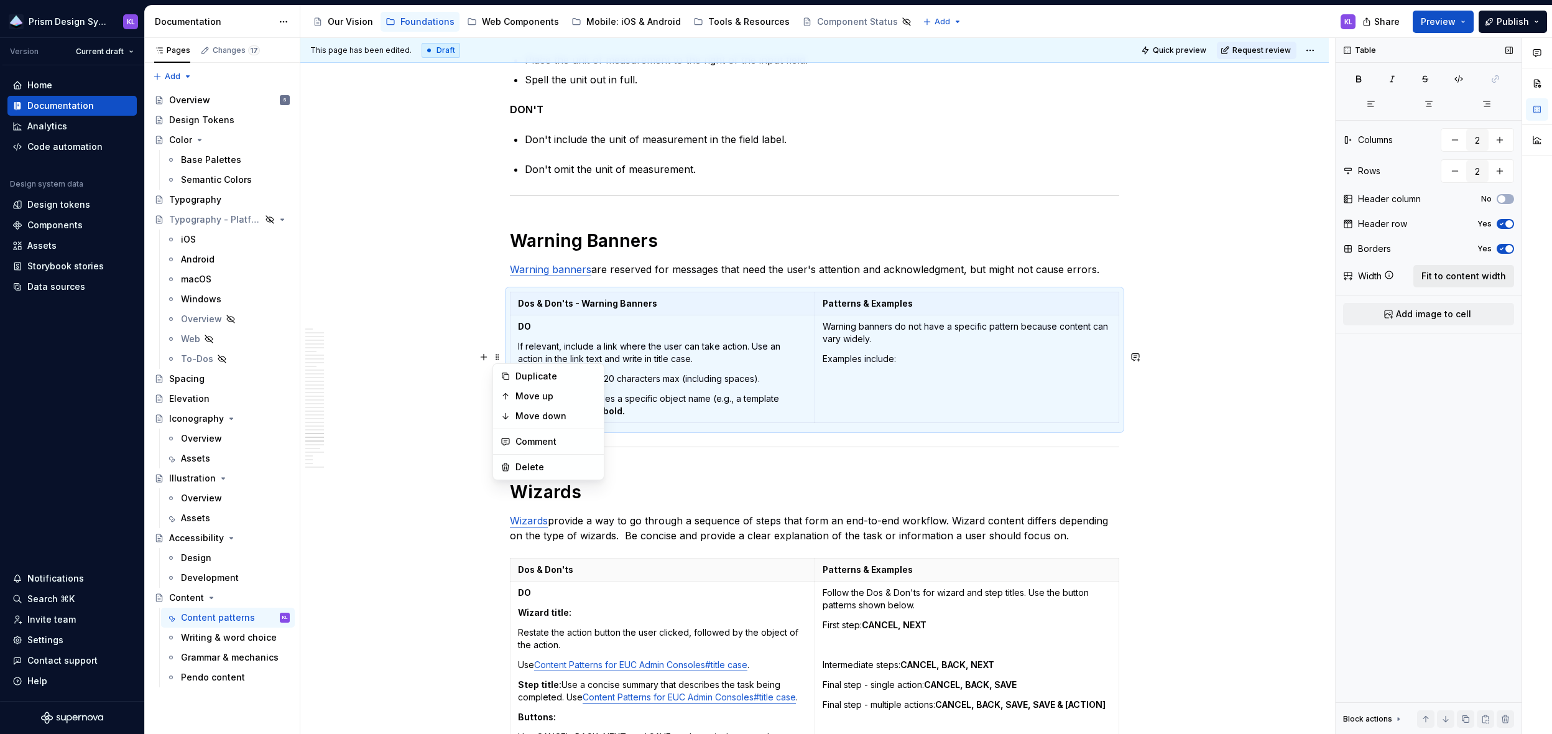
click at [1061, 274] on span "Fit to content width" at bounding box center [1463, 276] width 85 height 12
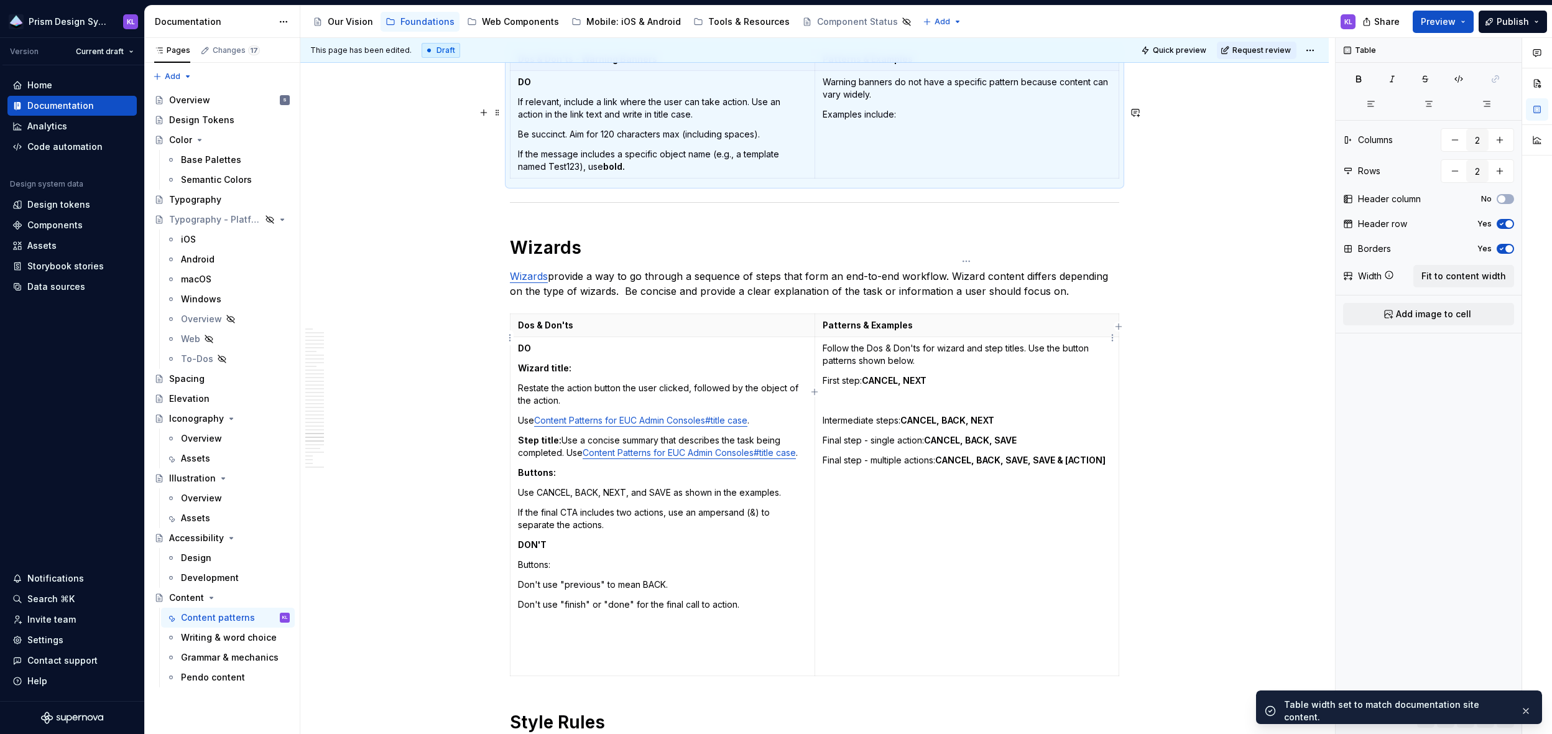
scroll to position [12960, 0]
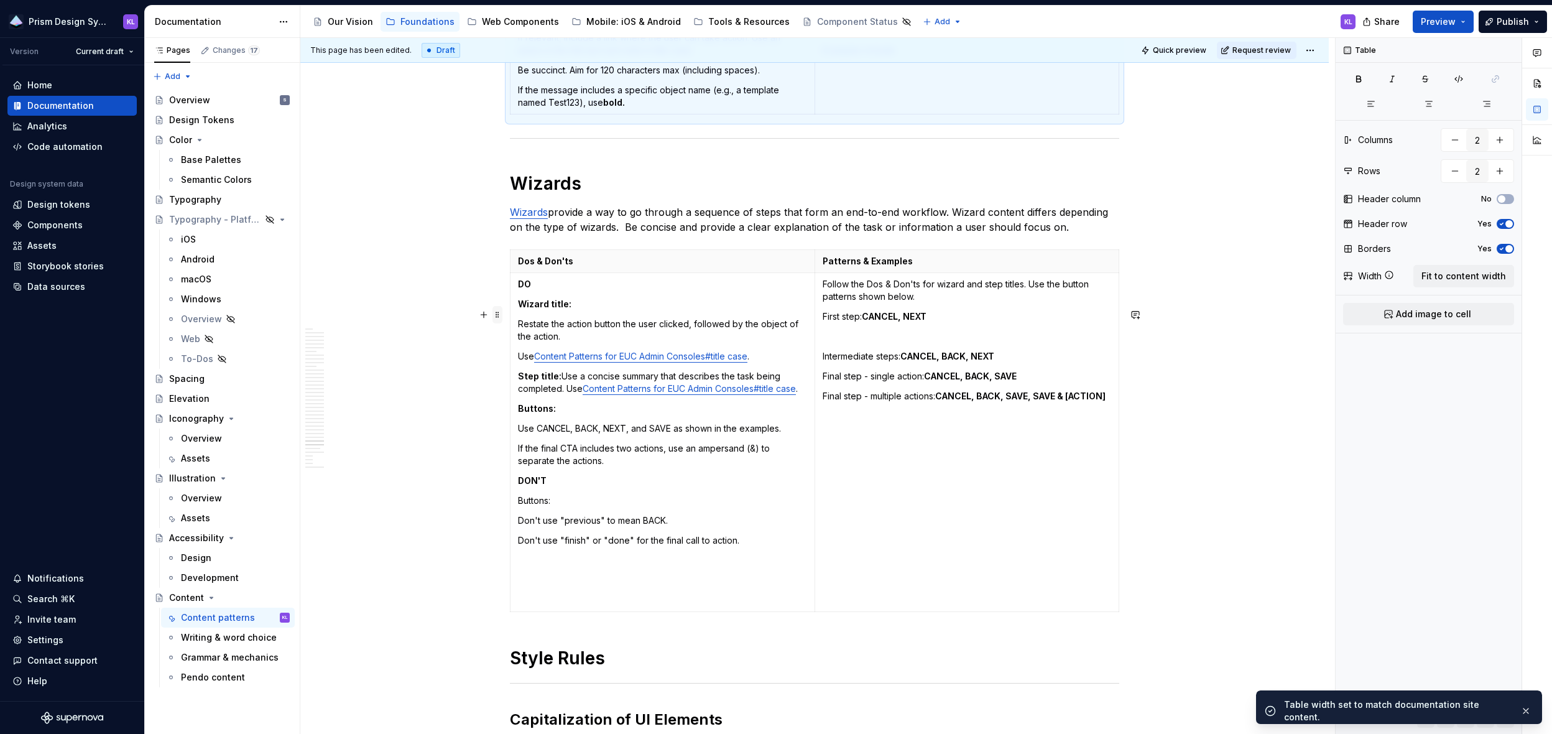
click at [496, 316] on span at bounding box center [497, 314] width 10 height 17
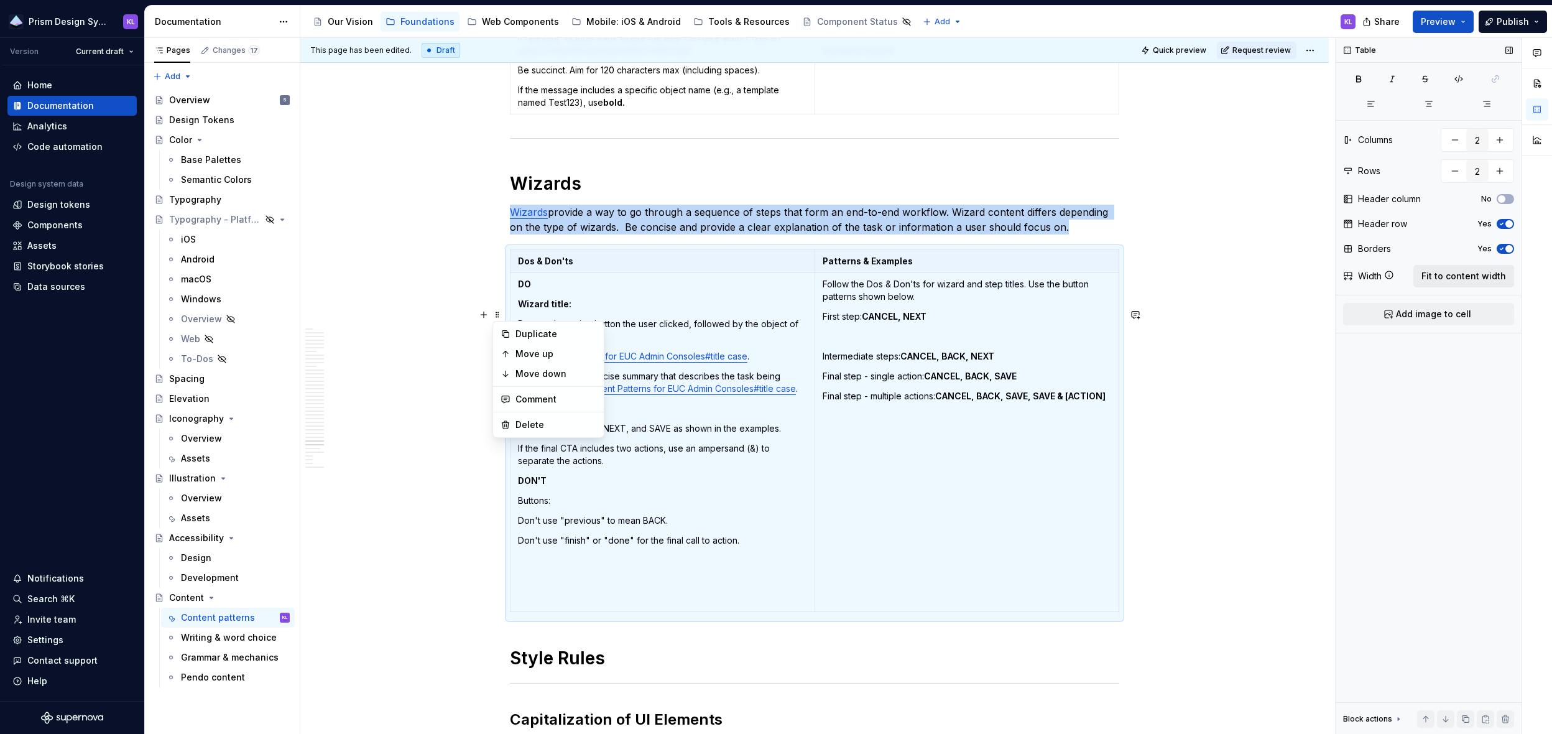
click at [1061, 275] on span "Fit to content width" at bounding box center [1463, 276] width 85 height 12
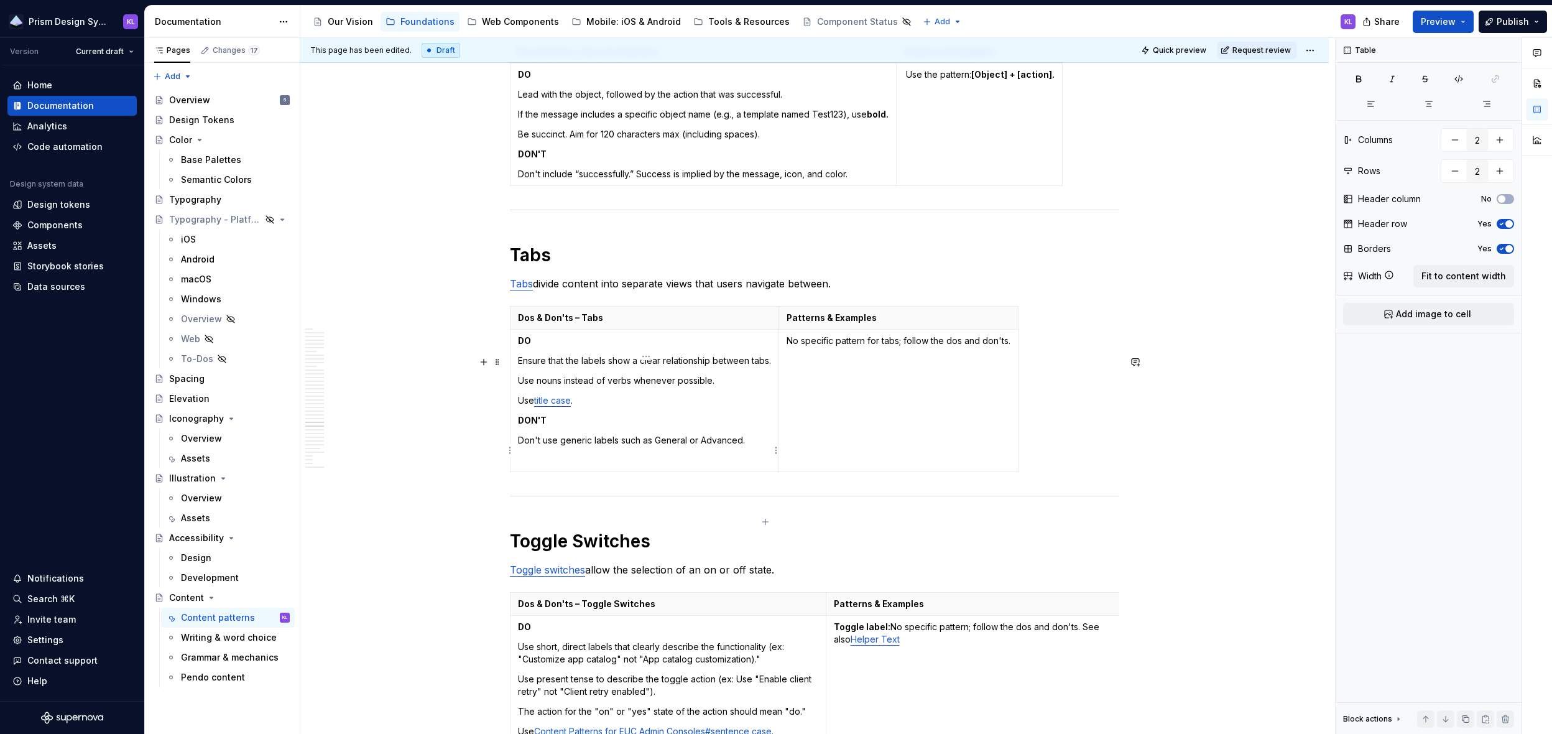
scroll to position [10958, 0]
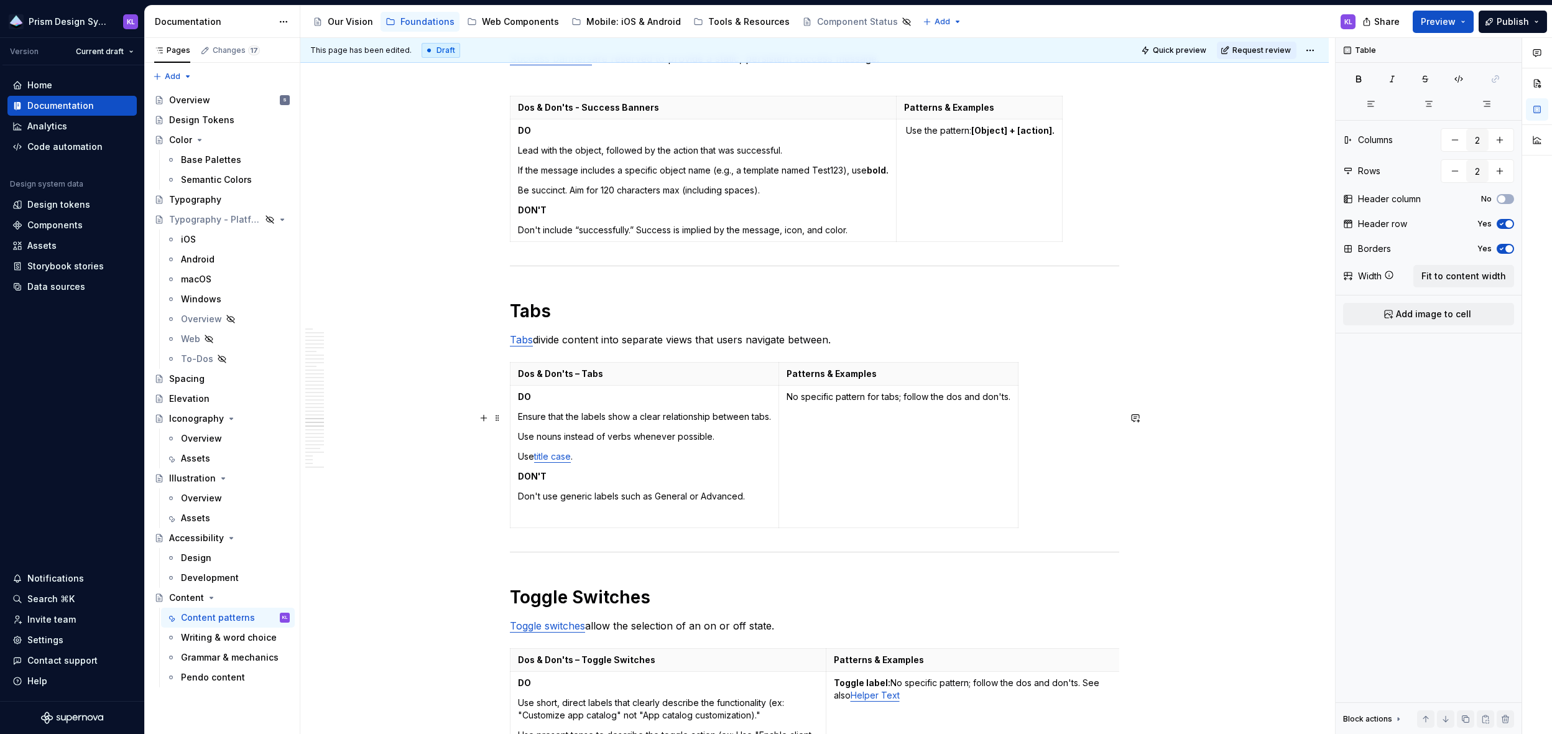
drag, startPoint x: 497, startPoint y: 415, endPoint x: 543, endPoint y: 409, distance: 46.5
click at [497, 415] on span at bounding box center [497, 417] width 10 height 17
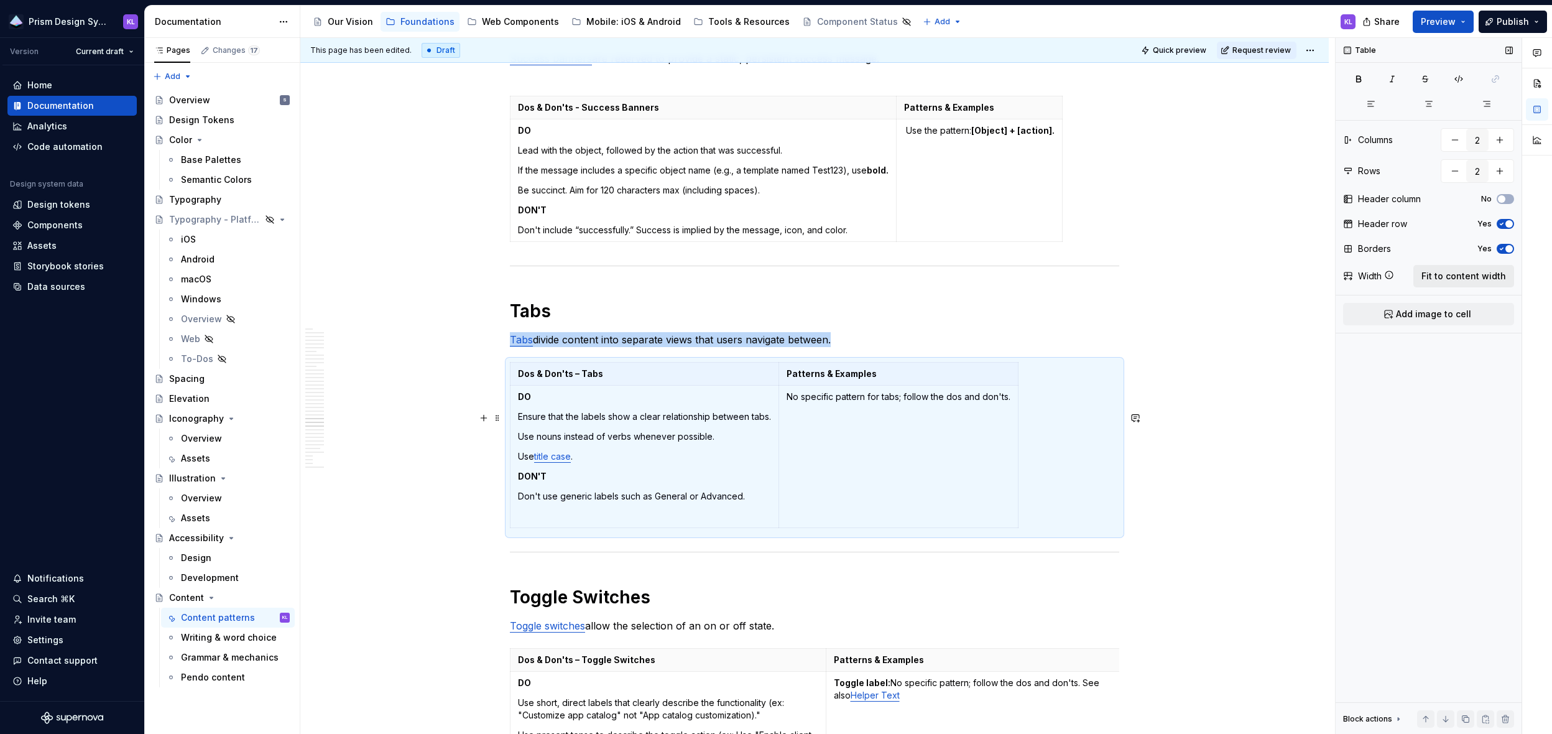
click at [1061, 275] on span "Fit to content width" at bounding box center [1463, 276] width 85 height 12
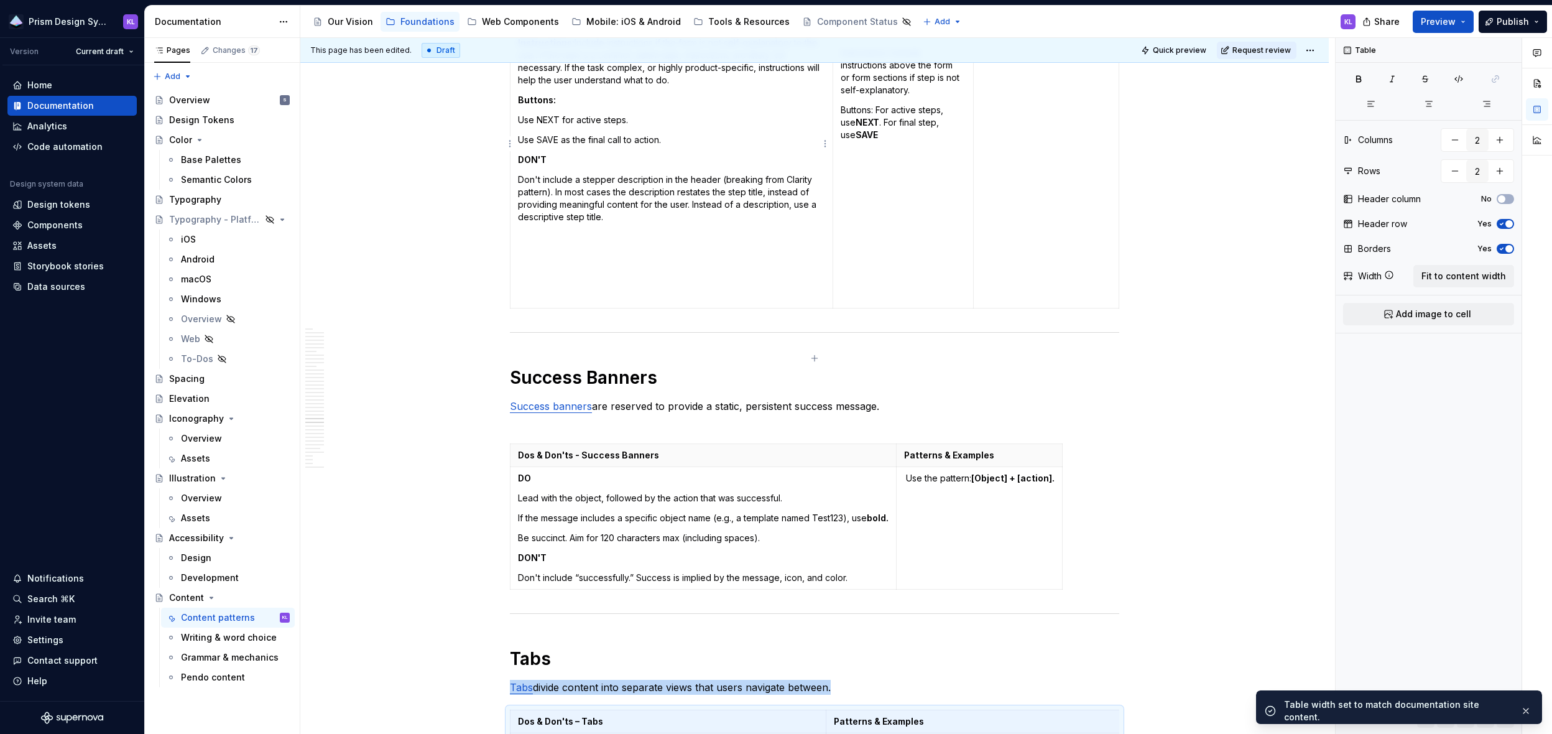
scroll to position [10624, 0]
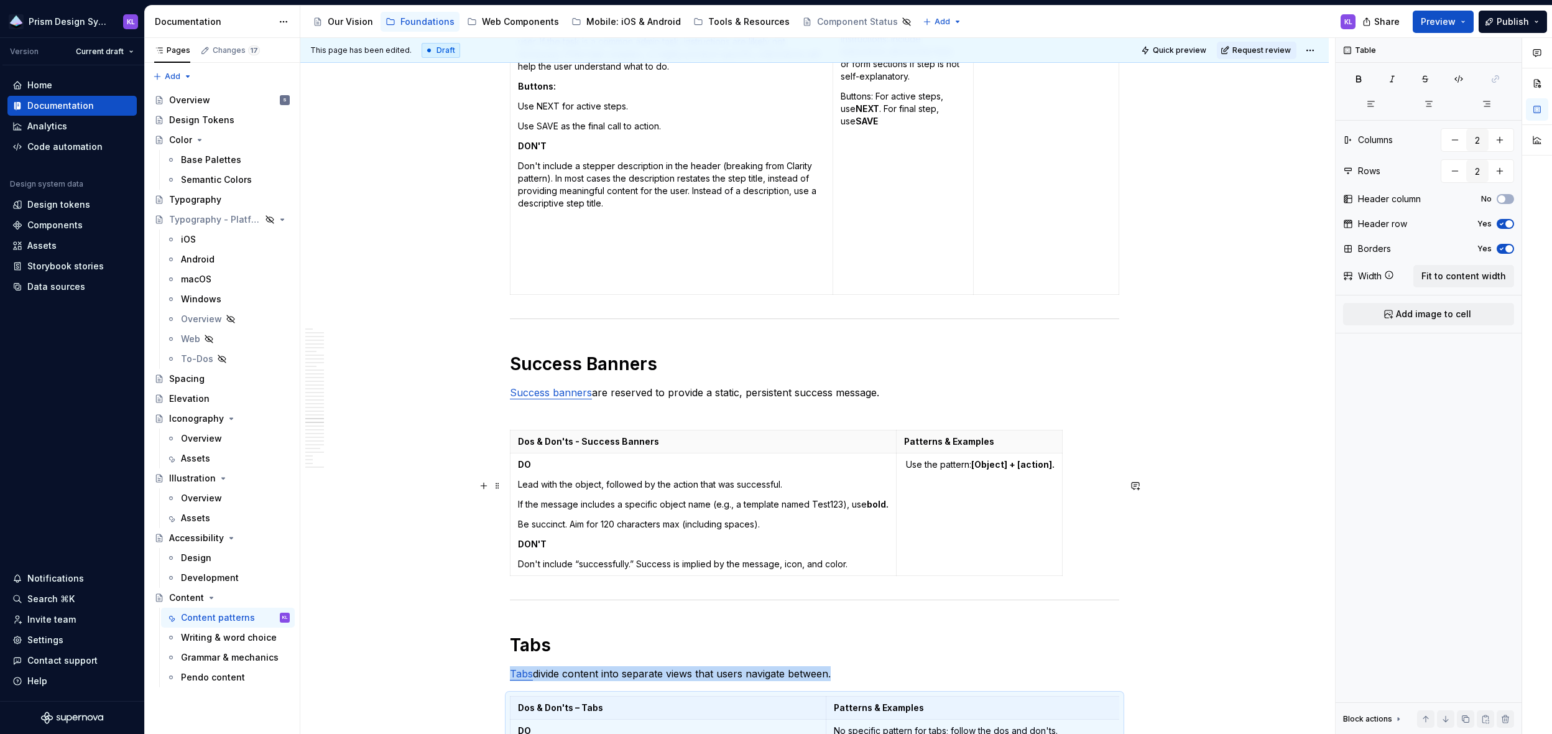
drag, startPoint x: 496, startPoint y: 487, endPoint x: 534, endPoint y: 481, distance: 38.4
click at [497, 486] on span at bounding box center [497, 485] width 10 height 17
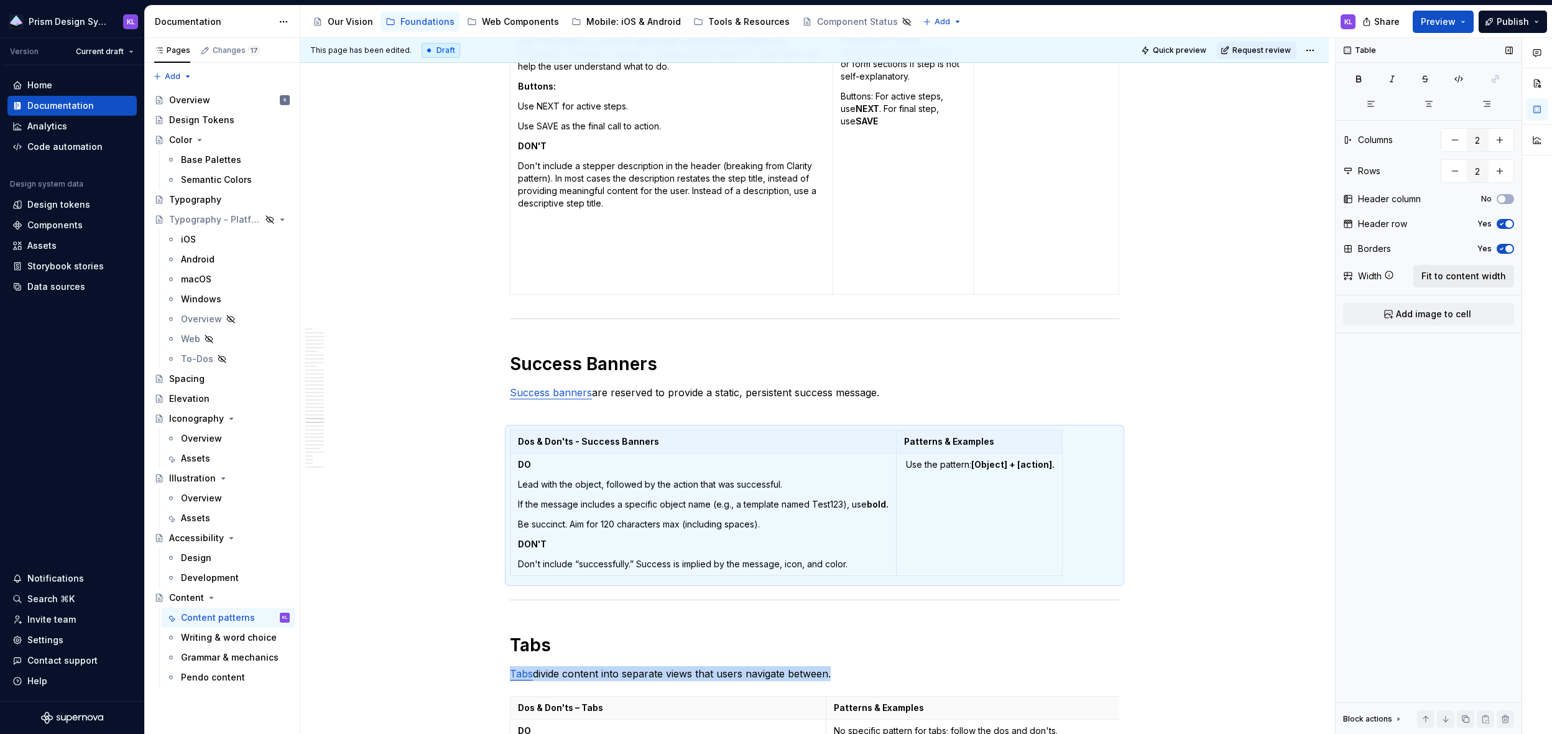
click at [1061, 274] on span "Fit to content width" at bounding box center [1463, 276] width 85 height 12
type textarea "*"
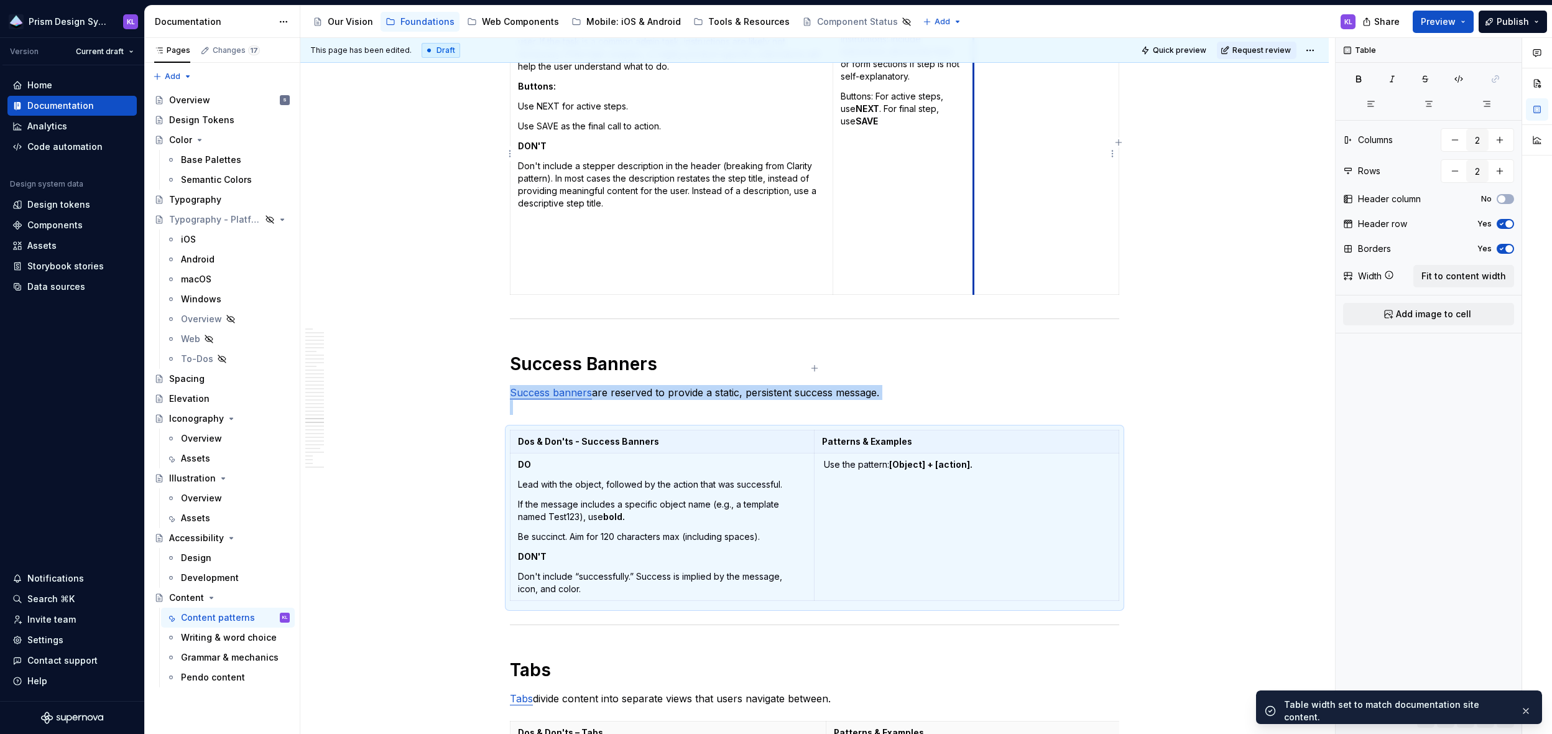
scroll to position [10303, 0]
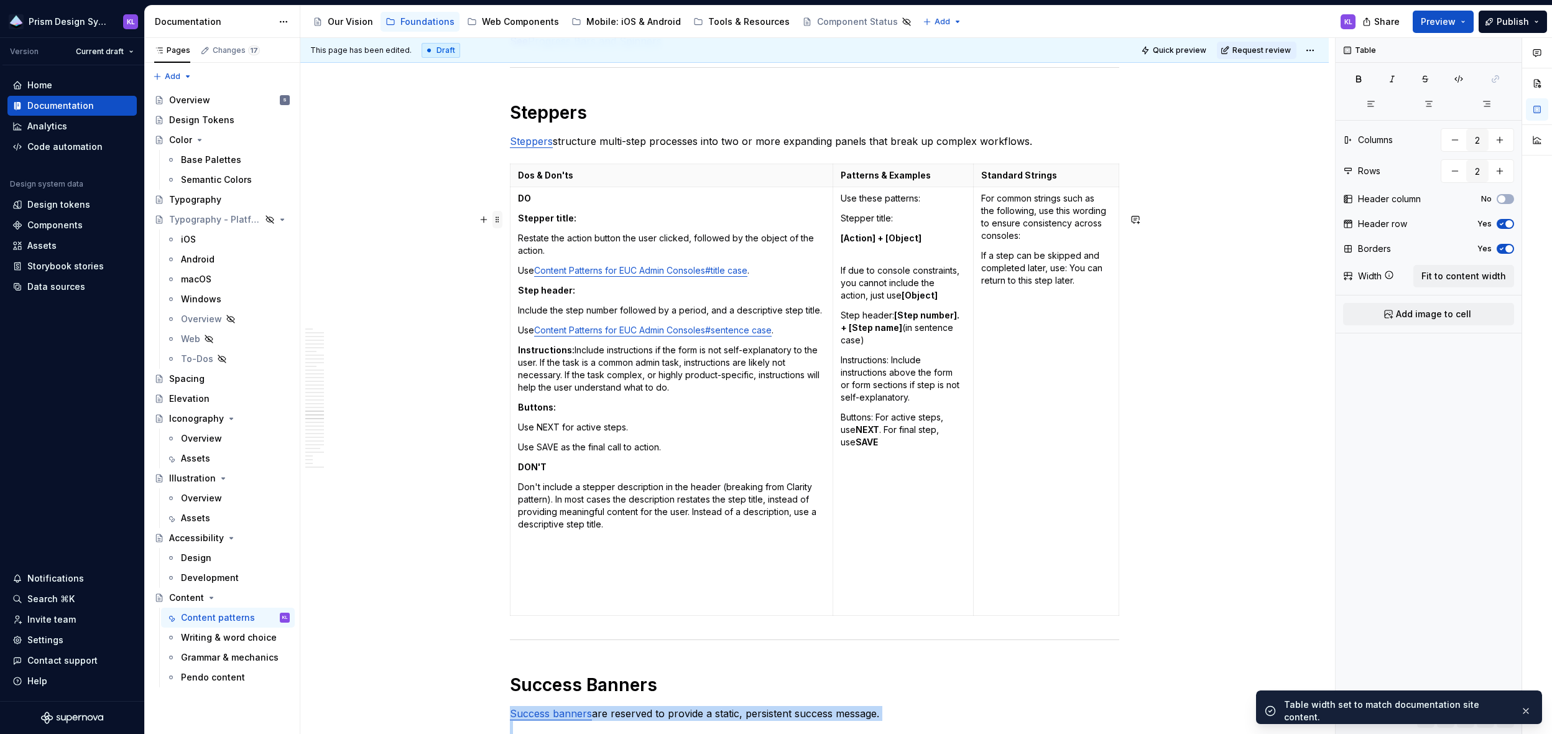
click at [498, 221] on span at bounding box center [497, 219] width 10 height 17
type input "3"
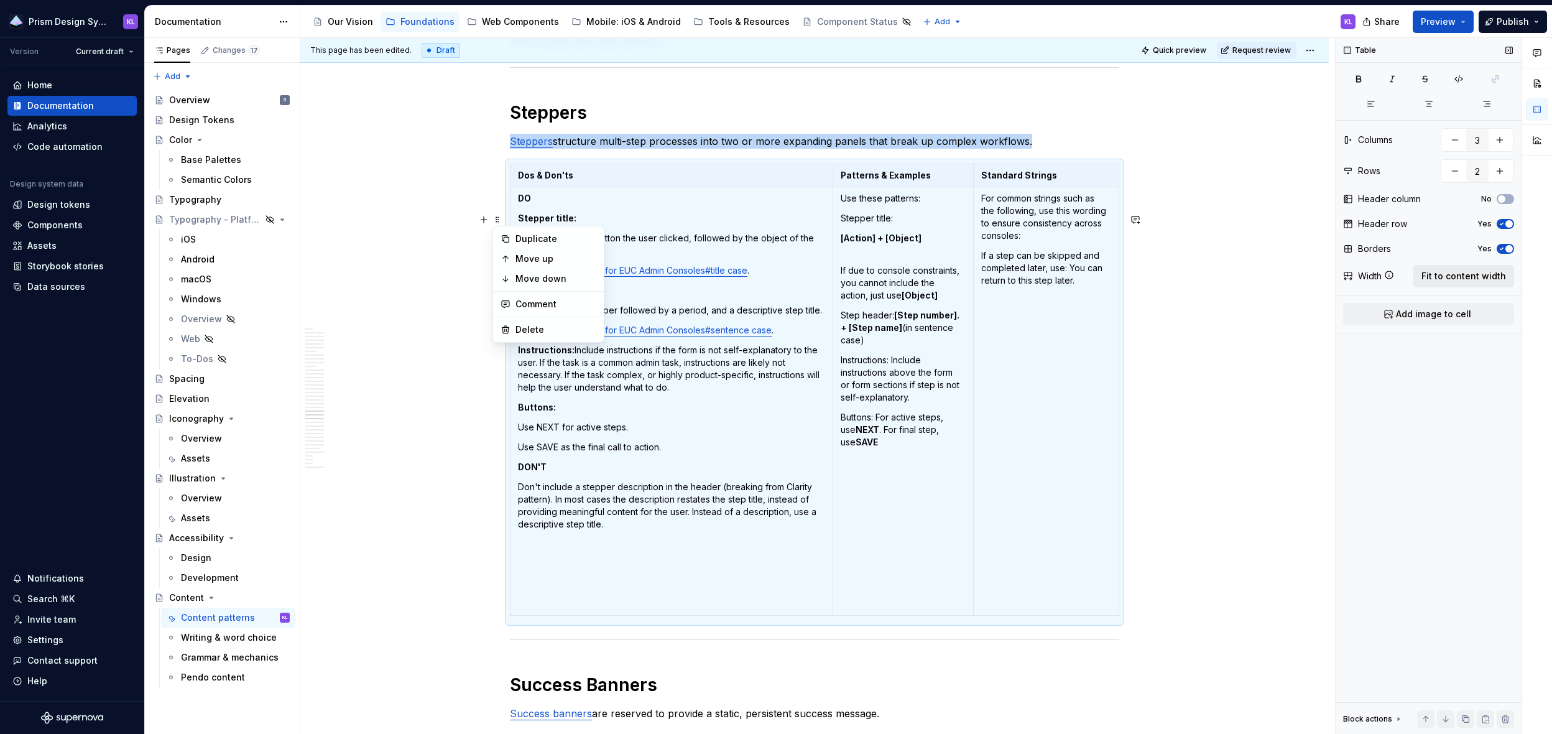
click at [1061, 275] on span "Fit to content width" at bounding box center [1463, 276] width 85 height 12
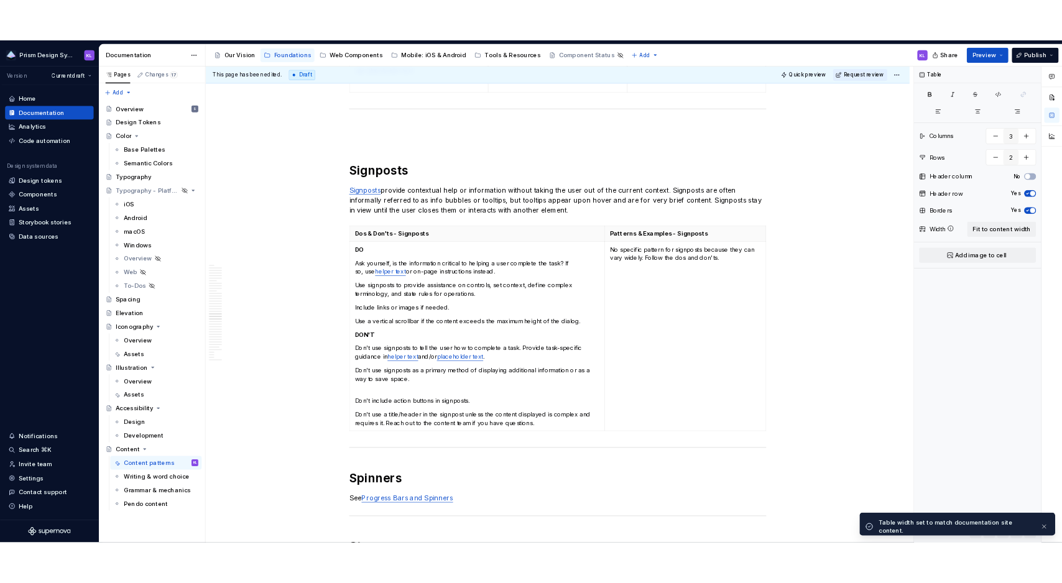
scroll to position [9770, 0]
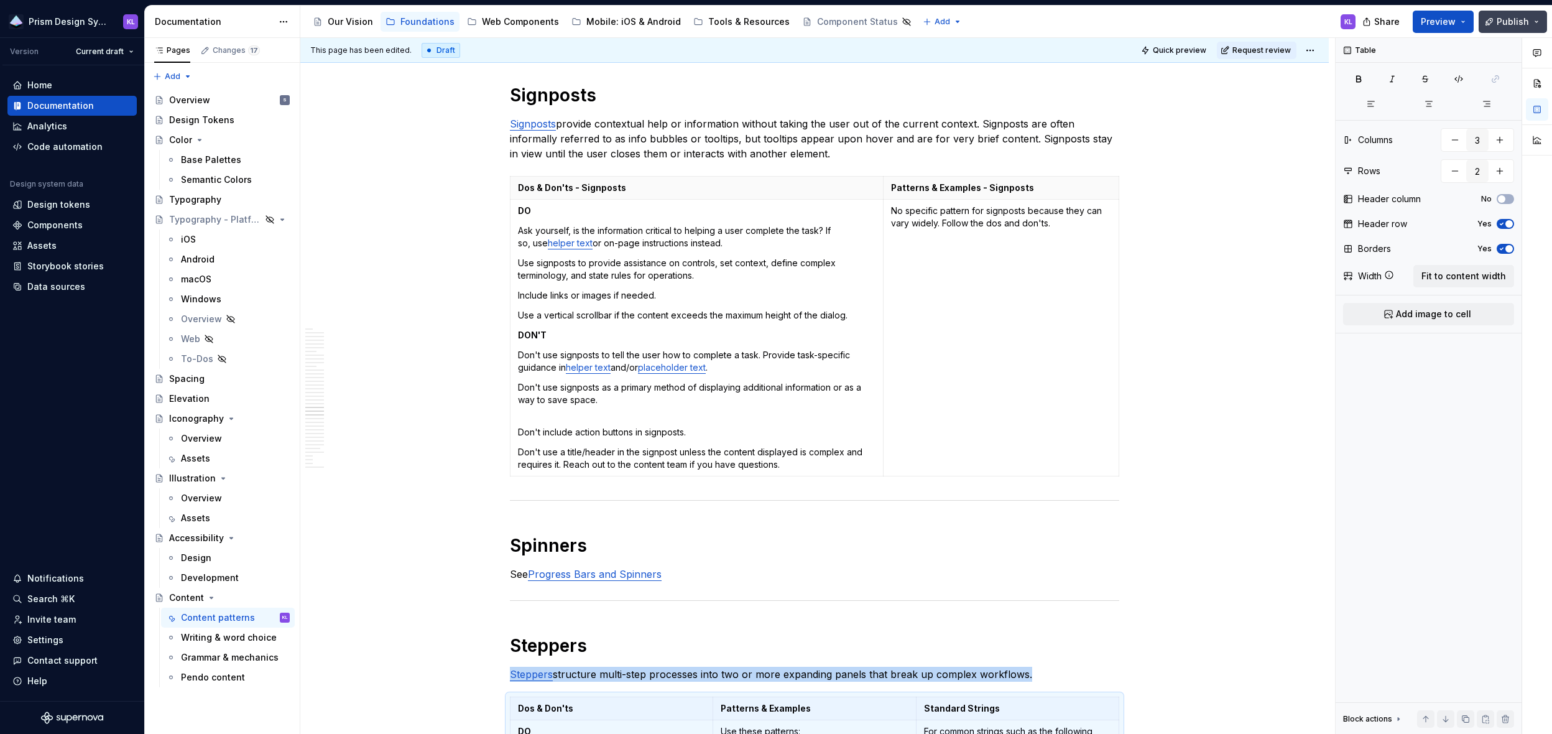
click at [1061, 19] on span "Publish" at bounding box center [1513, 22] width 32 height 12
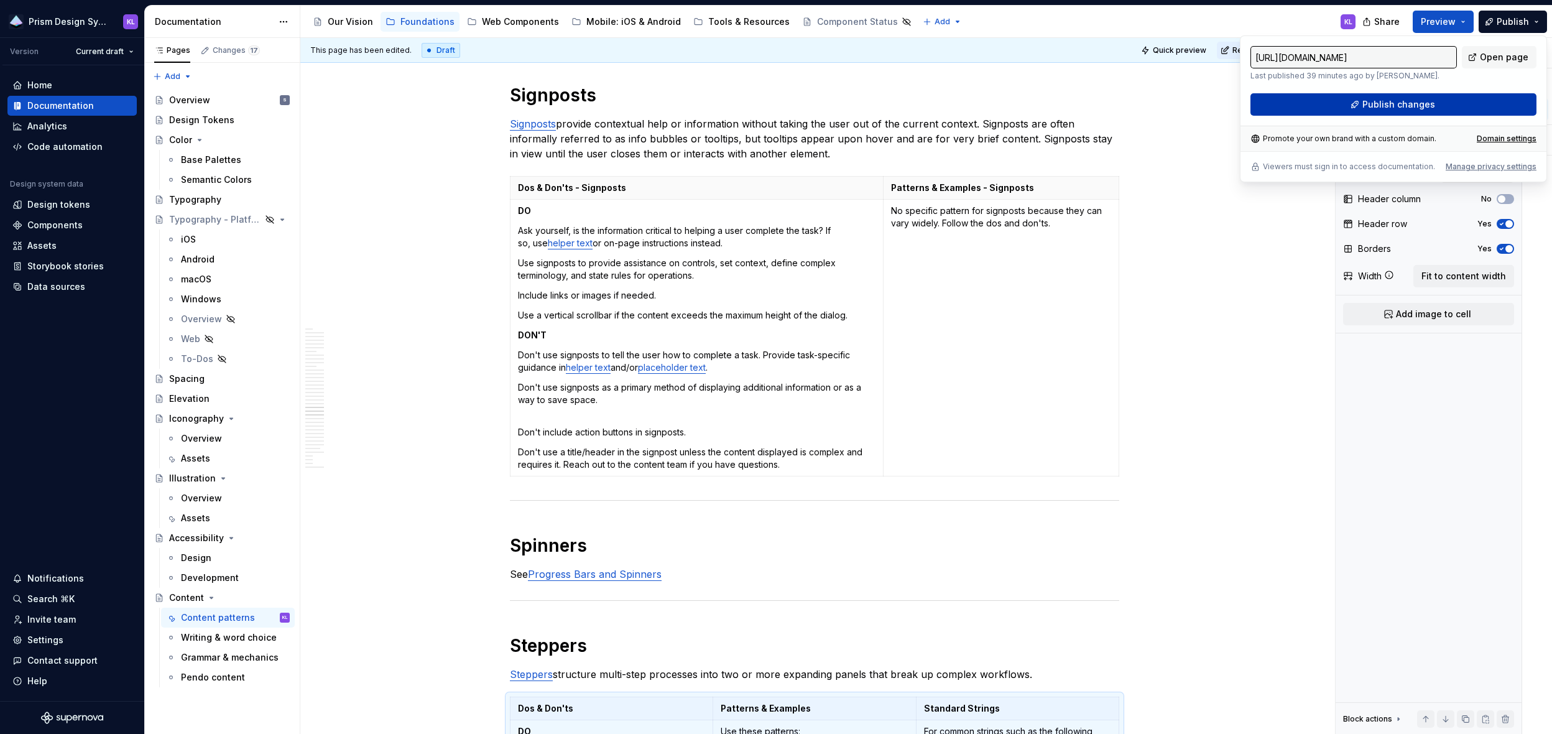
type textarea "*"
click at [1061, 106] on span "Publish changes" at bounding box center [1398, 104] width 73 height 12
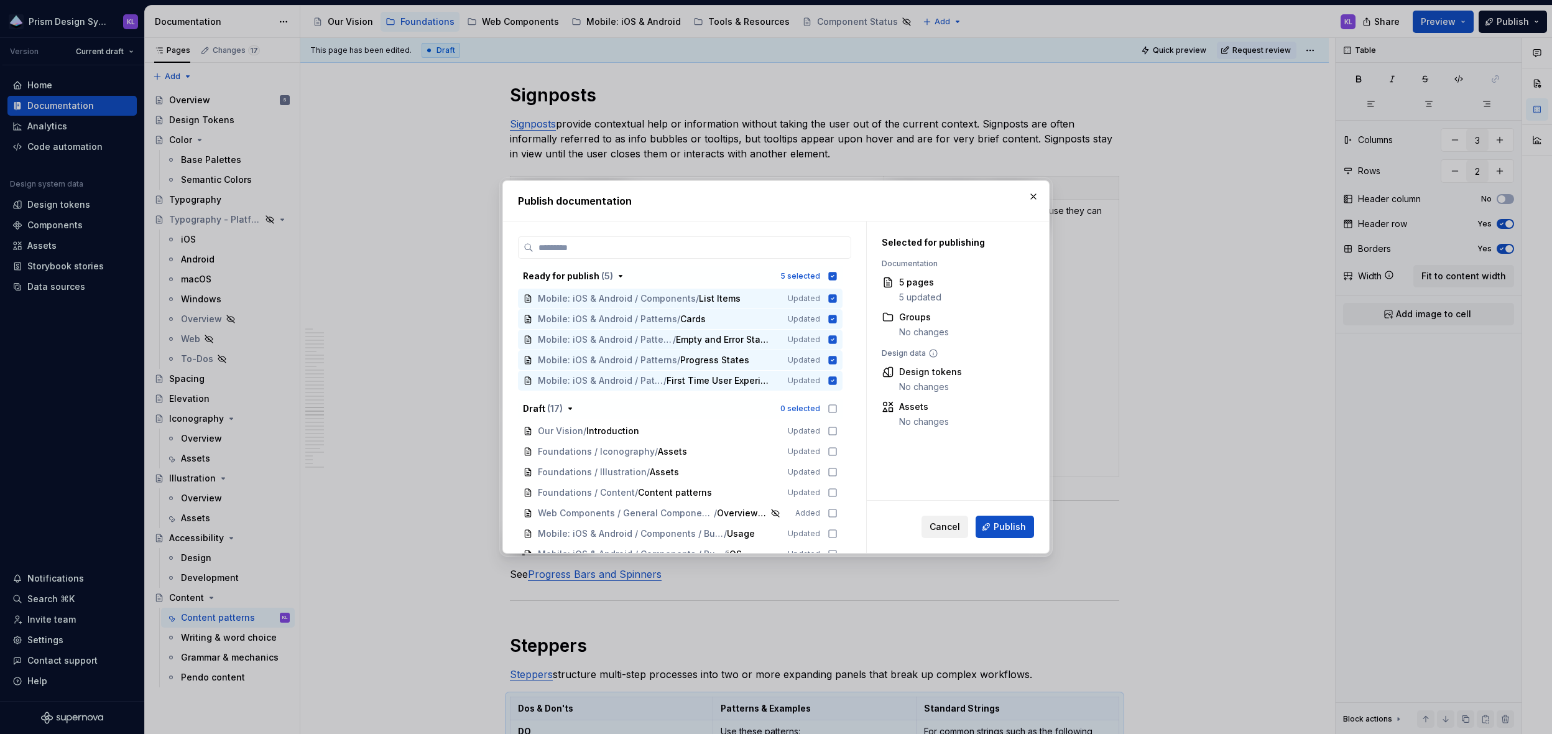
click at [951, 535] on button "Cancel" at bounding box center [944, 526] width 47 height 22
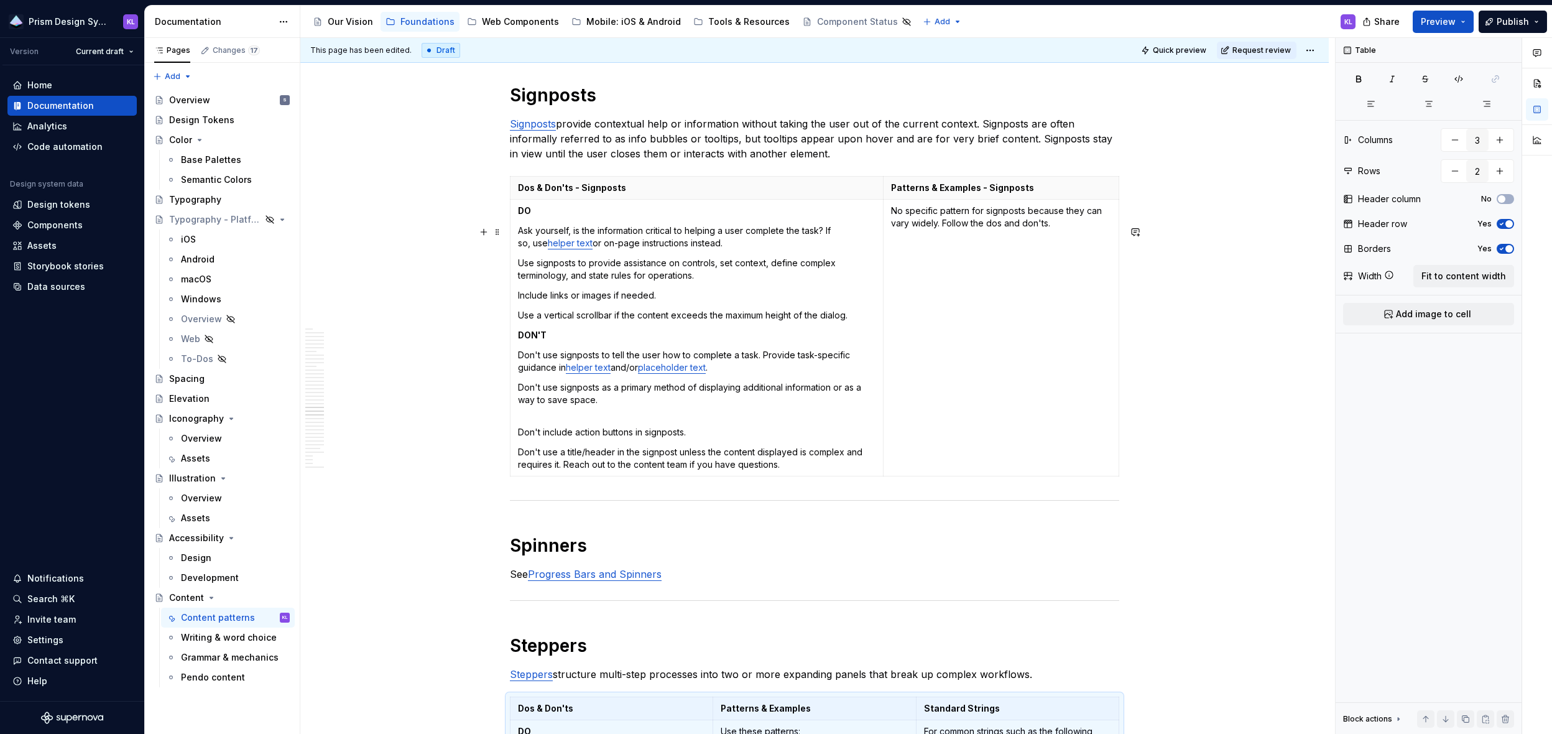
click at [1061, 261] on div "This page has been edited. Draft Quick preview Request review Content Edit head…" at bounding box center [817, 386] width 1035 height 696
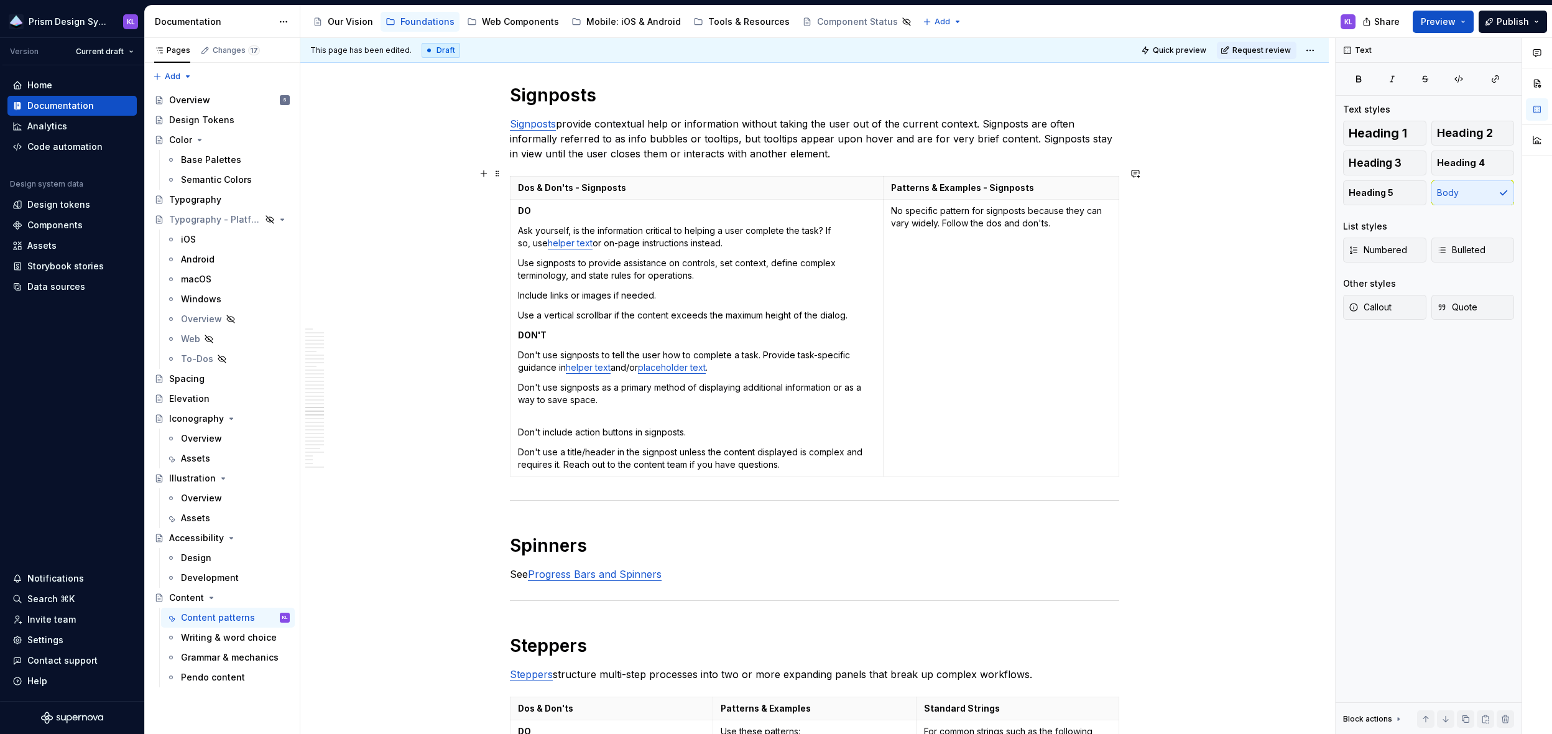
click at [831, 161] on p "Signposts provide contextual help or information without taking the user out of…" at bounding box center [814, 138] width 609 height 45
click at [1061, 49] on span "Request review" at bounding box center [1261, 50] width 58 height 10
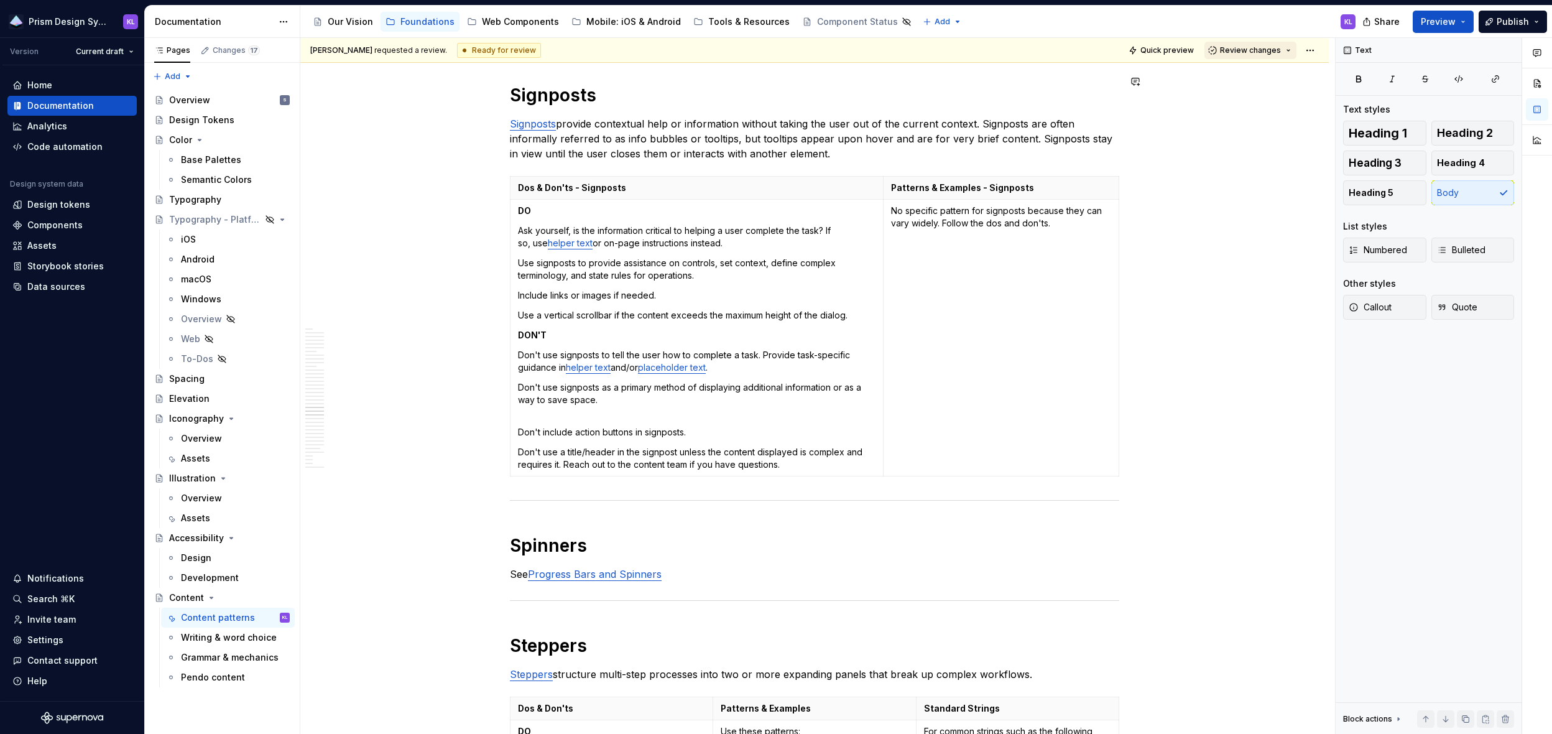
click at [1061, 50] on span "Review changes" at bounding box center [1250, 50] width 61 height 10
click at [1061, 82] on div "This page is ready to publish." at bounding box center [1284, 87] width 109 height 10
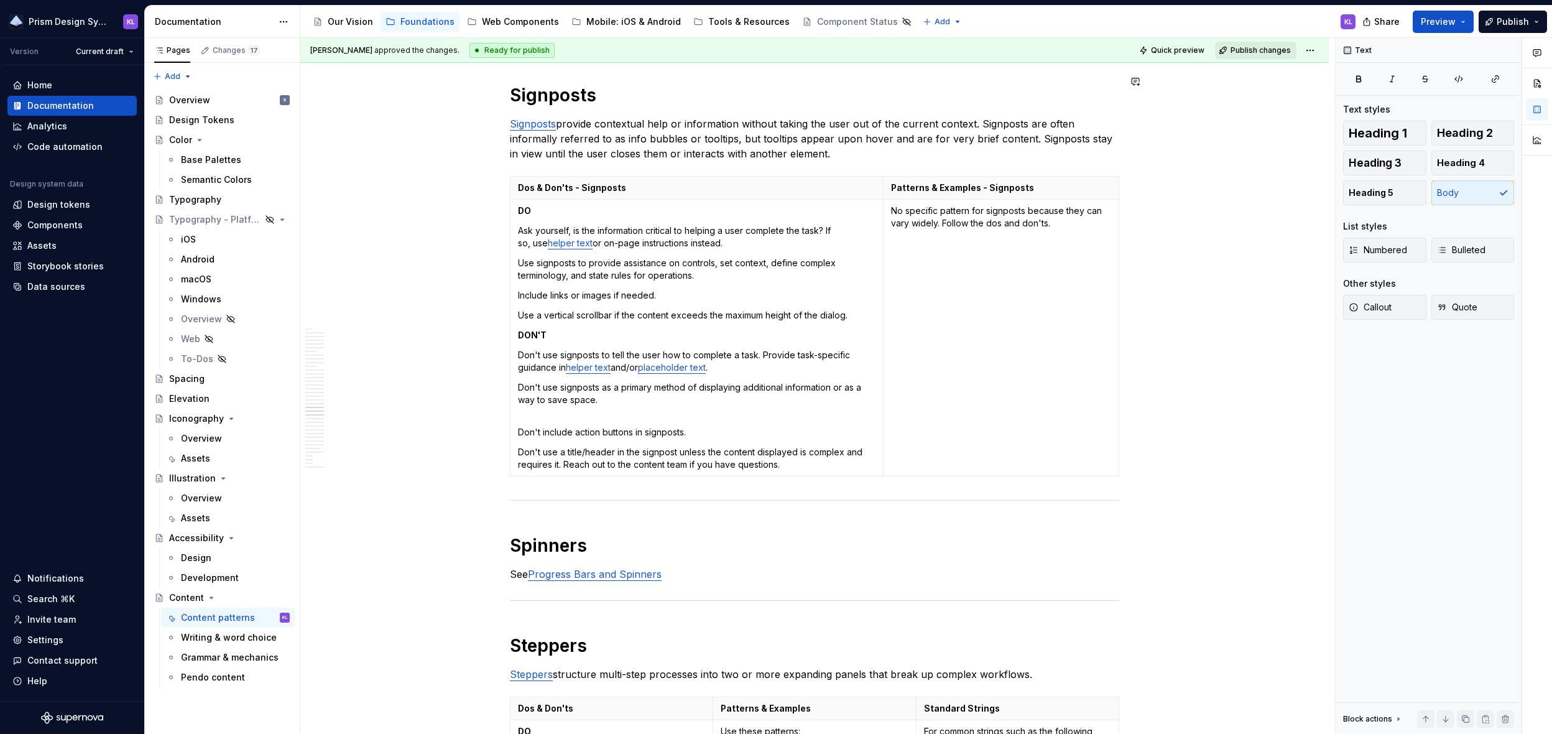
click at [1061, 50] on span "Publish changes" at bounding box center [1260, 50] width 60 height 10
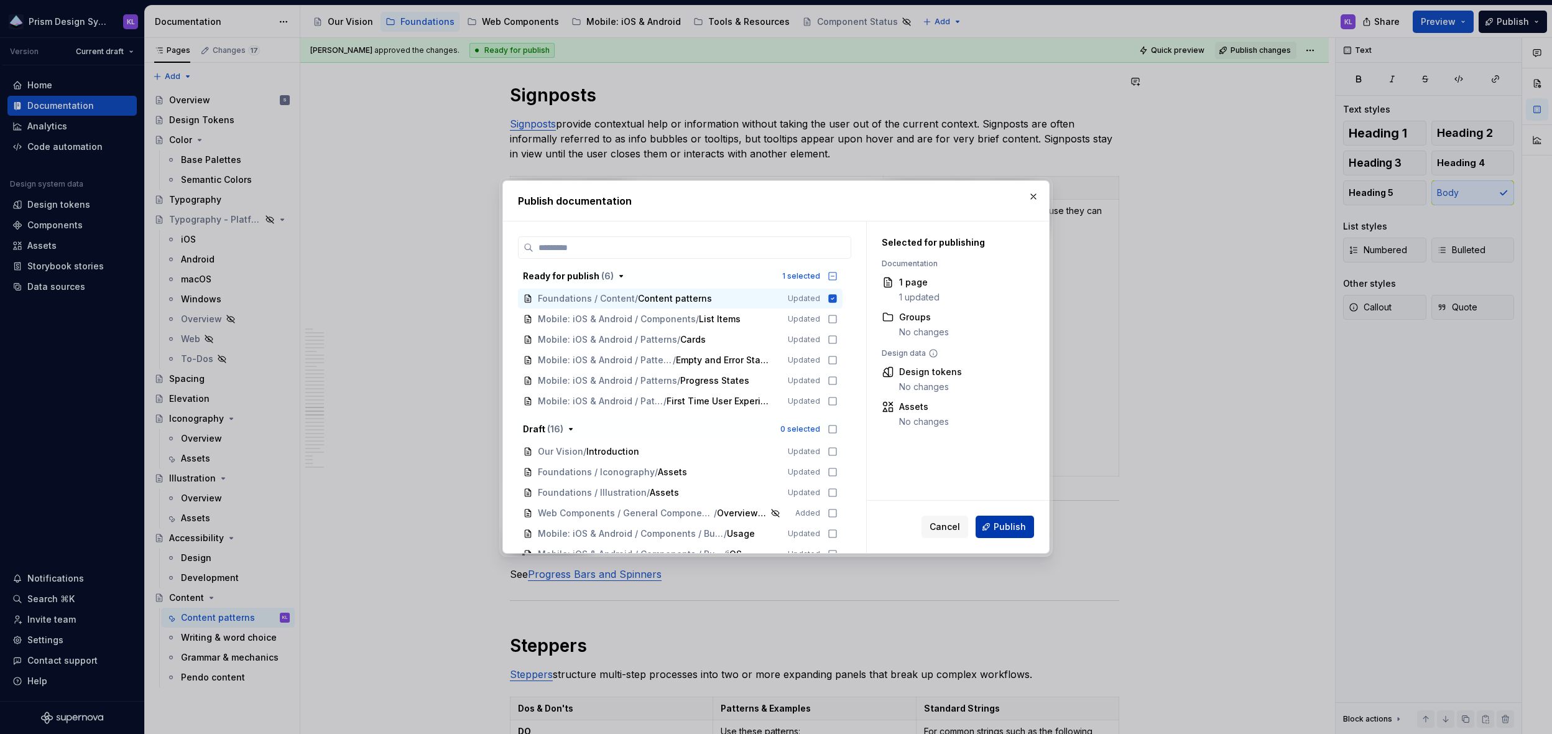
click at [1018, 525] on span "Publish" at bounding box center [1010, 526] width 32 height 12
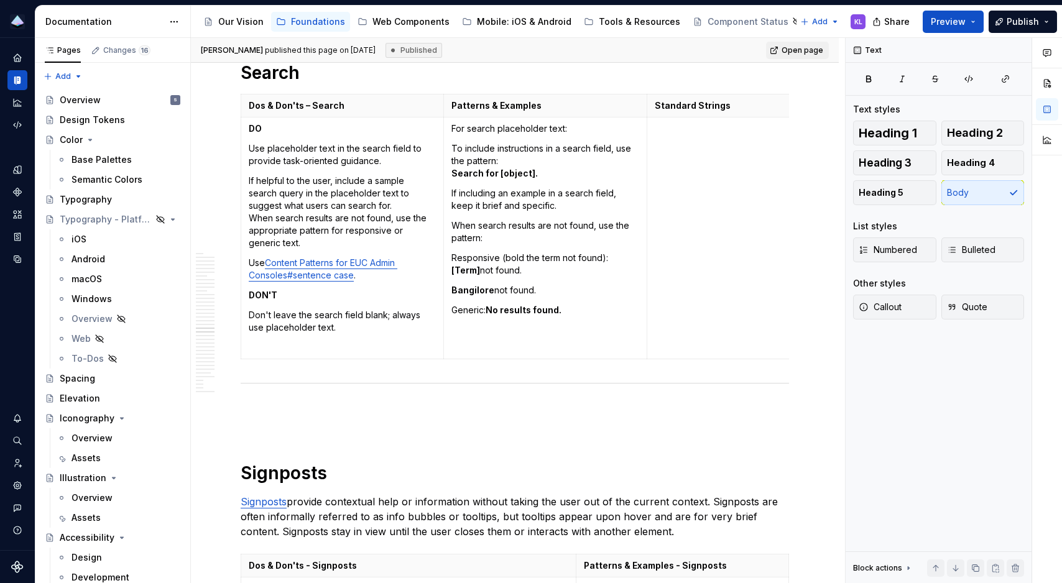
scroll to position [9484, 0]
type textarea "*"
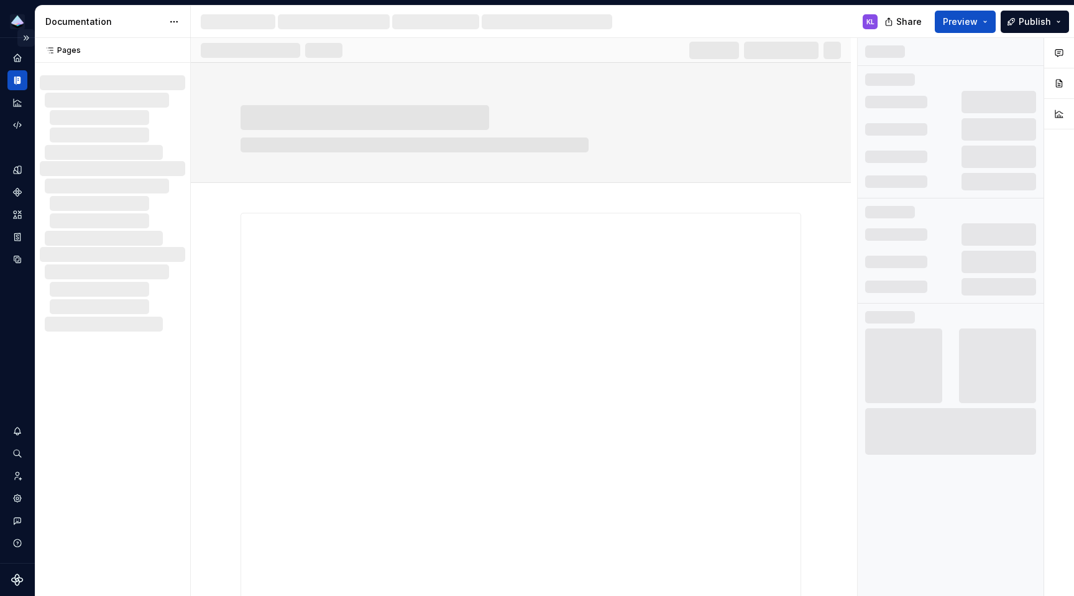
click at [24, 32] on button "Expand sidebar" at bounding box center [25, 37] width 17 height 17
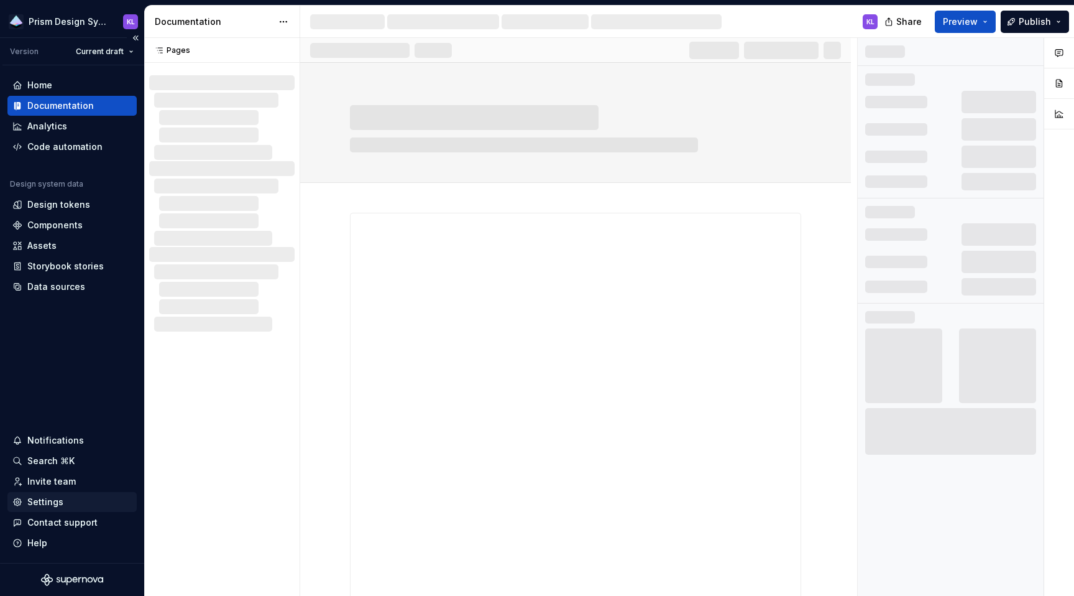
click at [71, 503] on div "Settings" at bounding box center [71, 502] width 119 height 12
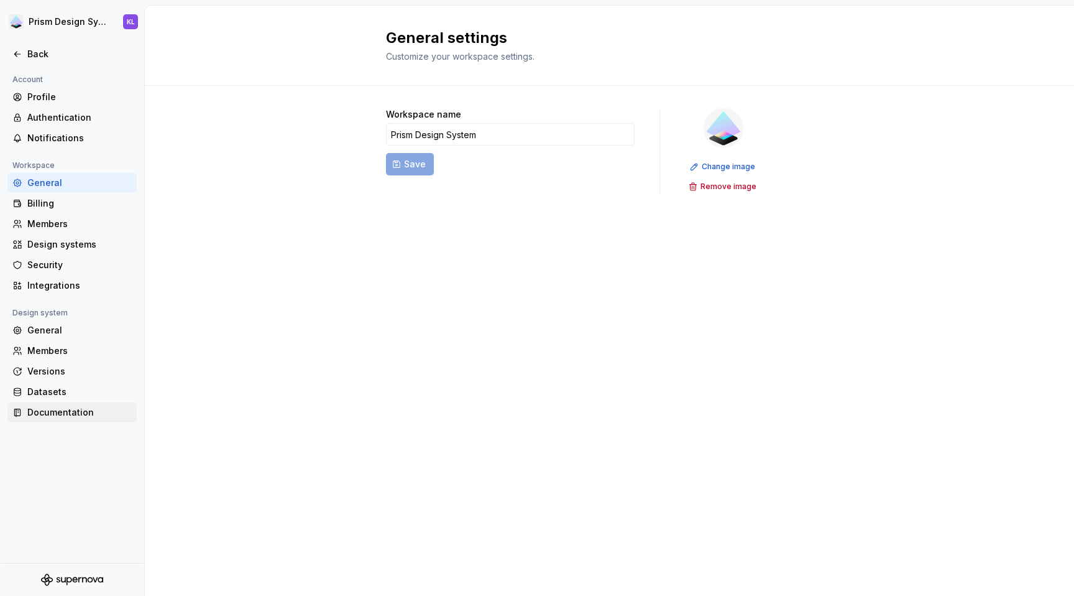
click at [73, 409] on div "Documentation" at bounding box center [79, 412] width 104 height 12
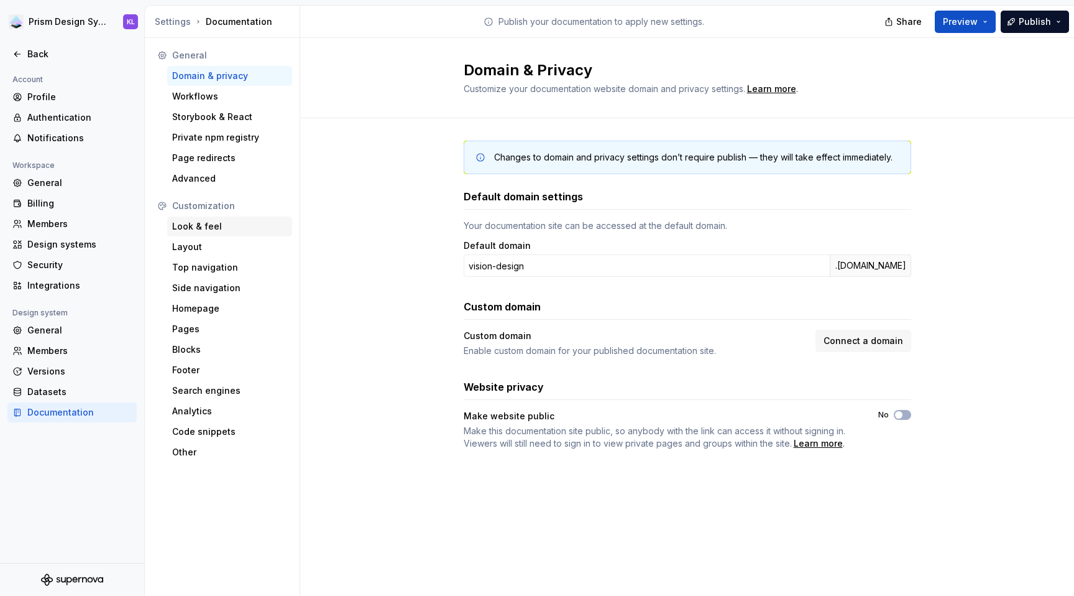
click at [221, 224] on div "Look & feel" at bounding box center [229, 226] width 115 height 12
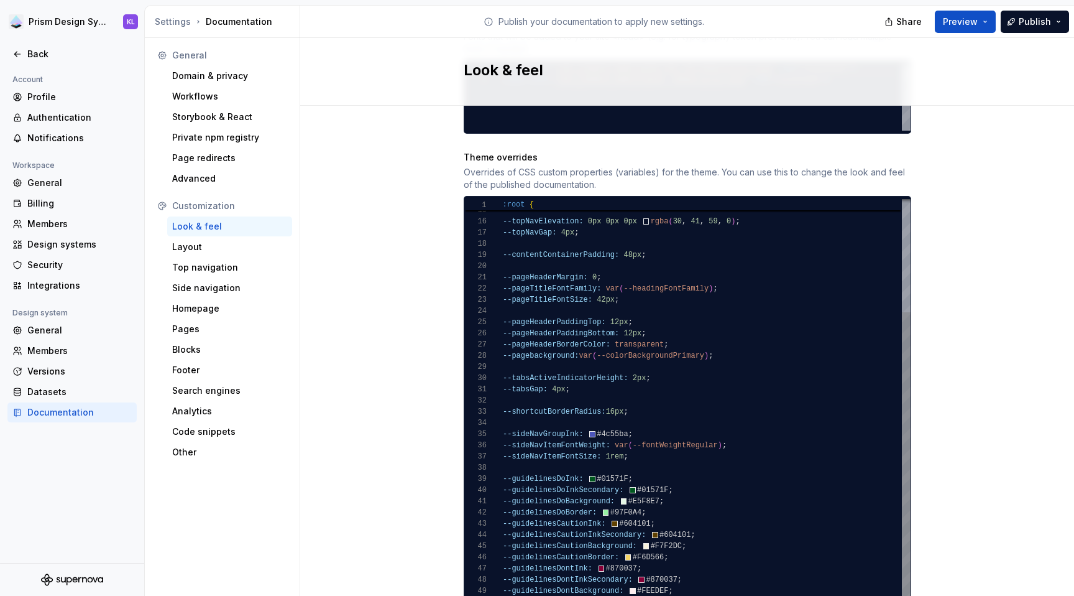
scroll to position [90, 0]
click at [503, 243] on div "--colorBackgroundAlt: #ffffff ; --topNavElevation: 0px 0px 0px rgba ( 30 , 41 ,…" at bounding box center [707, 344] width 408 height 593
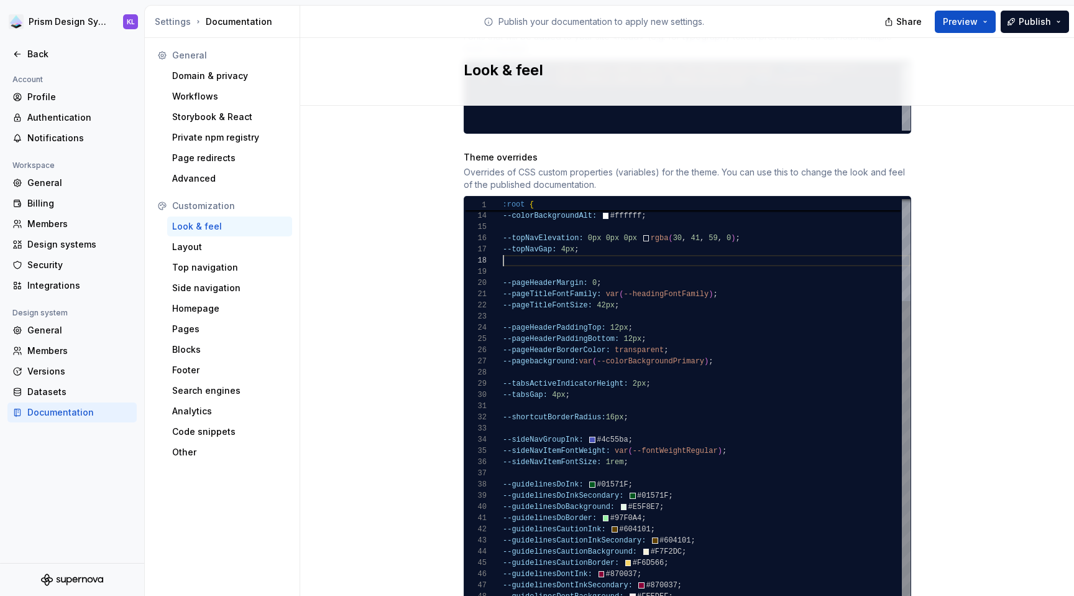
scroll to position [78, 0]
type textarea "**********"
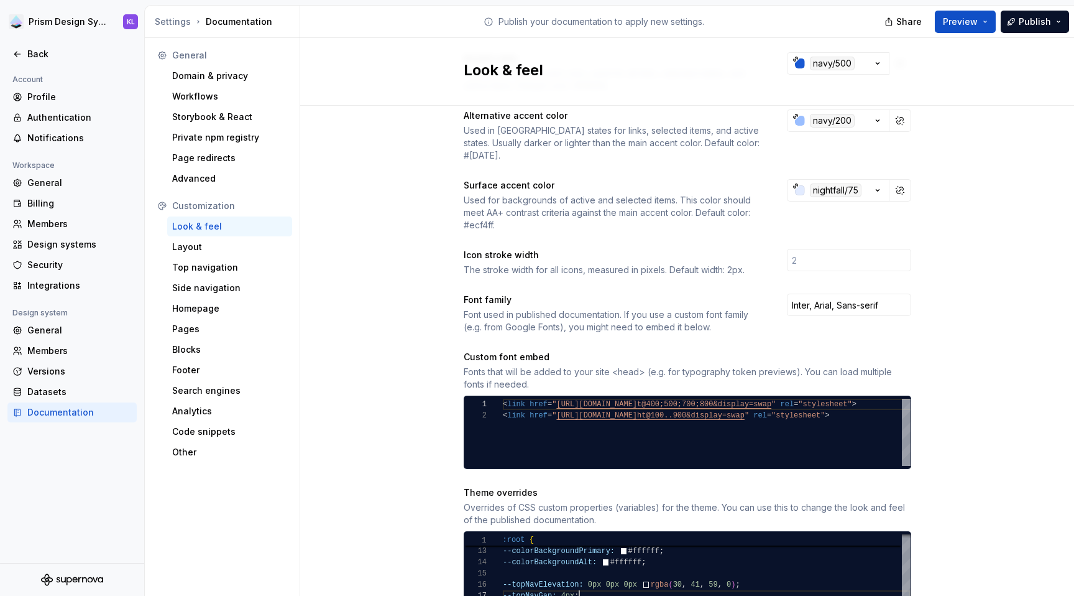
scroll to position [0, 0]
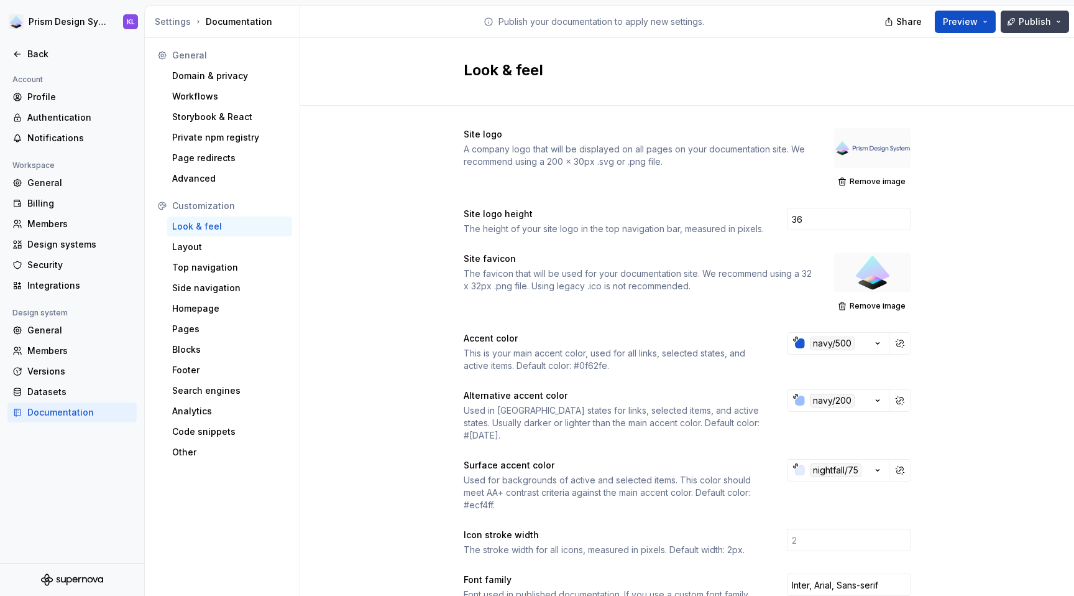
click at [1034, 21] on span "Publish" at bounding box center [1035, 22] width 32 height 12
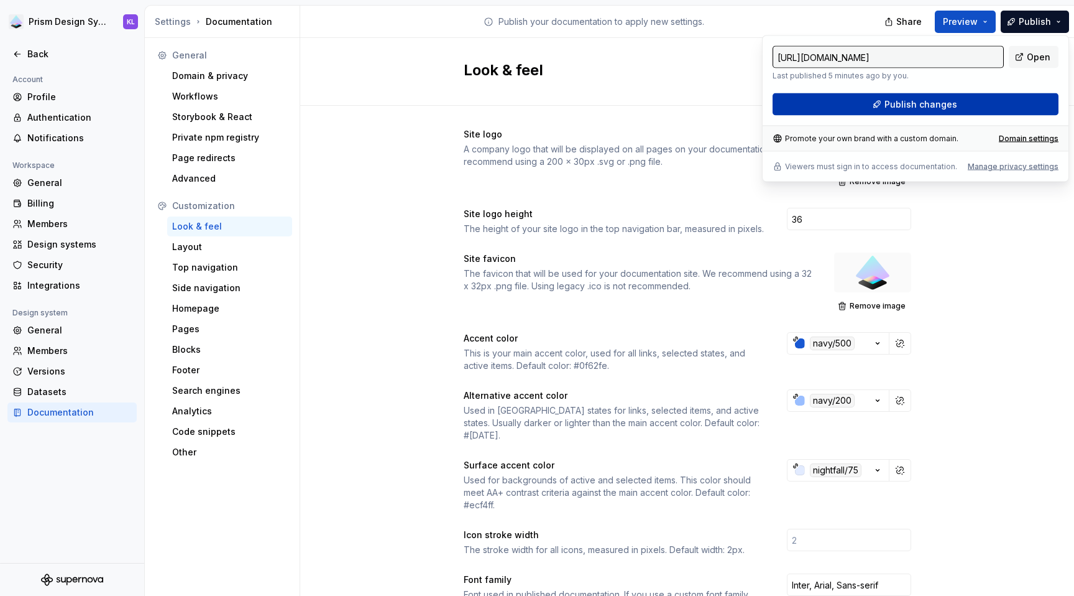
click at [1004, 107] on button "Publish changes" at bounding box center [916, 104] width 286 height 22
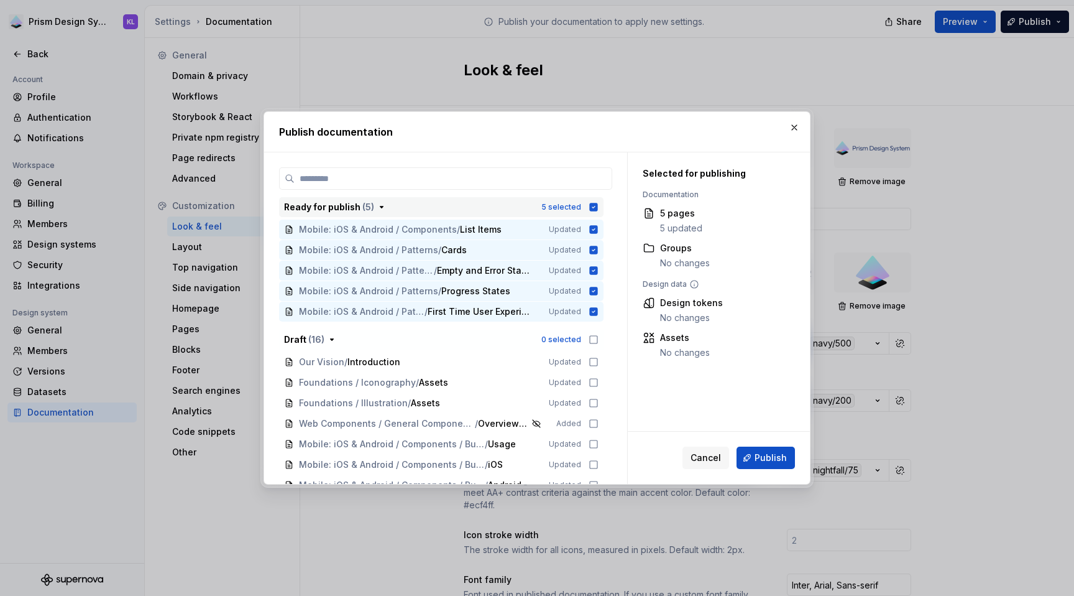
click at [595, 205] on icon "button" at bounding box center [594, 207] width 8 height 8
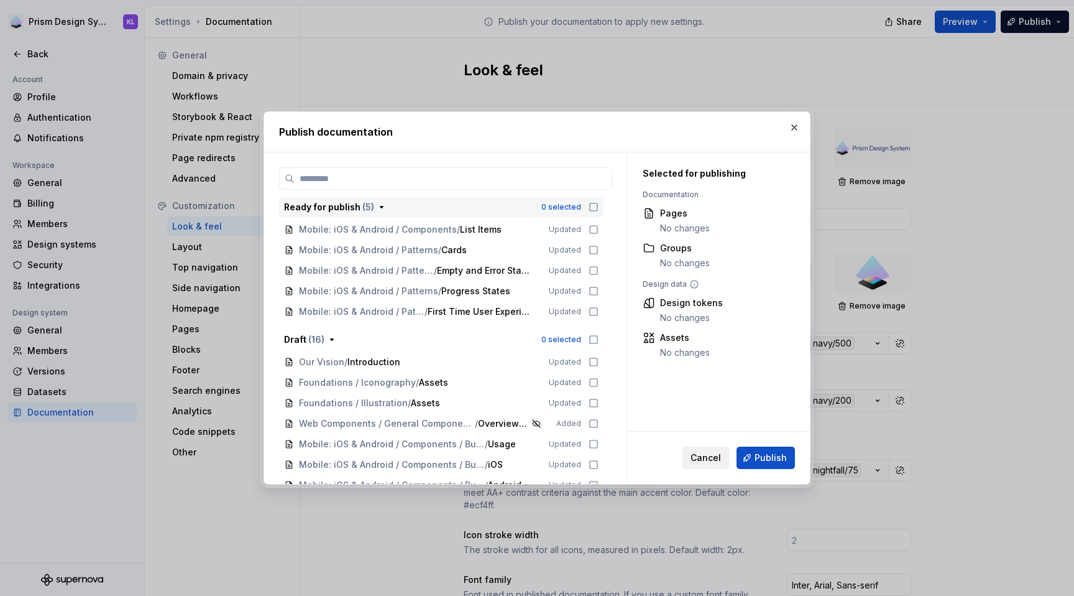
click at [710, 459] on span "Cancel" at bounding box center [706, 457] width 30 height 12
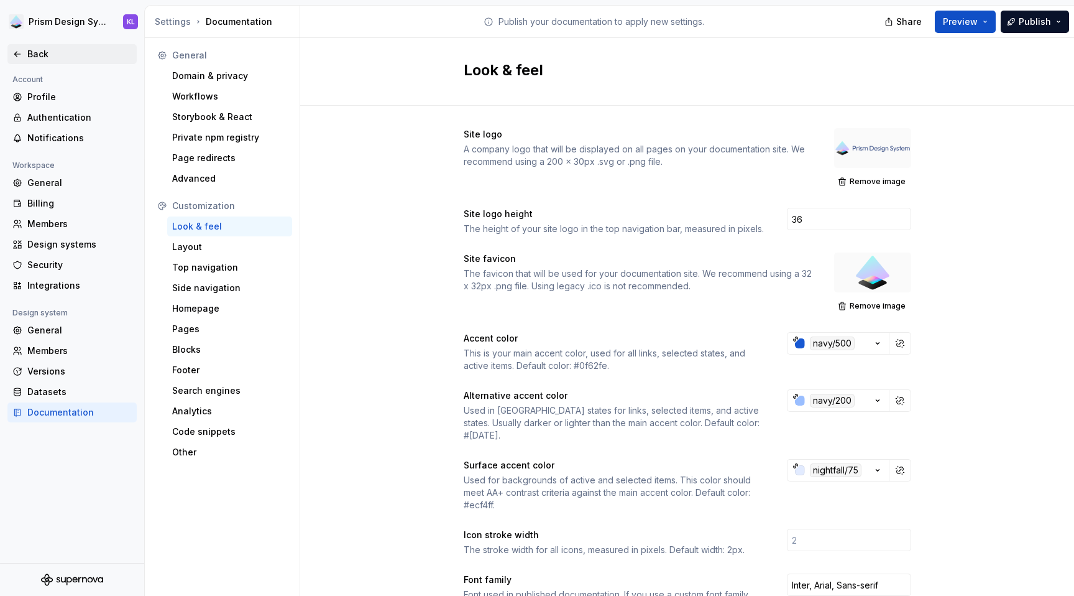
click at [34, 55] on div "Back" at bounding box center [79, 54] width 104 height 12
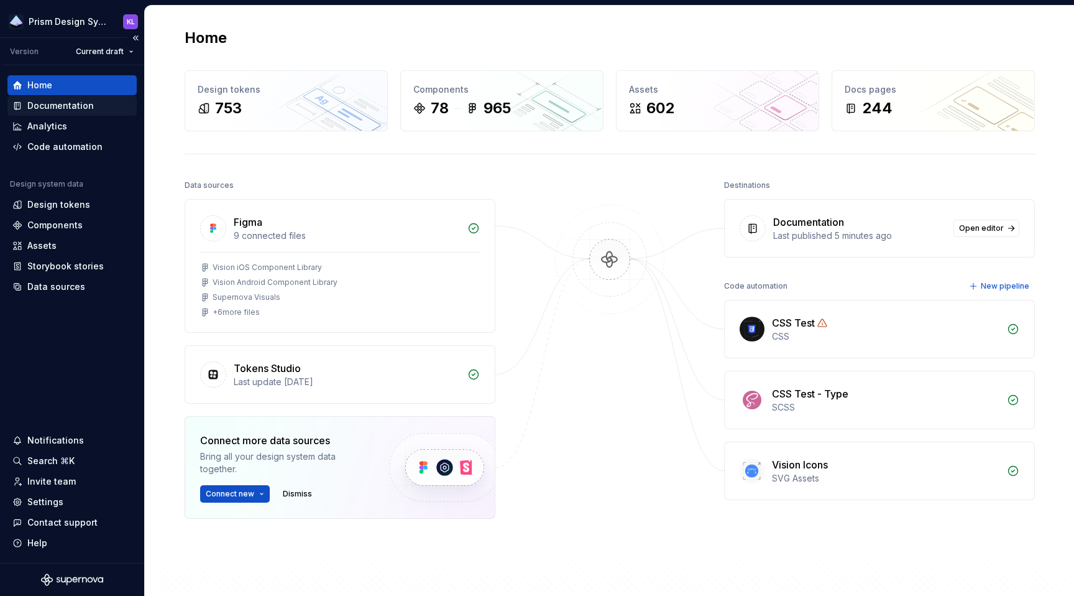
click at [70, 109] on div "Documentation" at bounding box center [60, 105] width 67 height 12
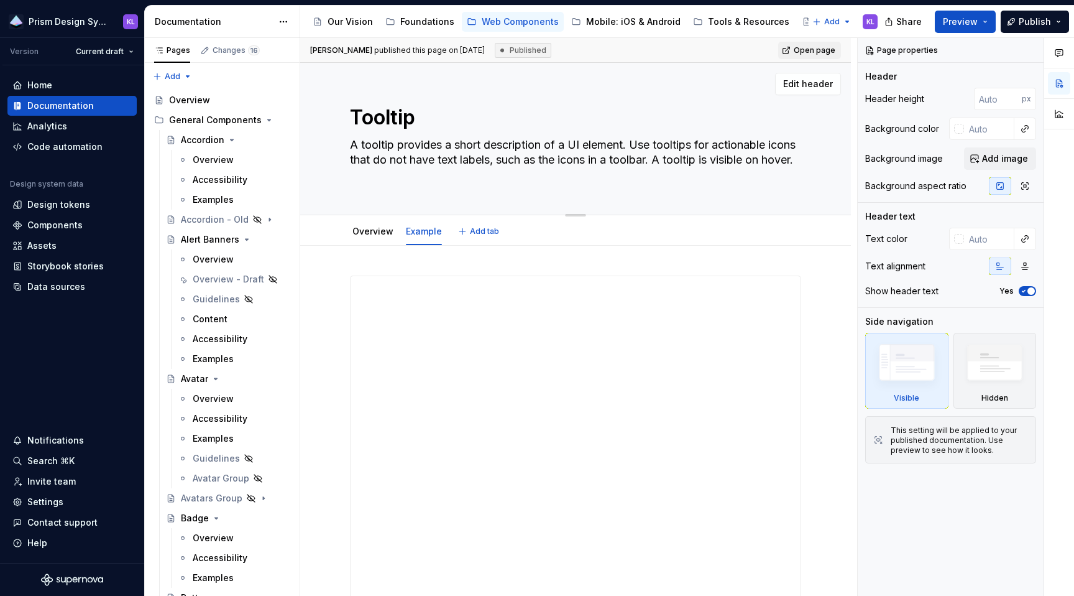
click at [409, 173] on textarea "A tooltip provides a short description of a UI element. Use tooltips for action…" at bounding box center [573, 160] width 451 height 50
click at [409, 177] on textarea "A tooltip provides a short description of a UI element. Use tooltips for action…" at bounding box center [573, 160] width 451 height 50
type textarea "*"
type textarea "A tooltip provides a short description of a UI element. Use tooltips for action…"
type textarea "*"
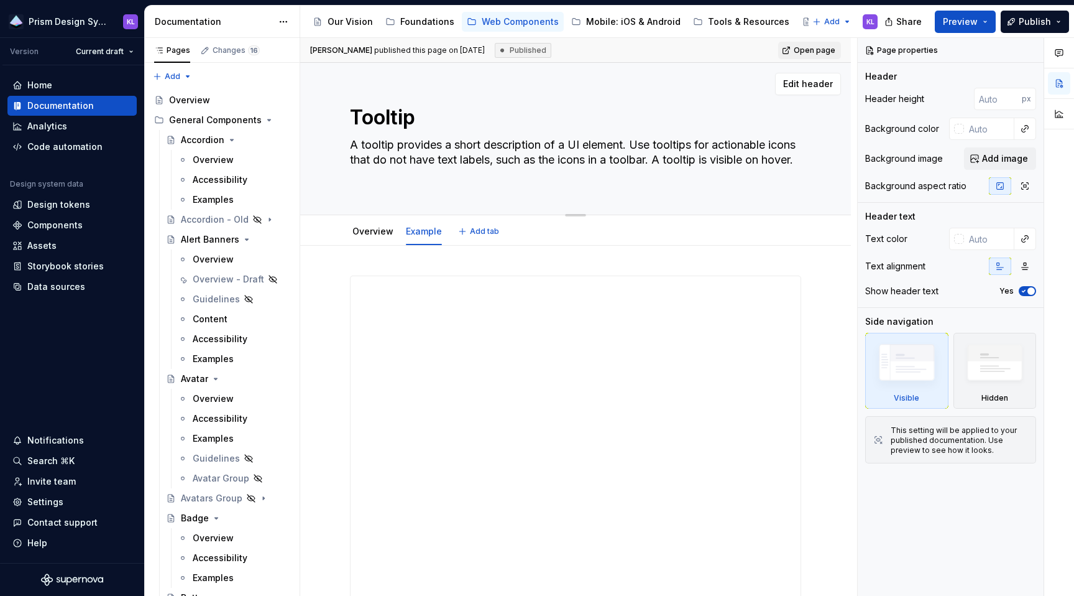
type textarea "A tooltip provides a short description of a UI element. Use tooltips for action…"
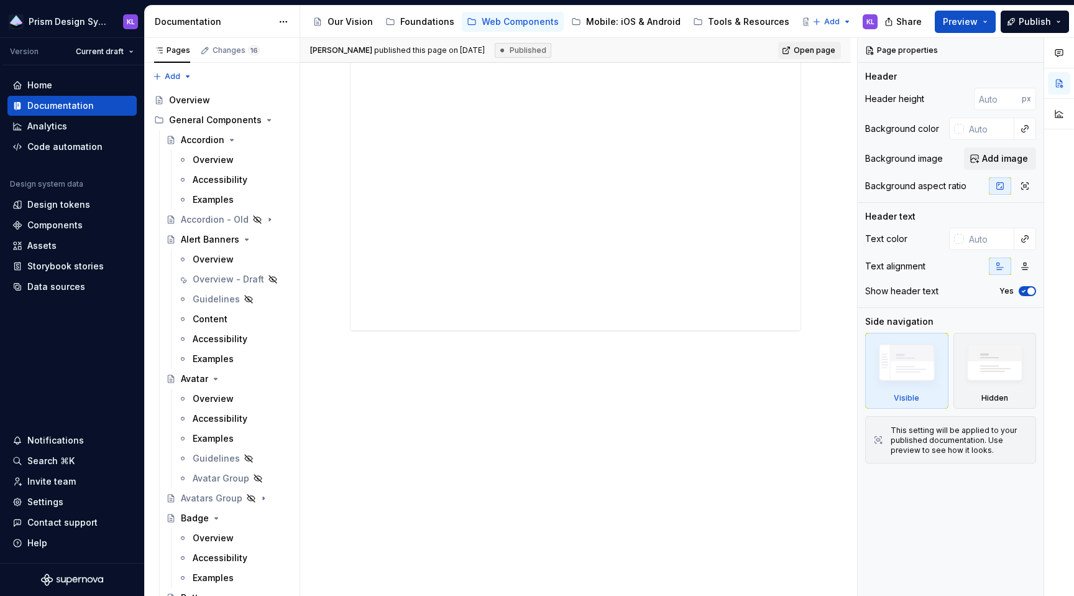
scroll to position [422, 0]
click at [223, 256] on div "Overview" at bounding box center [213, 259] width 41 height 12
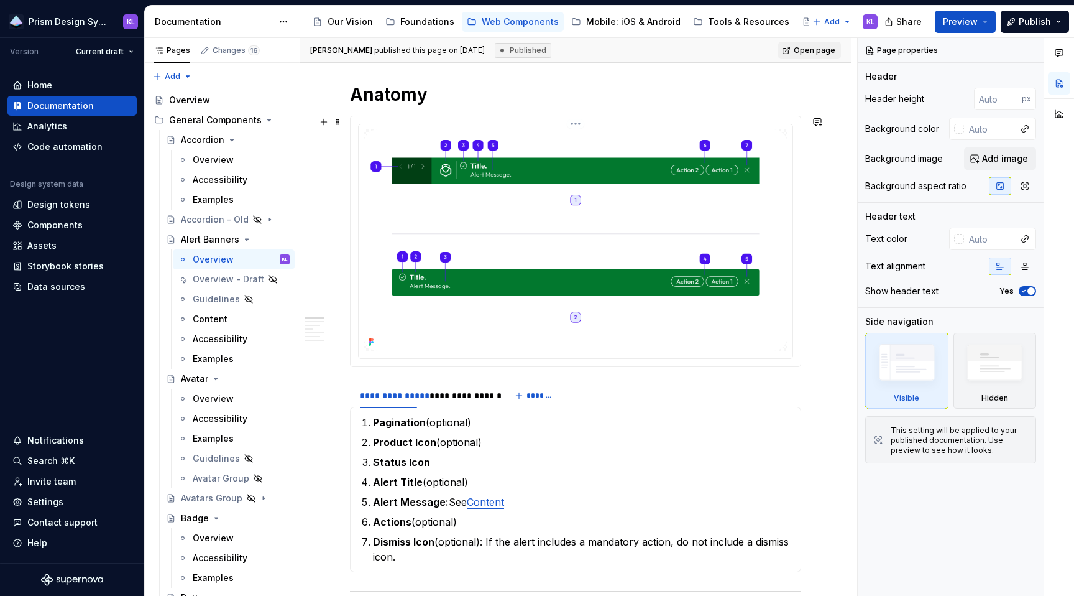
scroll to position [23, 0]
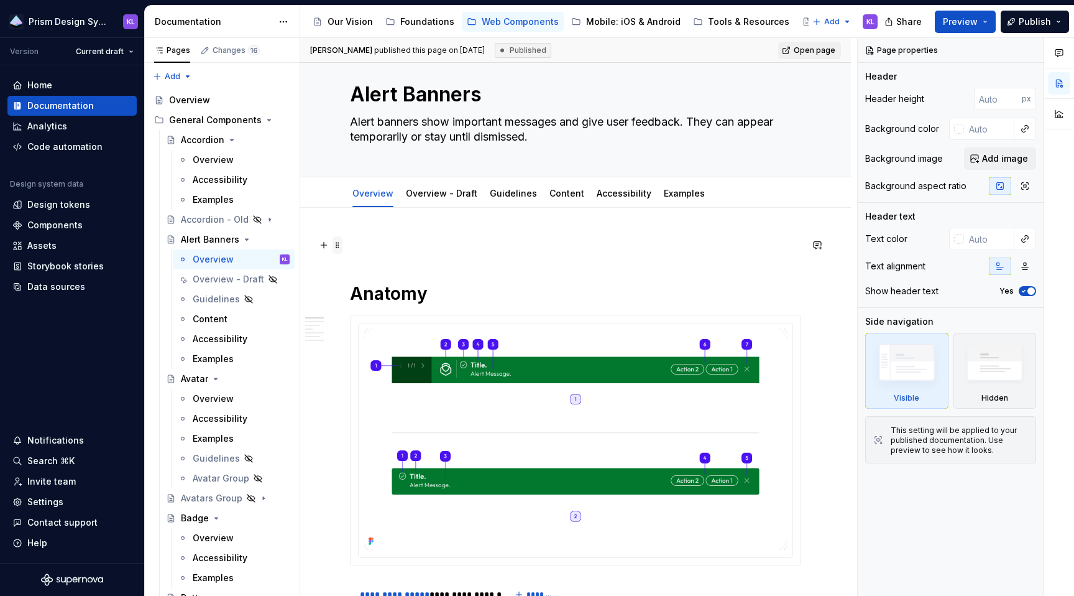
click at [336, 246] on span at bounding box center [338, 244] width 10 height 17
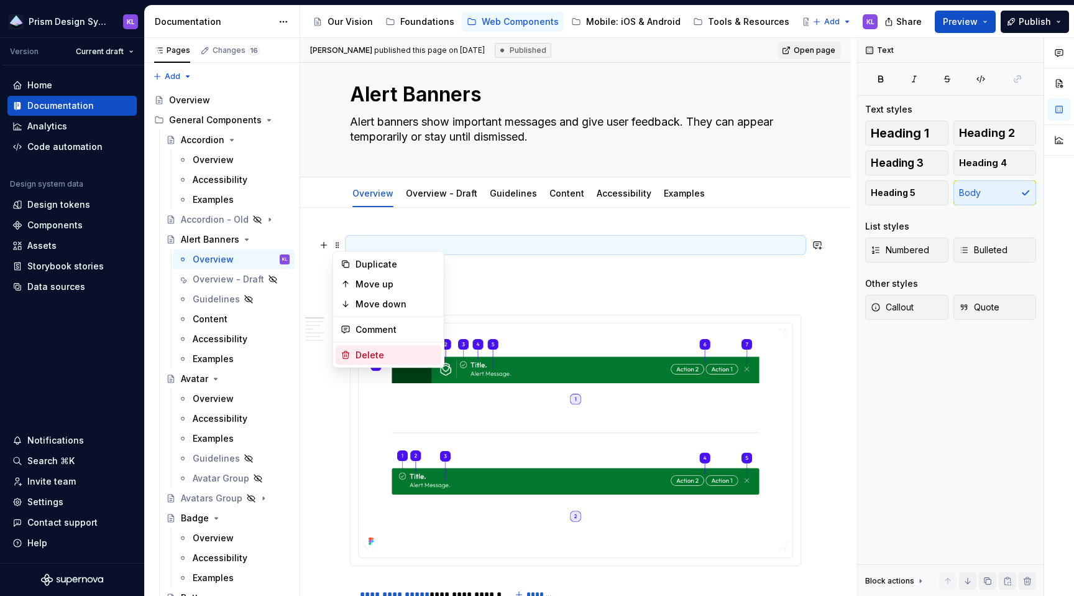
click at [372, 358] on div "Delete" at bounding box center [396, 355] width 81 height 12
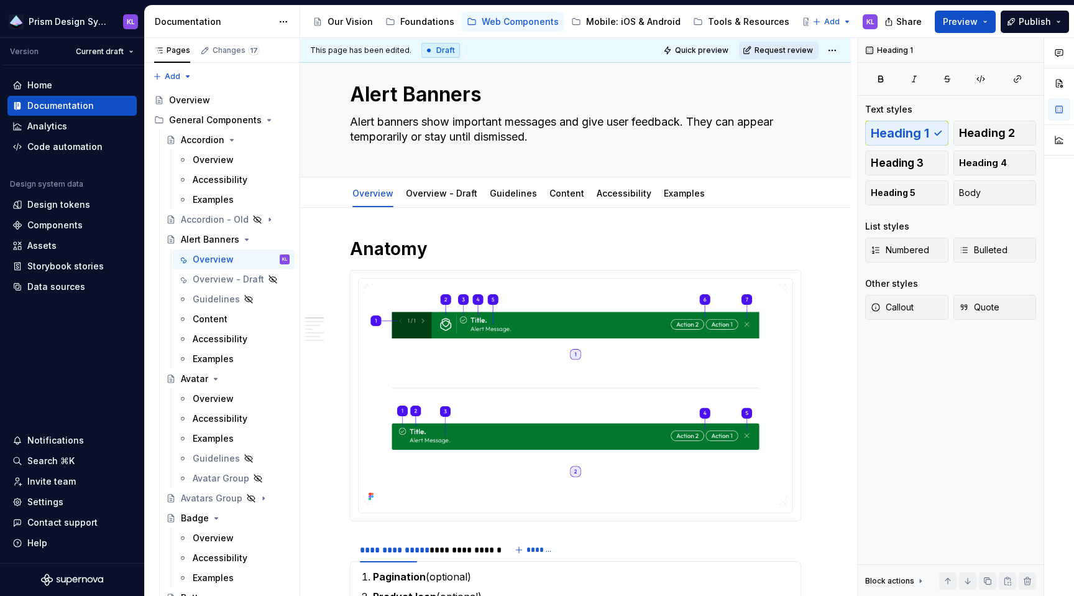
click at [776, 52] on span "Request review" at bounding box center [784, 50] width 58 height 10
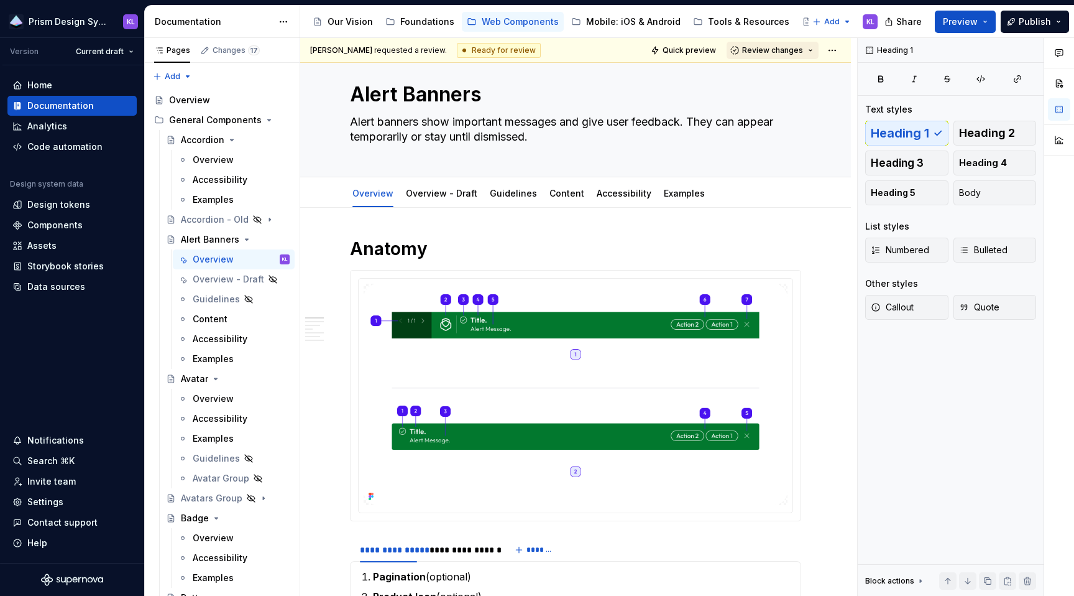
click at [775, 50] on span "Review changes" at bounding box center [772, 50] width 61 height 10
click at [773, 75] on div "Approve" at bounding box center [806, 74] width 109 height 12
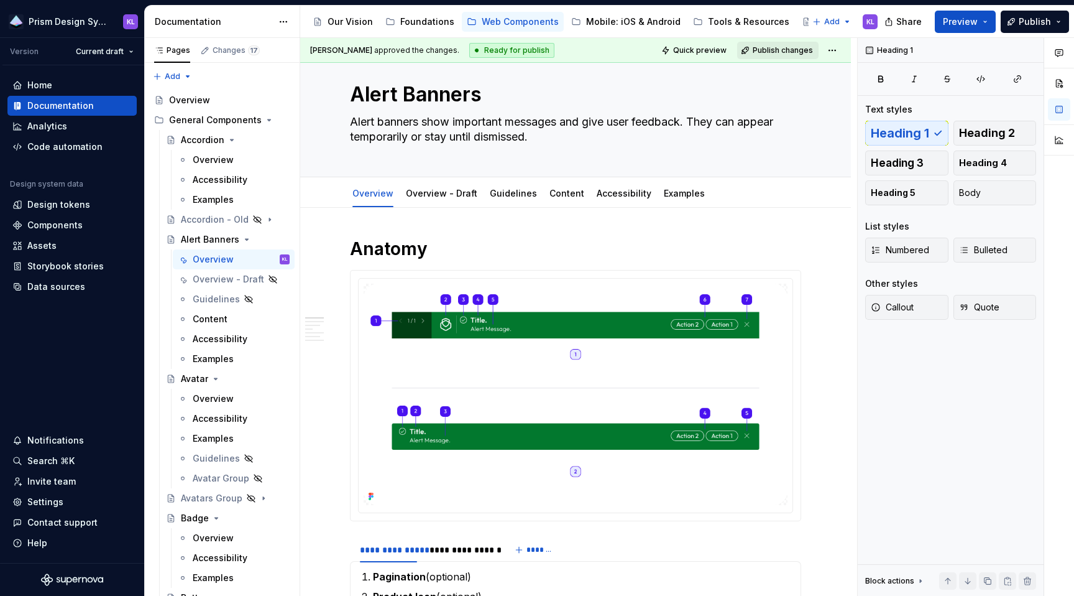
click at [777, 47] on span "Publish changes" at bounding box center [783, 50] width 60 height 10
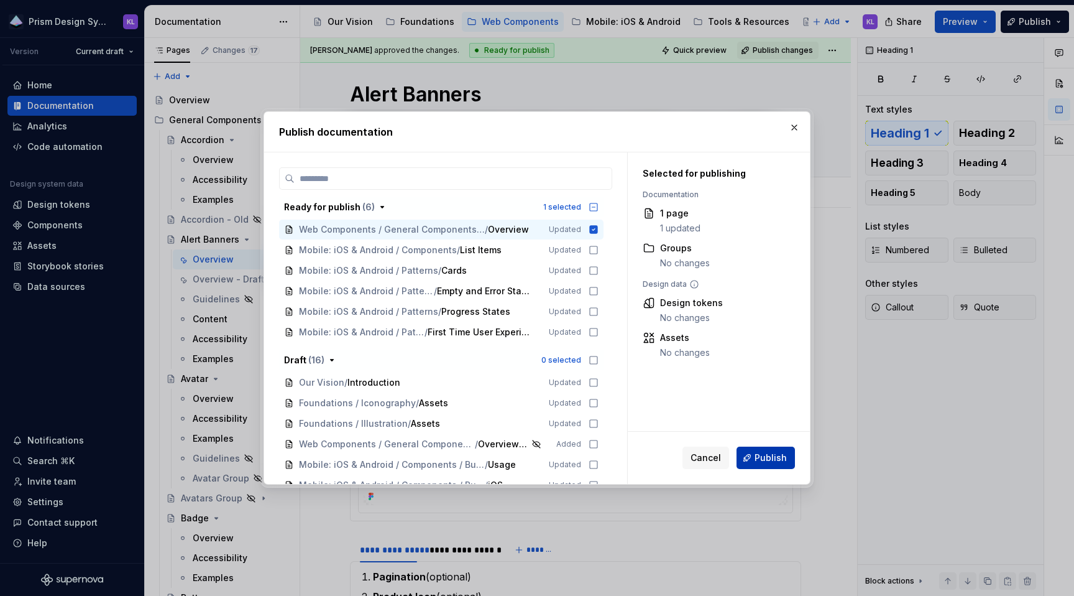
click at [770, 456] on span "Publish" at bounding box center [771, 457] width 32 height 12
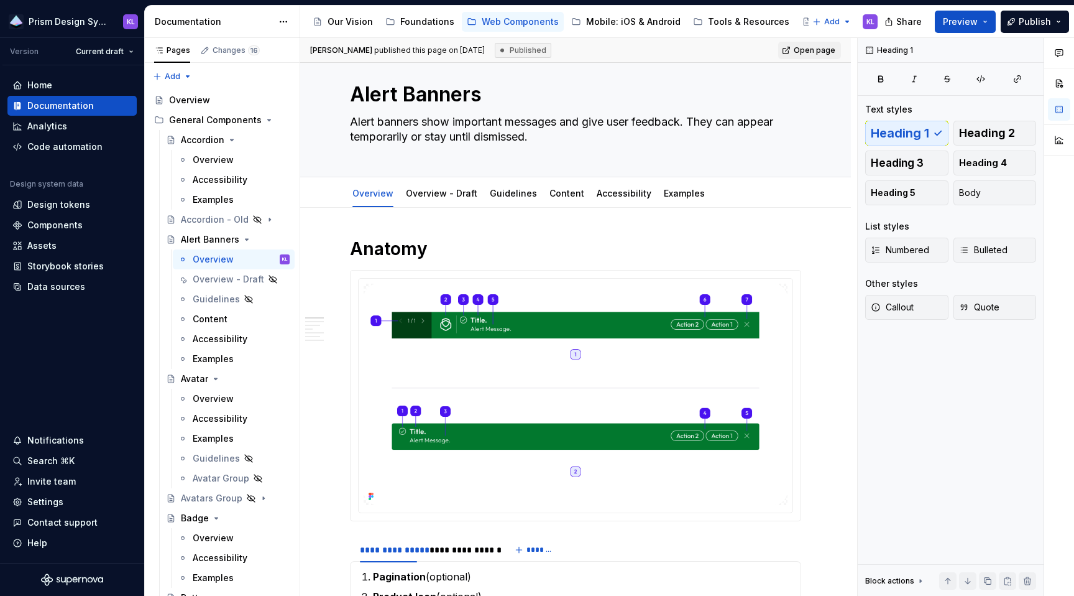
type textarea "*"
